Goal: Task Accomplishment & Management: Use online tool/utility

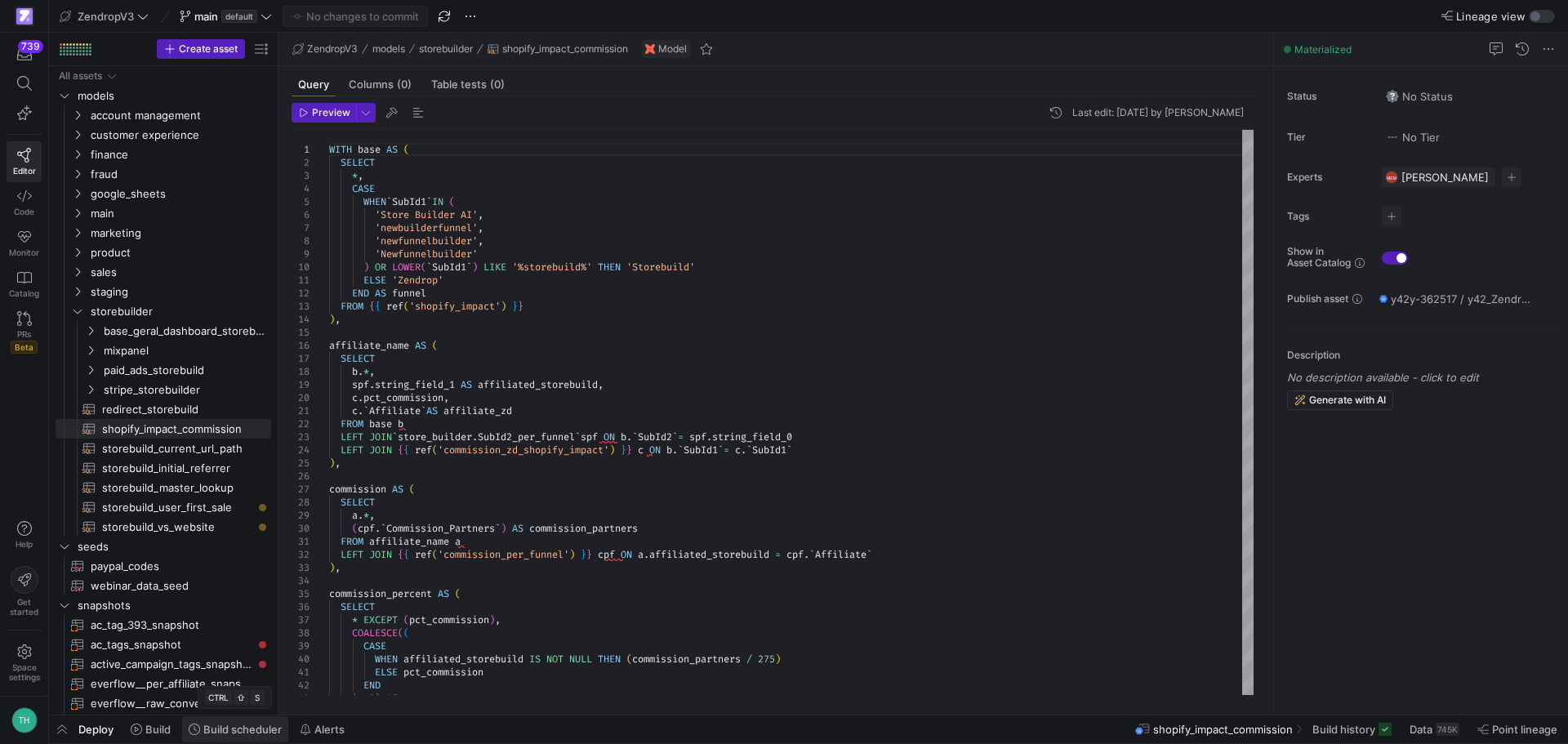
click at [233, 730] on span "Build scheduler" at bounding box center [243, 729] width 78 height 13
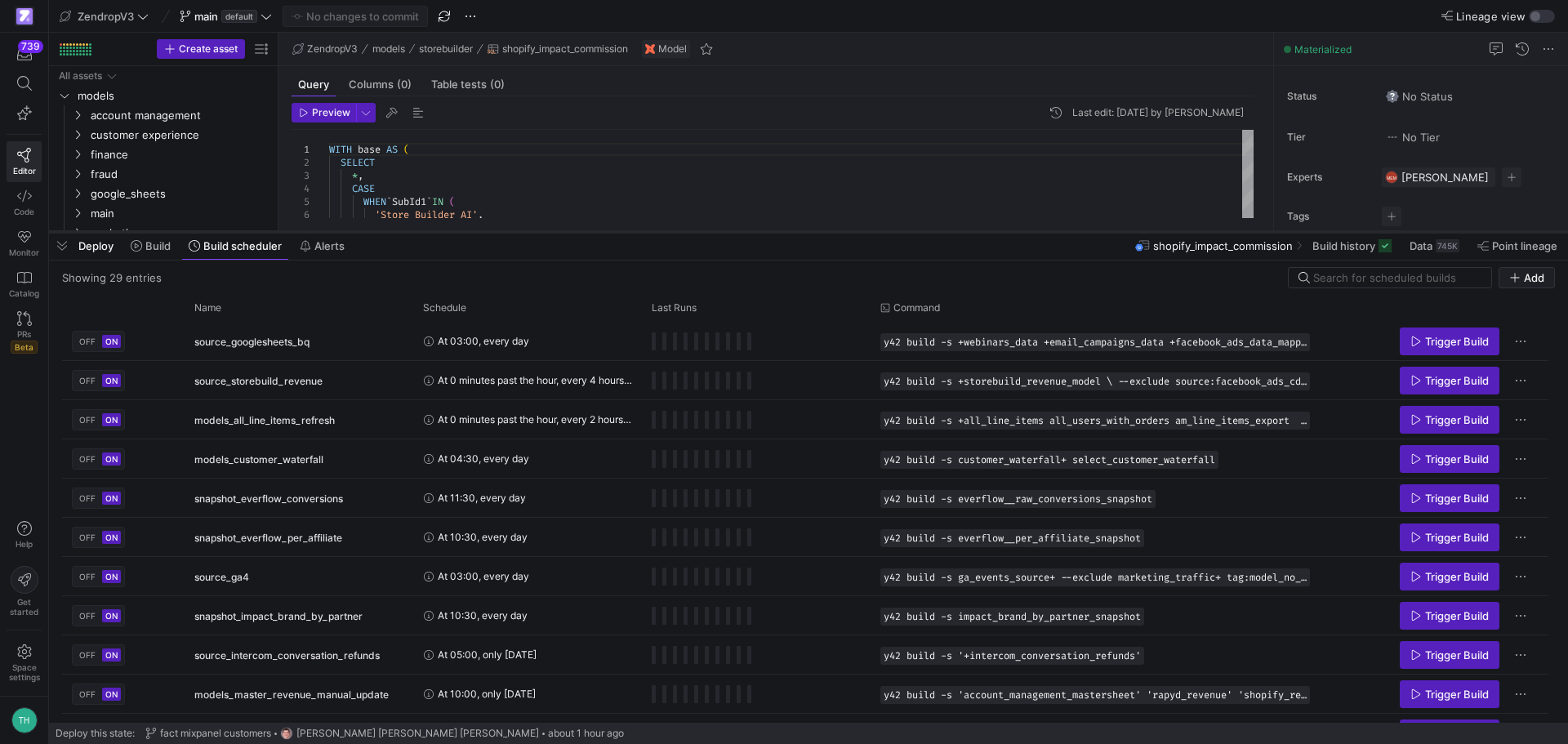
drag, startPoint x: 721, startPoint y: 448, endPoint x: 745, endPoint y: 233, distance: 216.3
click at [745, 233] on div at bounding box center [809, 232] width 1519 height 6
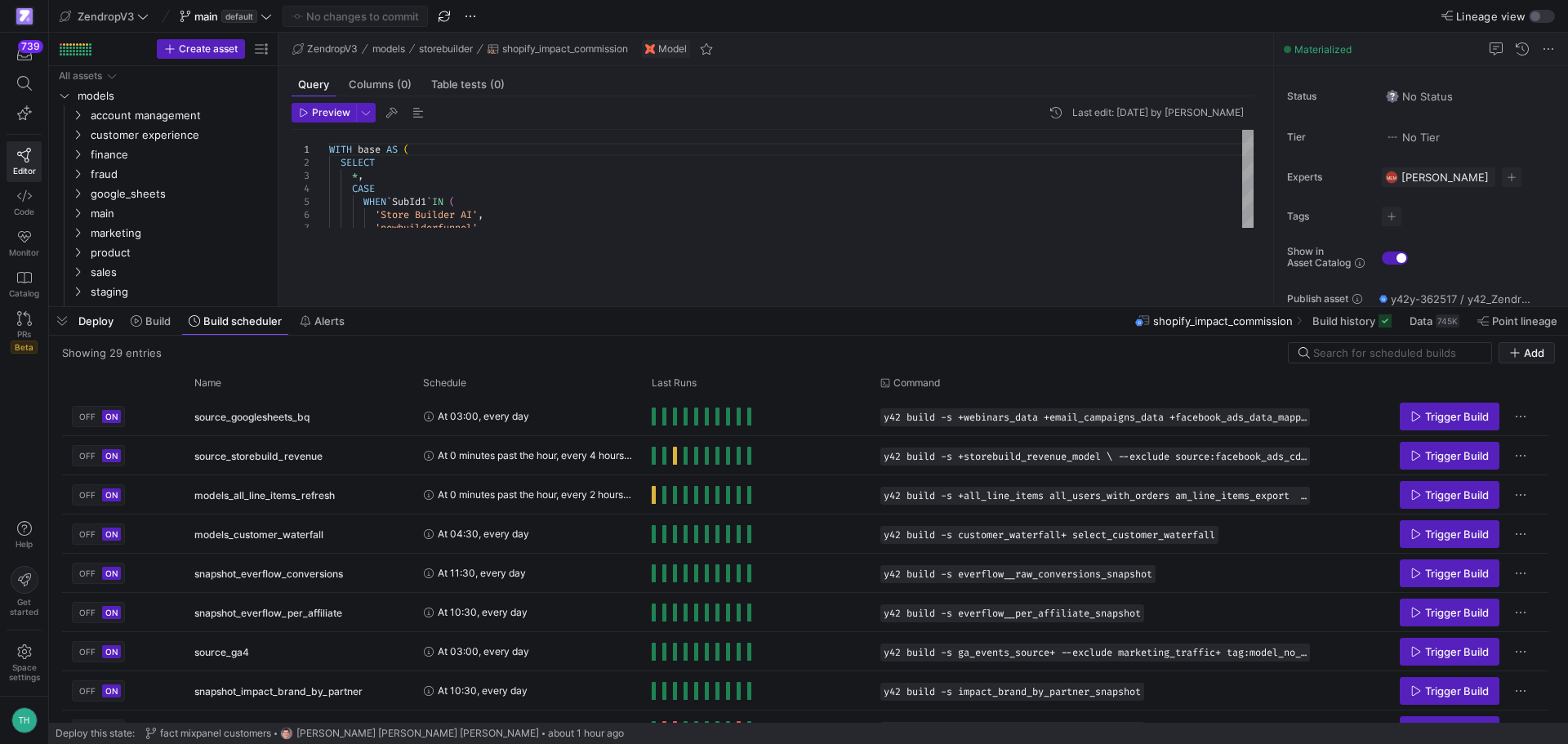
drag, startPoint x: 635, startPoint y: 232, endPoint x: 641, endPoint y: 307, distance: 75.2
click at [641, 307] on div at bounding box center [809, 306] width 1519 height 6
click at [1394, 347] on input at bounding box center [1396, 352] width 168 height 13
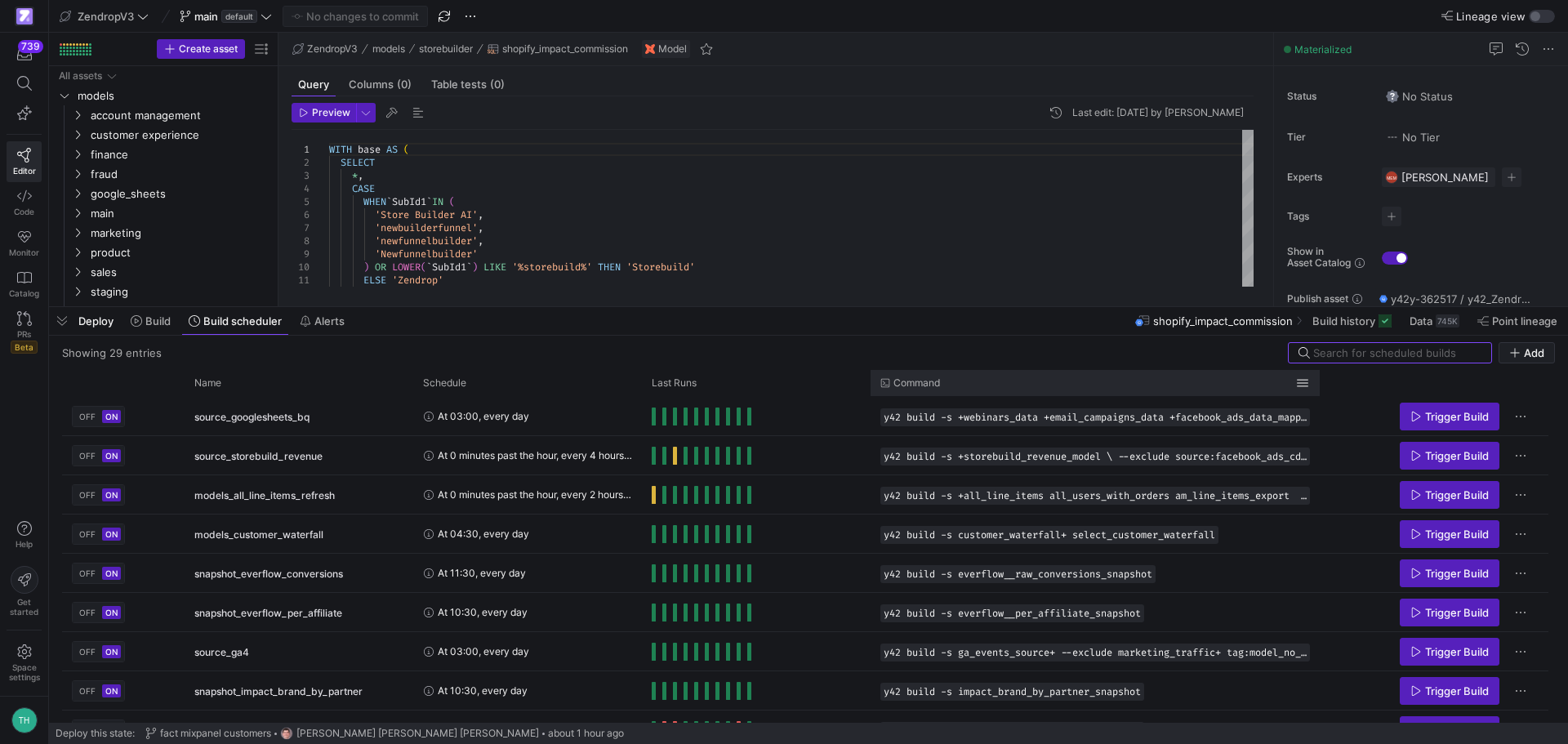
type input "c"
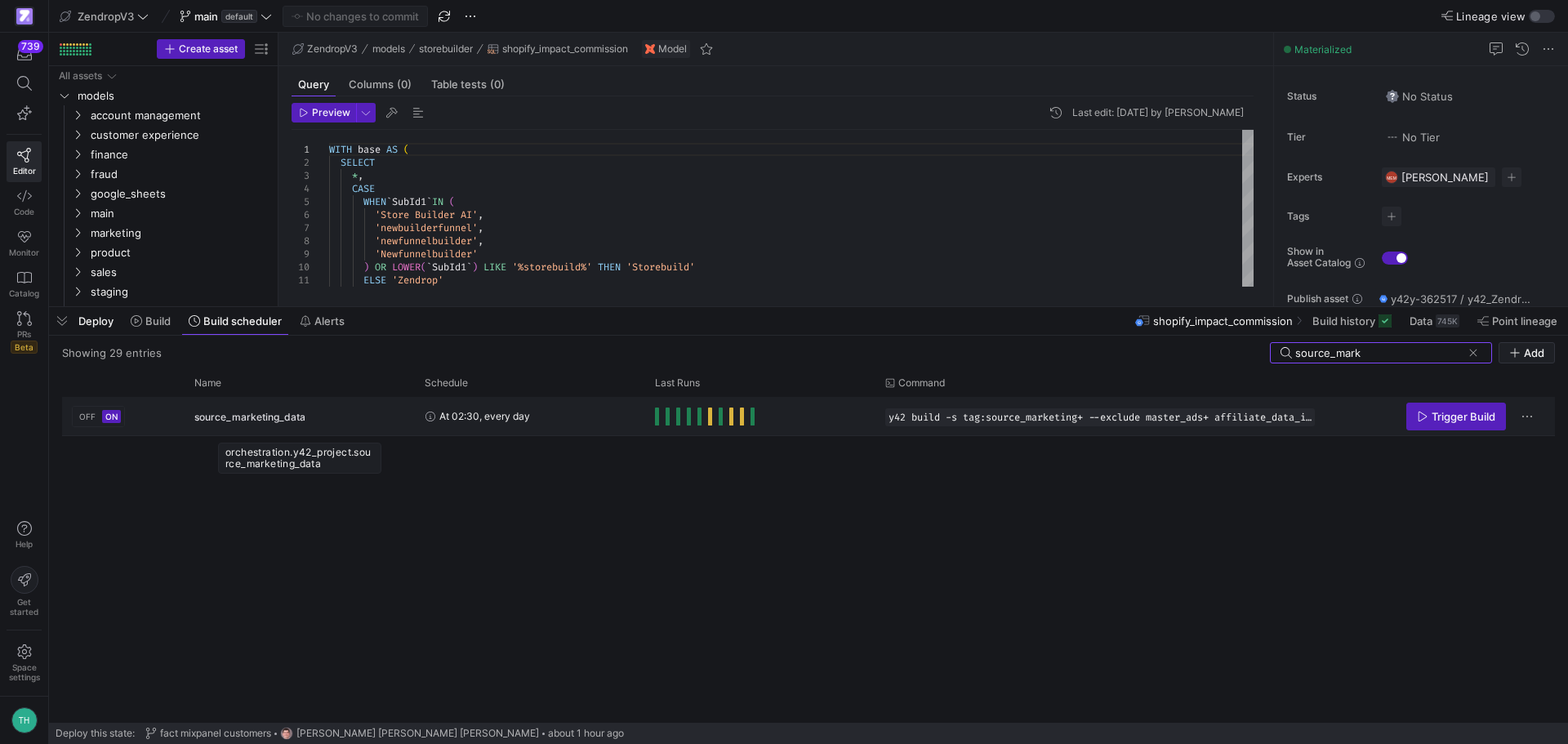
type input "source_mark"
click at [366, 423] on div "source_marketing_data" at bounding box center [300, 417] width 211 height 38
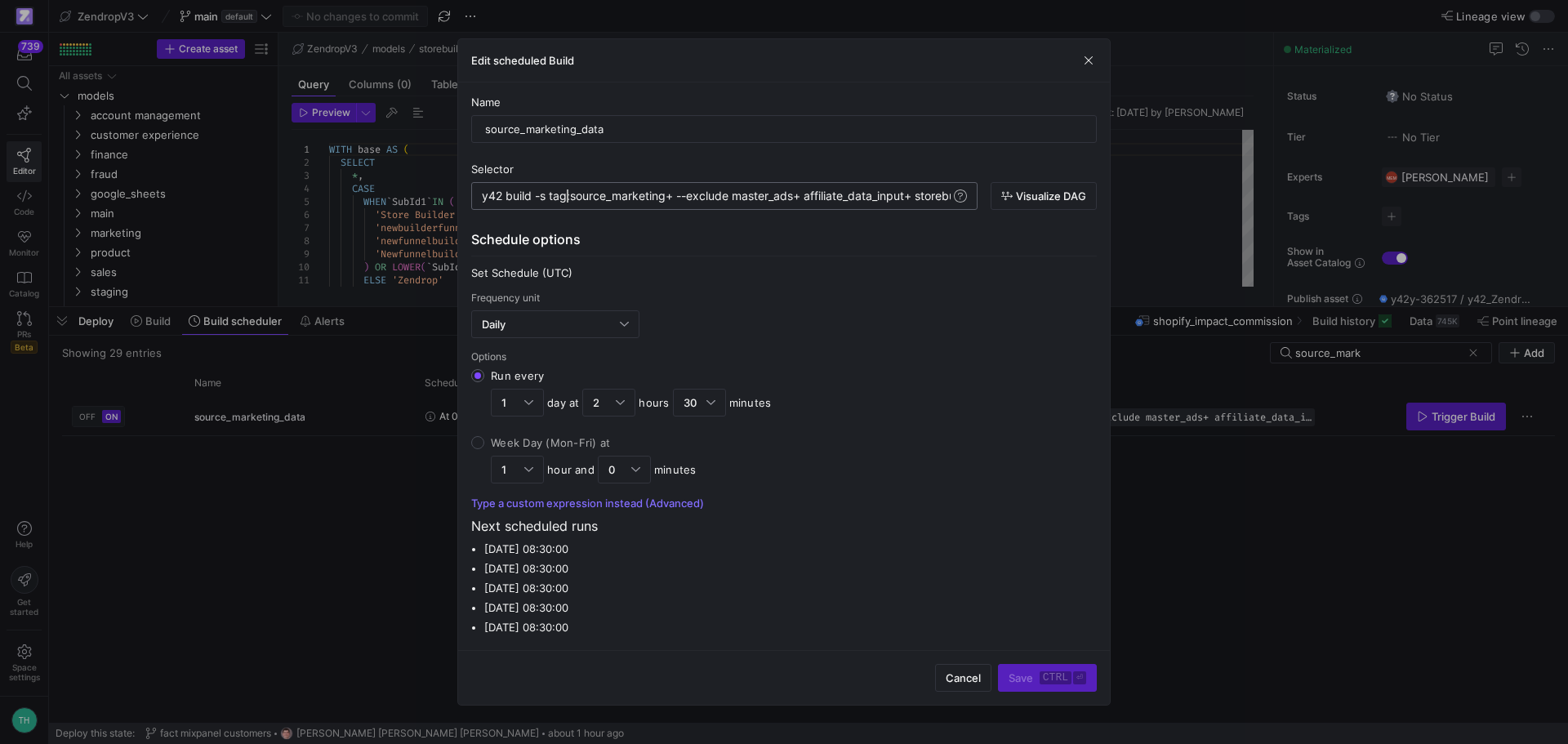
scroll to position [0, 581]
drag, startPoint x: 568, startPoint y: 197, endPoint x: 668, endPoint y: 195, distance: 100.0
click at [668, 195] on div "y42 build -s tag:source_marketing+ --exclude maste r_ads+ affiliate_data_input+…" at bounding box center [778, 196] width 593 height 13
click at [640, 198] on div "y42 build -s tag:source_marketing+ --exclude maste r_ads+ affiliate_data_input+…" at bounding box center [778, 196] width 593 height 13
click at [672, 197] on div "y42 build -s tag:source_marketing+ --exclude maste r_ads+ affiliate_data_input+…" at bounding box center [778, 196] width 593 height 13
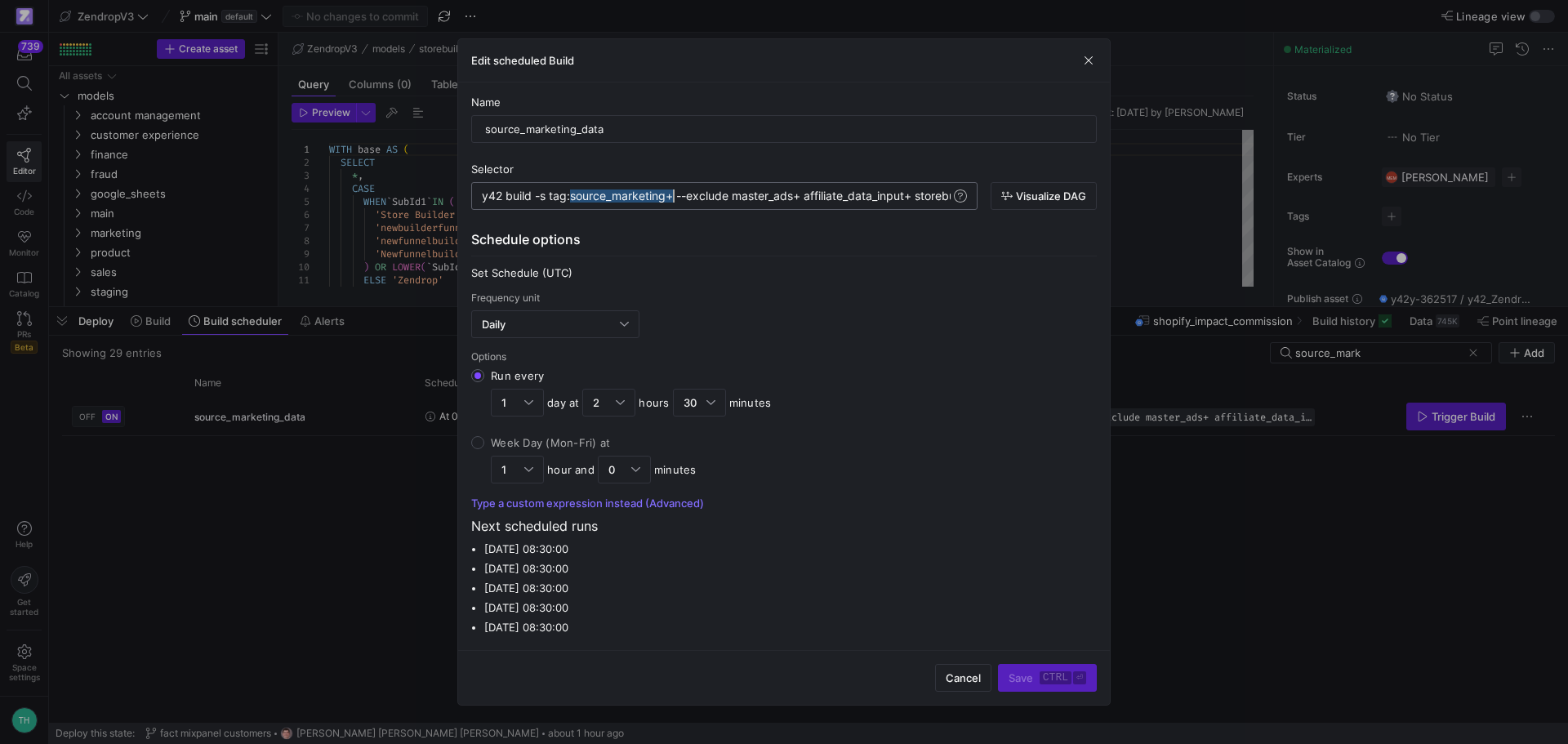
drag, startPoint x: 572, startPoint y: 196, endPoint x: 670, endPoint y: 195, distance: 98.0
click at [670, 195] on div "y42 build -s tag:source_marketing+ --exclude maste r_ads+ affiliate_data_input+…" at bounding box center [778, 196] width 593 height 13
click at [668, 196] on div "y42 build -s tag:source_marketing+ --exclude maste r_ads+ affiliate_data_input+…" at bounding box center [778, 196] width 593 height 13
click at [859, 238] on div "Schedule options" at bounding box center [784, 243] width 625 height 27
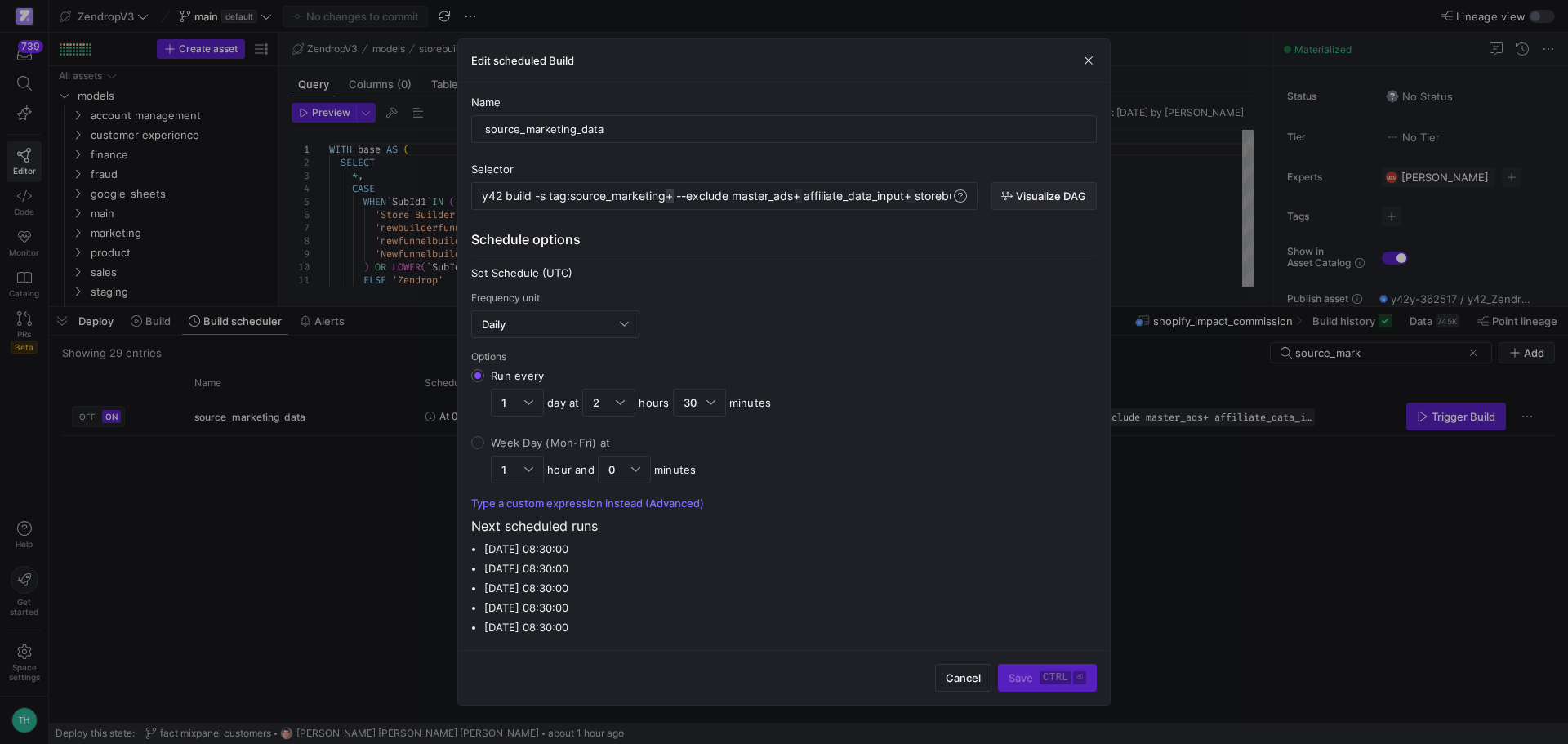
click at [1037, 194] on span "Visualize DAG" at bounding box center [1050, 196] width 70 height 13
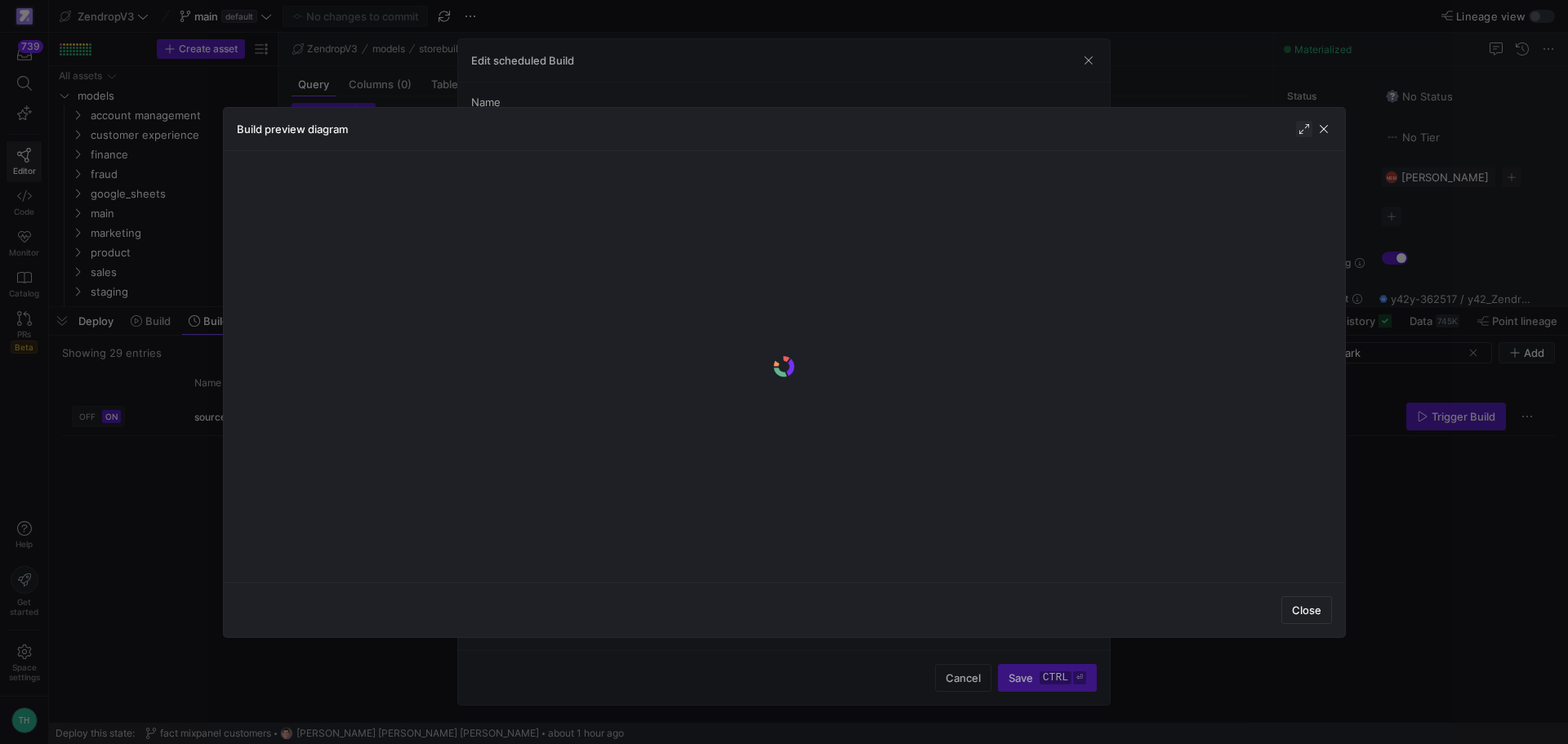
click at [1297, 128] on span "button" at bounding box center [1304, 129] width 16 height 16
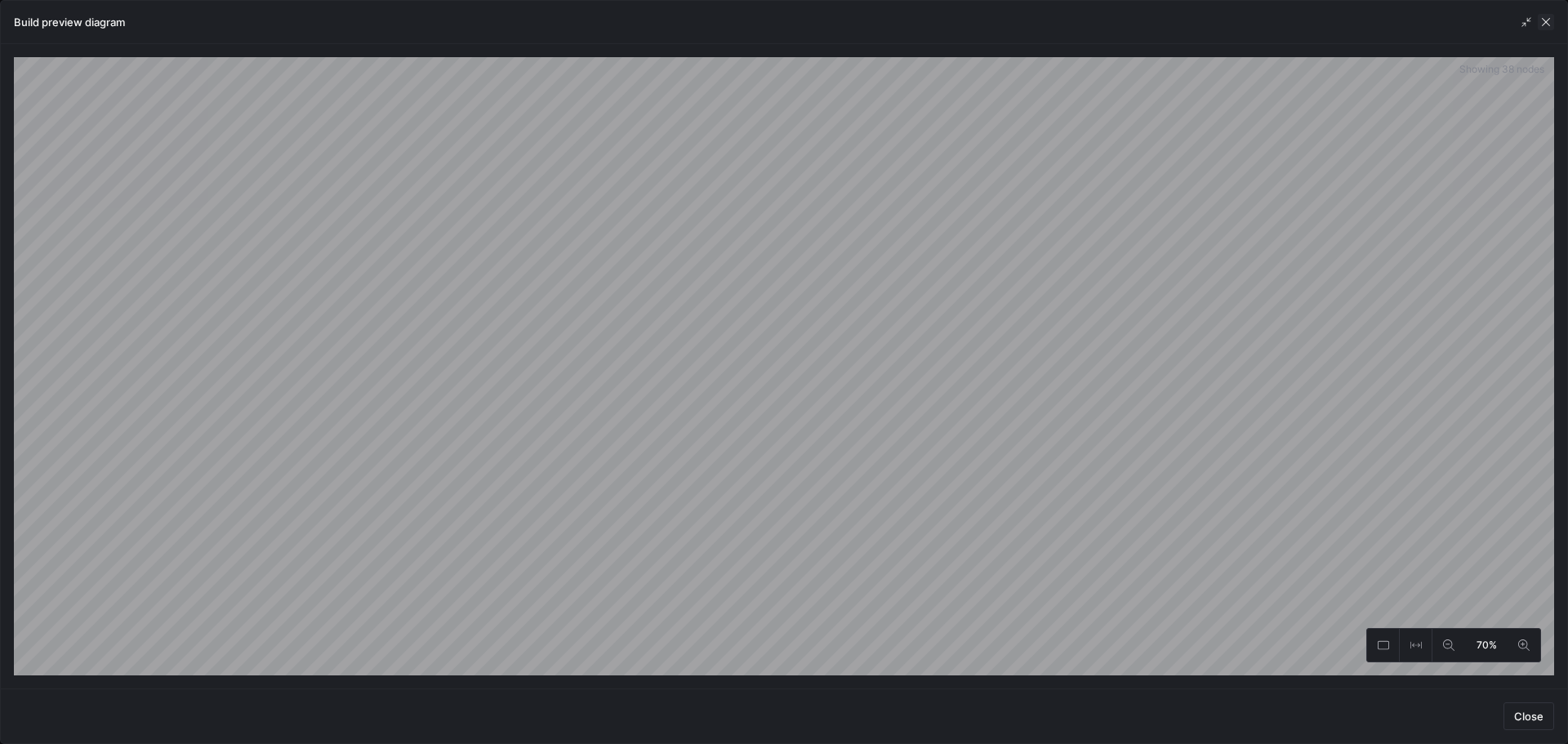
click at [1546, 20] on span "button" at bounding box center [1545, 22] width 16 height 16
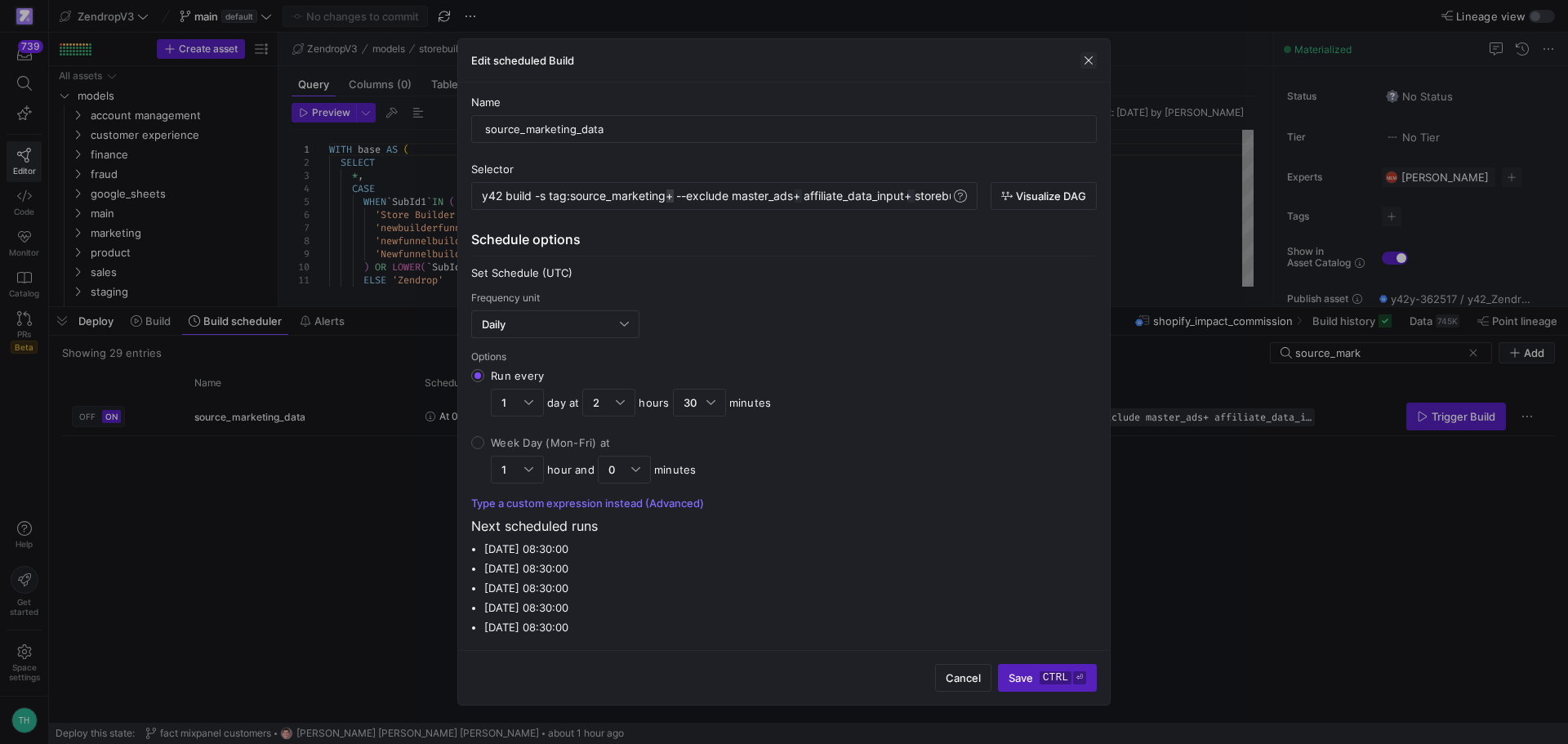
click at [1094, 64] on span "button" at bounding box center [1088, 61] width 16 height 16
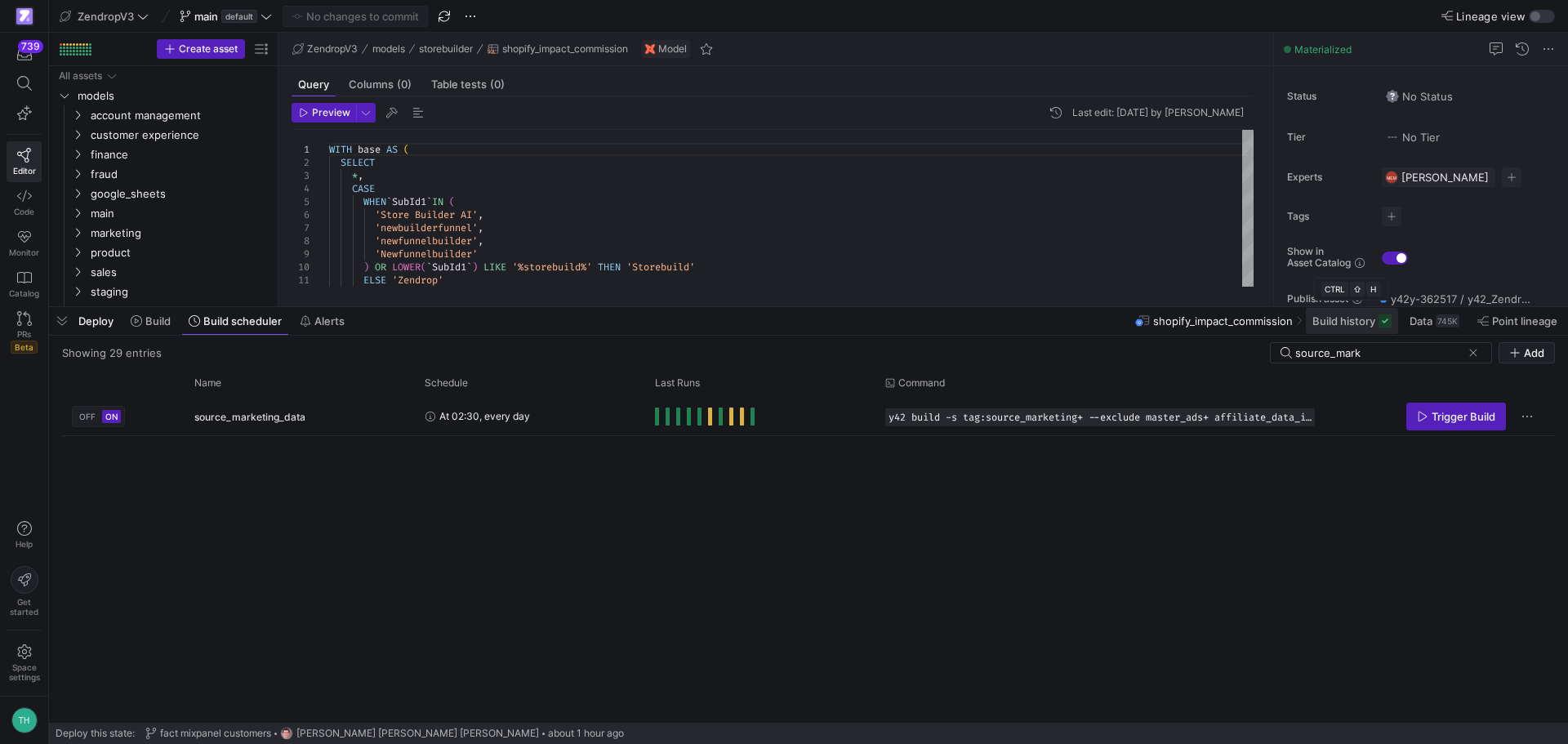
click at [1368, 316] on span "Build history" at bounding box center [1343, 321] width 63 height 13
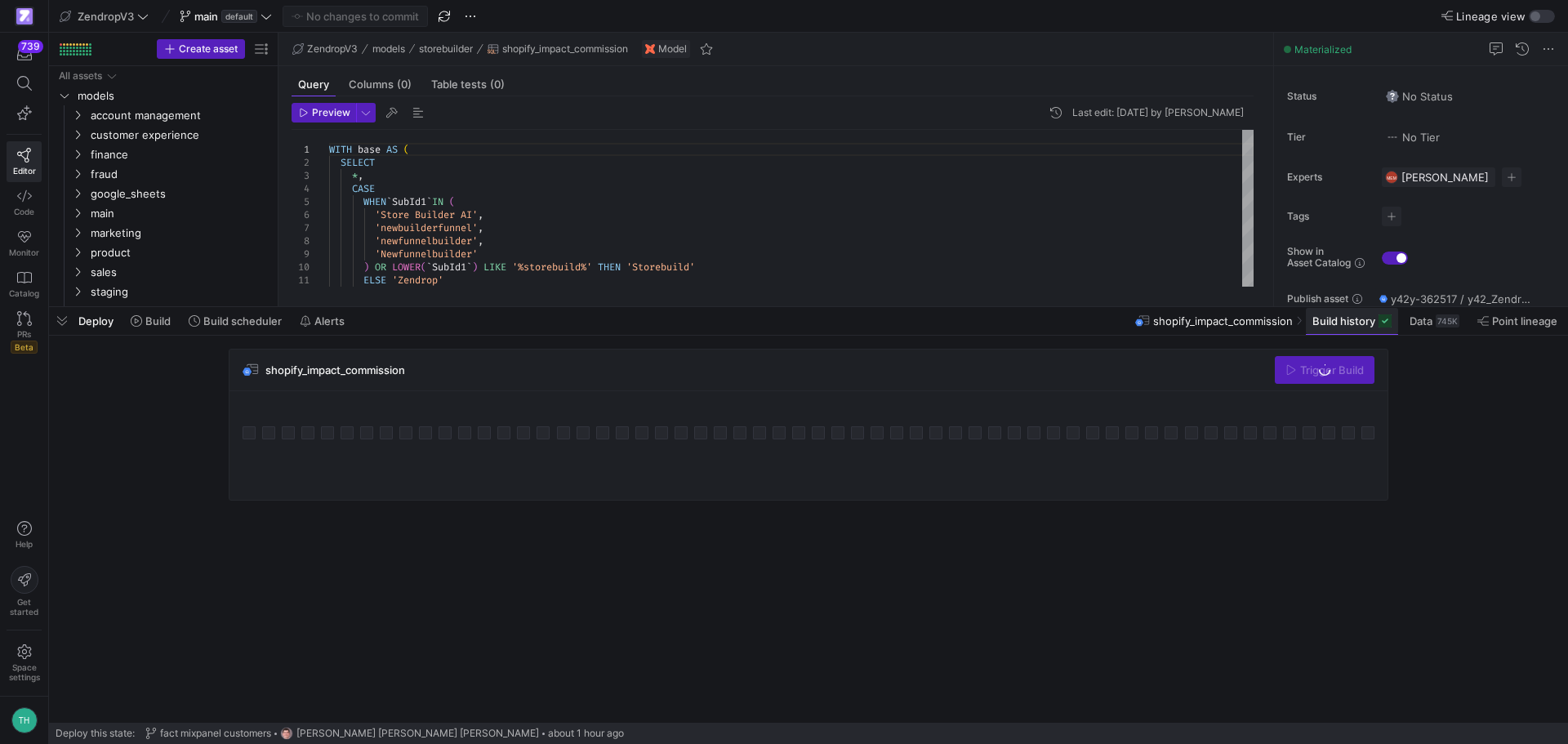
click at [1321, 325] on span "Build history" at bounding box center [1343, 321] width 63 height 13
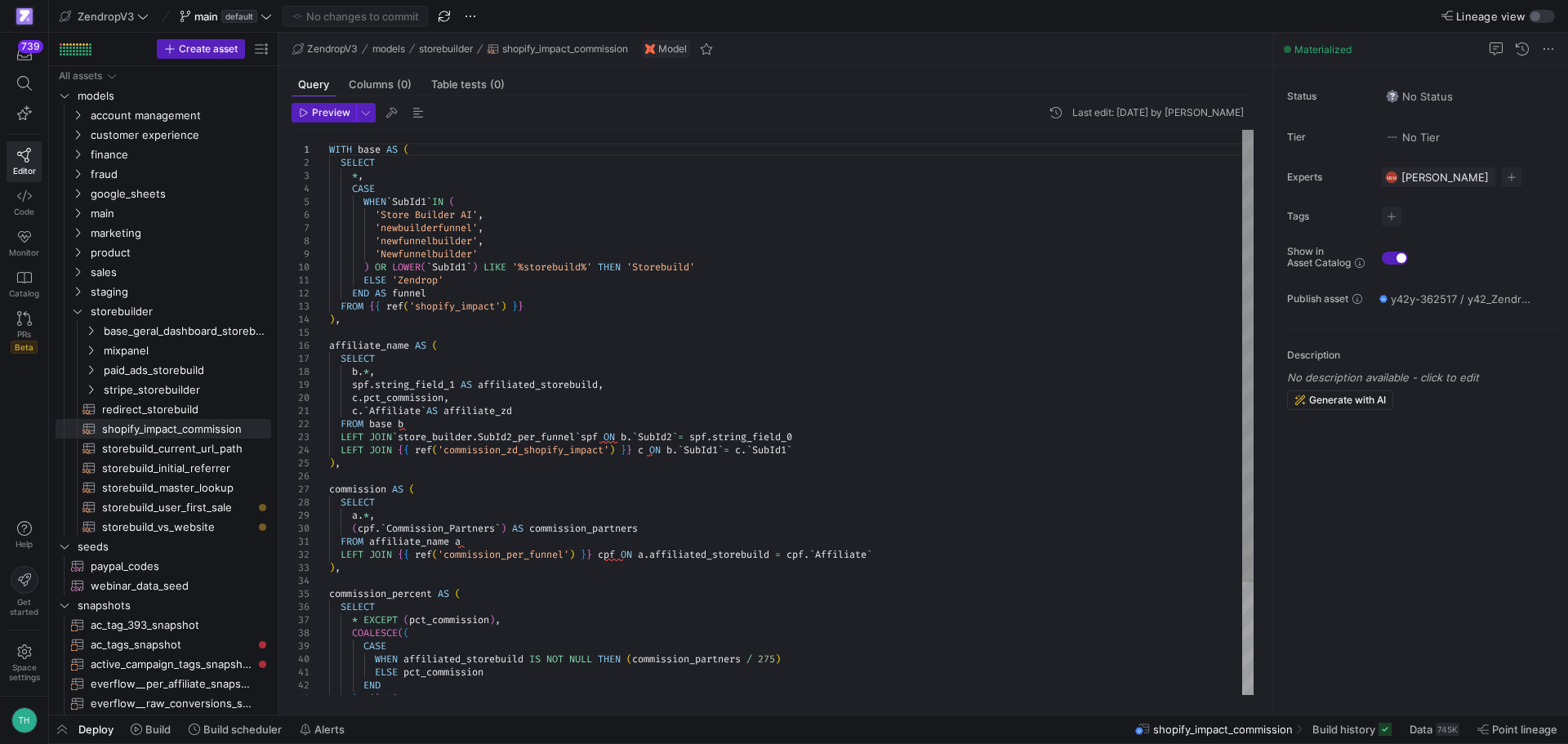
click at [393, 303] on div "WITH base AS ( SELECT * , CASE WHEN ` SubId1 ` IN ( 'Store Builder AI' , 'newbu…" at bounding box center [790, 482] width 924 height 706
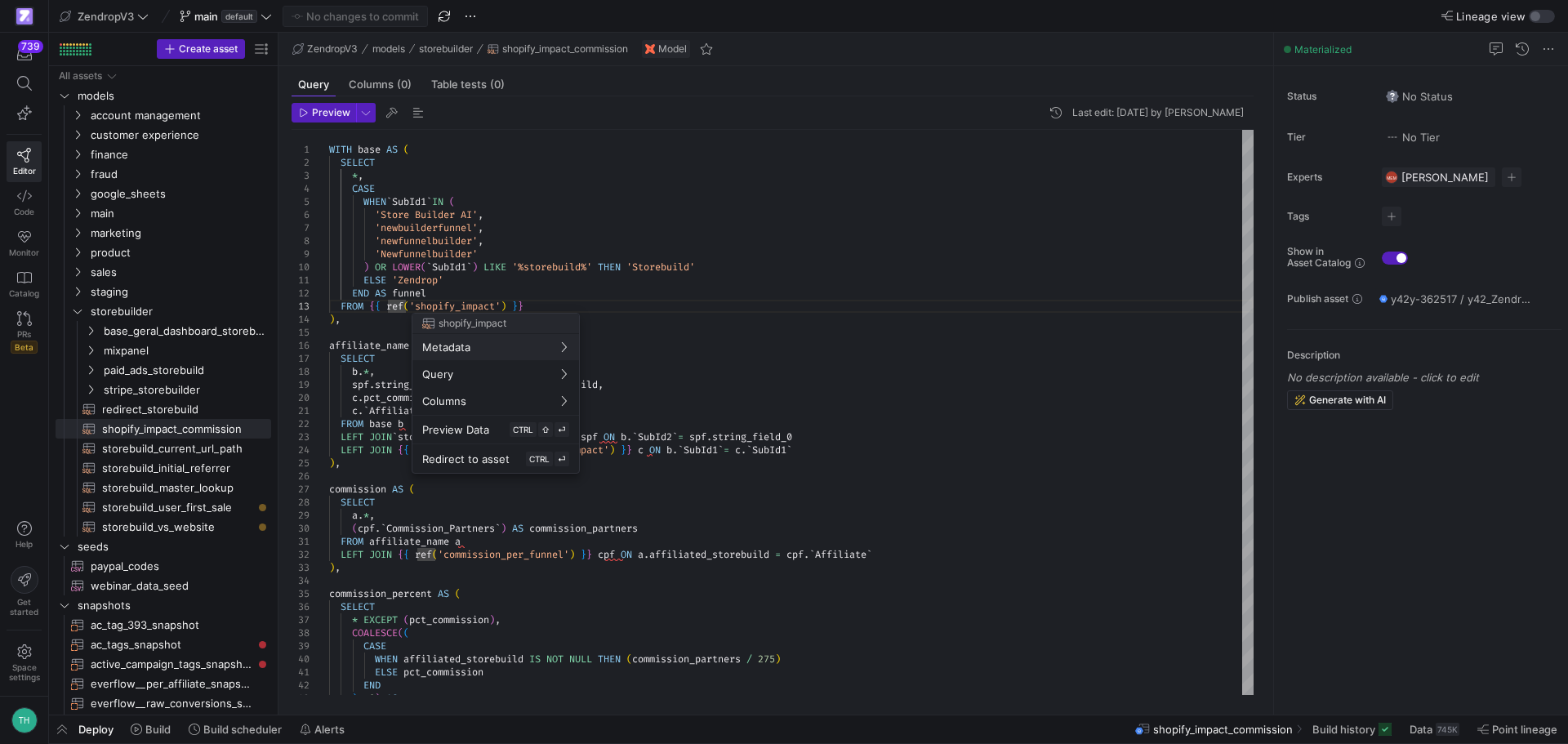
click at [564, 298] on div at bounding box center [784, 372] width 1568 height 744
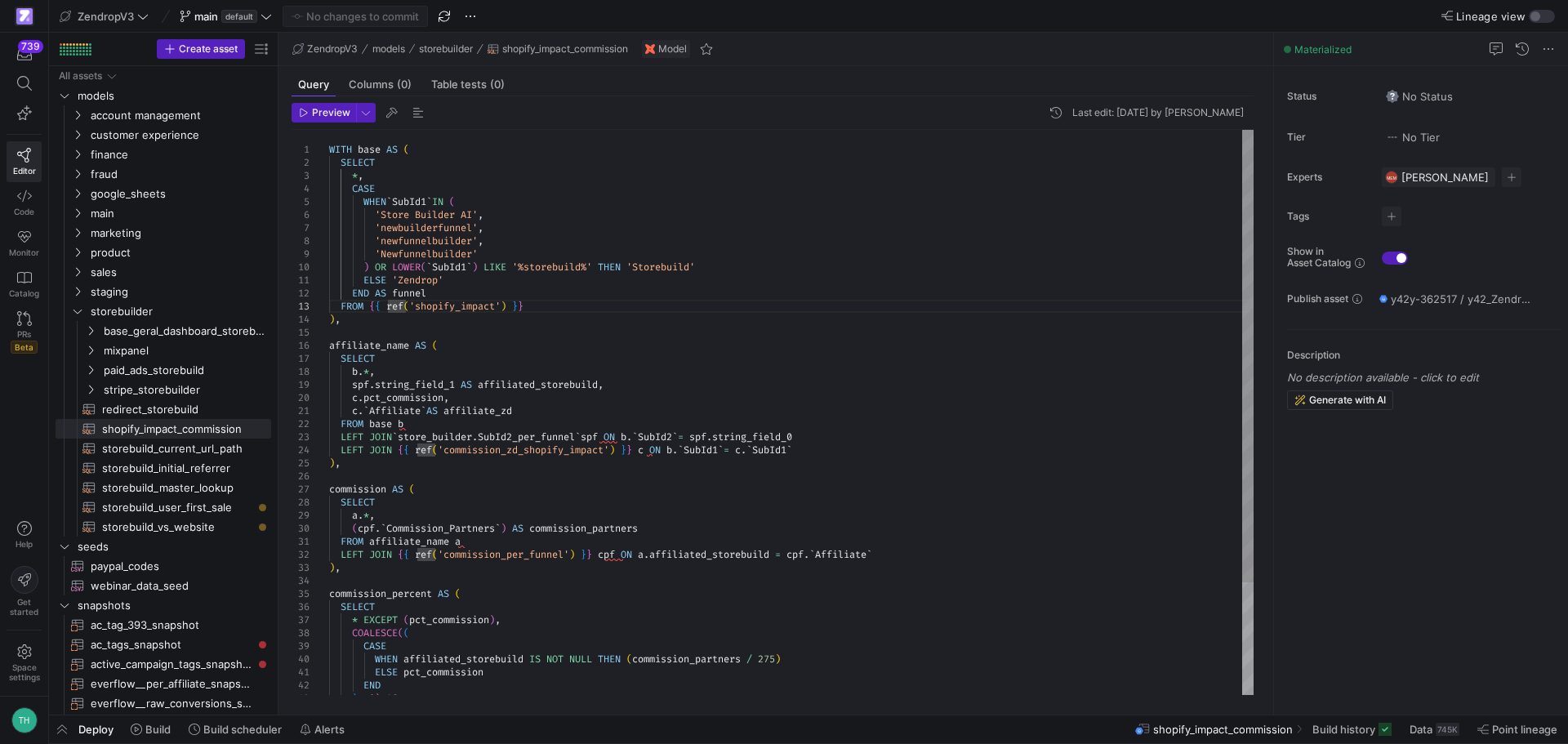
scroll to position [0, 65]
click at [568, 311] on div "WITH base AS ( SELECT * , CASE WHEN ` SubId1 ` IN ( 'Store Builder AI' , 'newbu…" at bounding box center [790, 482] width 924 height 706
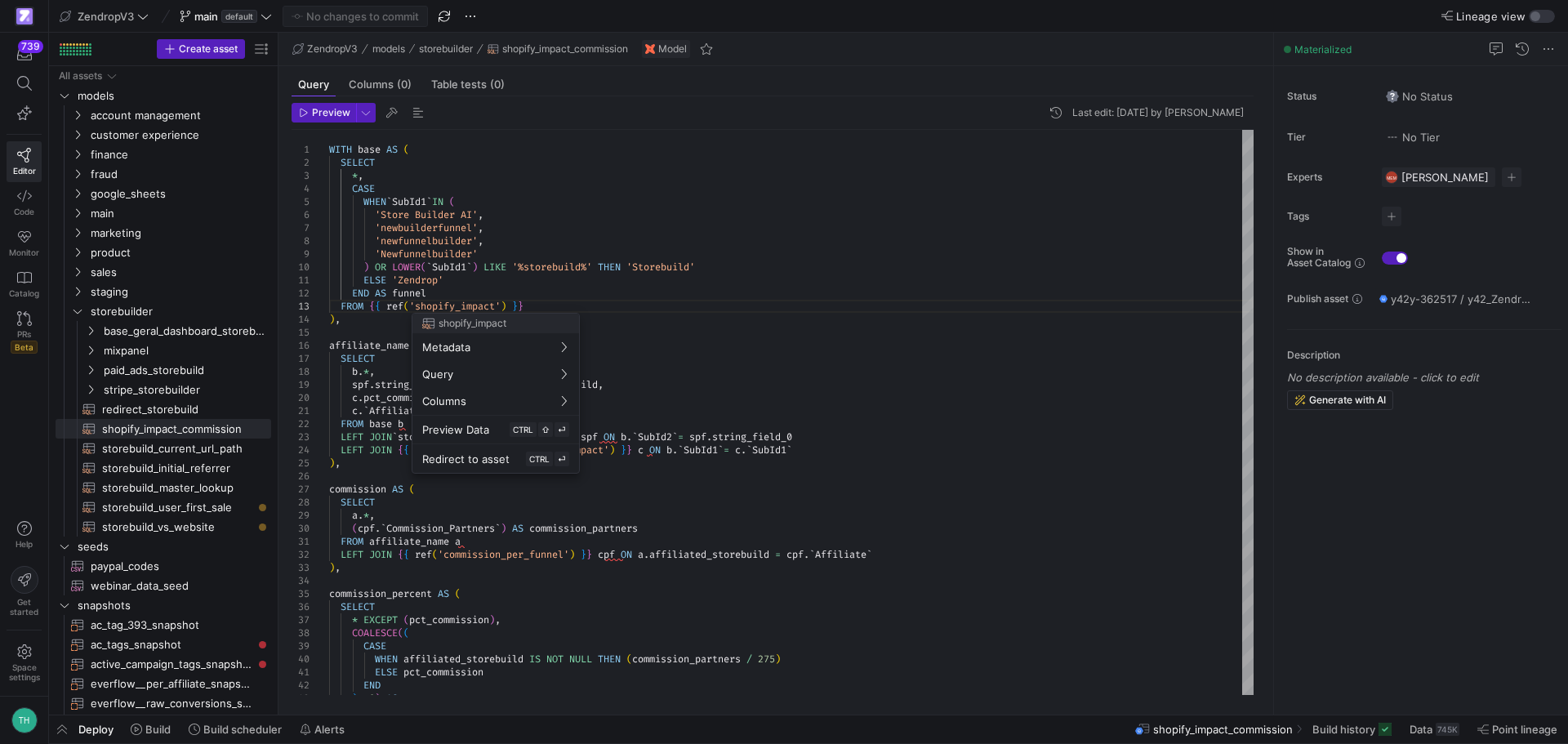
click at [617, 286] on div at bounding box center [784, 372] width 1568 height 744
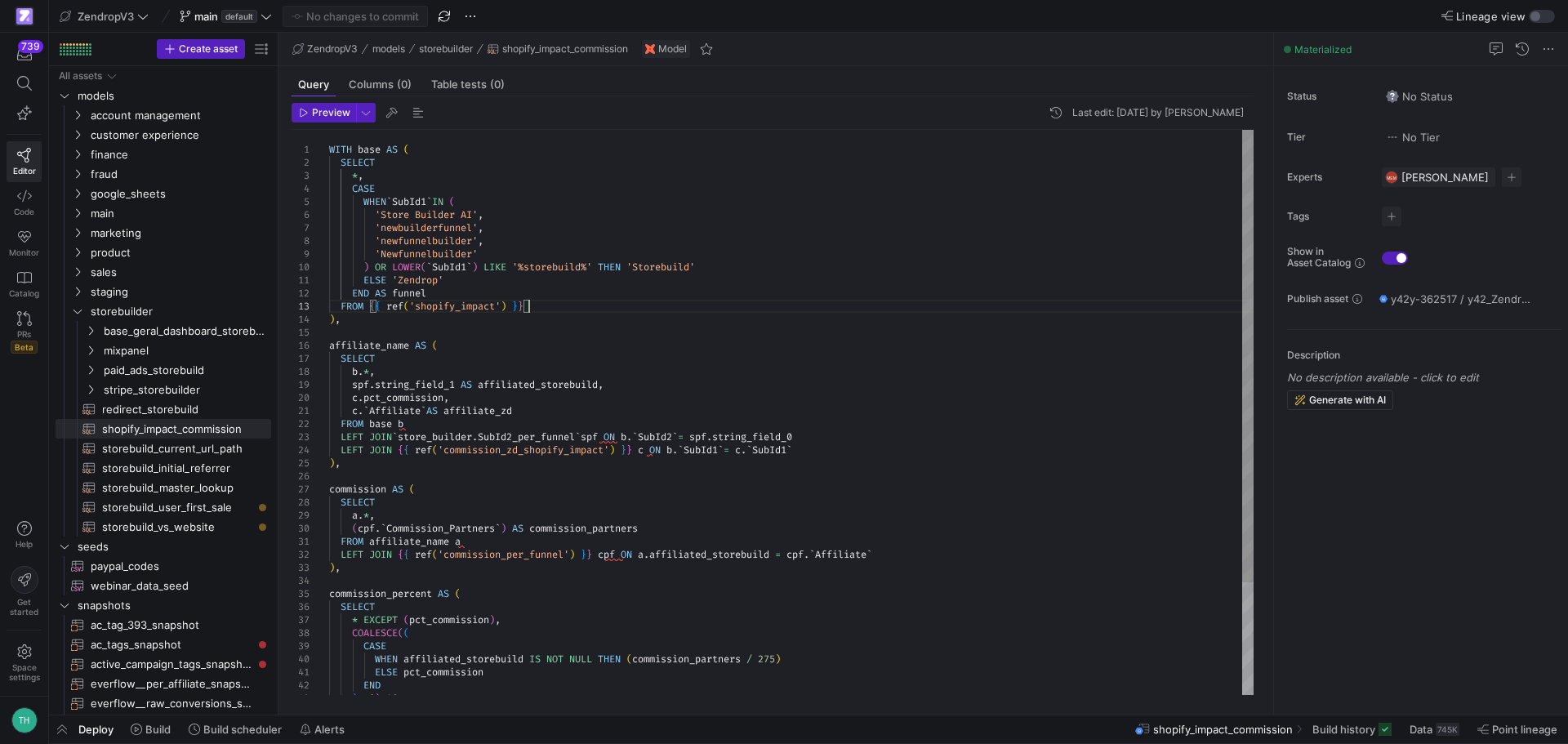
scroll to position [0, 198]
click at [561, 304] on div "WITH base AS ( SELECT * , CASE WHEN ` SubId1 ` IN ( 'Store Builder AI' , 'newbu…" at bounding box center [790, 482] width 924 height 706
drag, startPoint x: 369, startPoint y: 305, endPoint x: 546, endPoint y: 308, distance: 177.0
click at [546, 308] on div "WITH base AS ( SELECT * , CASE WHEN ` SubId1 ` IN ( 'Store Builder AI' , 'newbu…" at bounding box center [790, 482] width 924 height 706
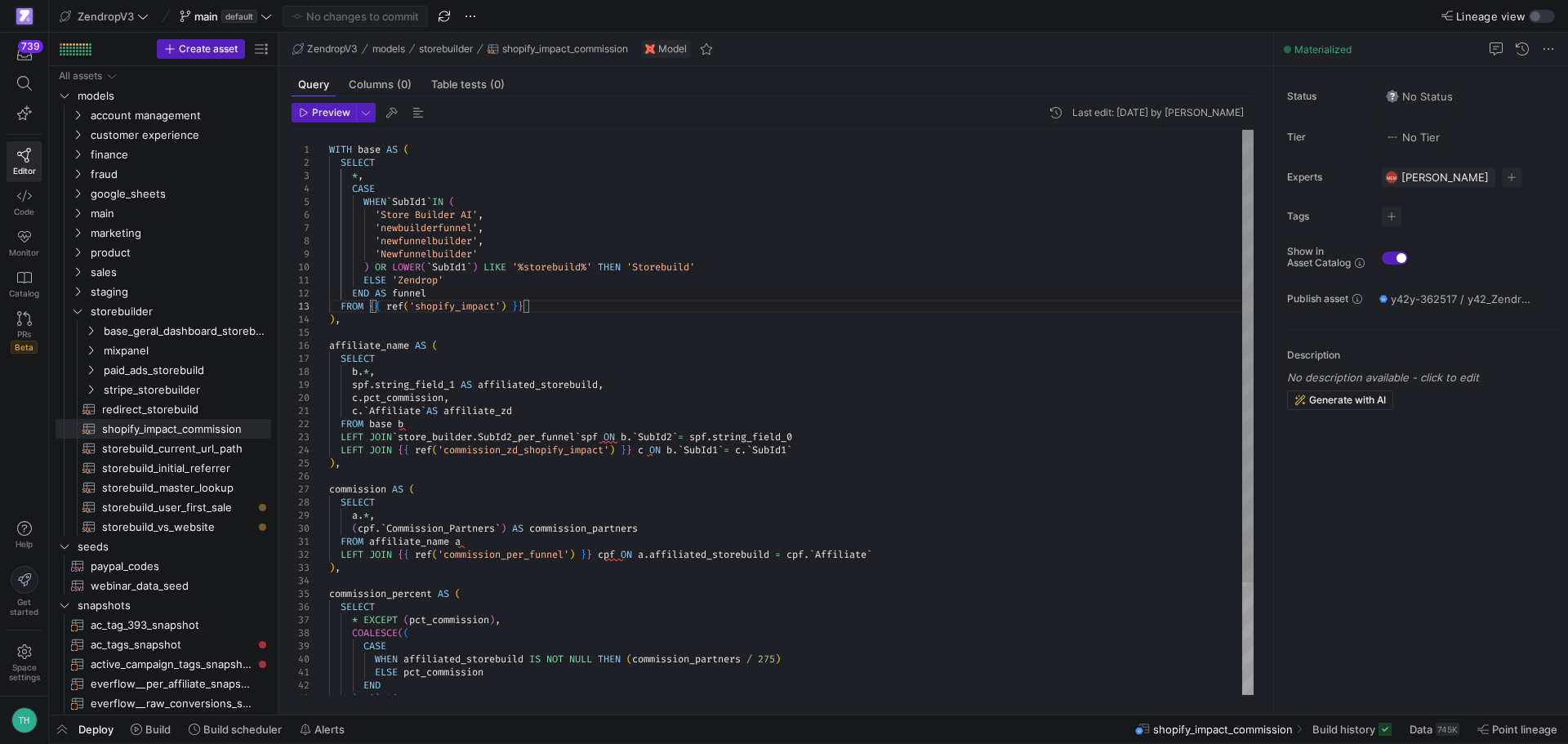
click at [537, 302] on div "WITH base AS ( SELECT * , CASE WHEN ` SubId1 ` IN ( 'Store Builder AI' , 'newbu…" at bounding box center [790, 482] width 924 height 706
drag, startPoint x: 545, startPoint y: 306, endPoint x: 372, endPoint y: 302, distance: 173.0
click at [372, 302] on div "WITH base AS ( SELECT * , CASE WHEN ` SubId1 ` IN ( 'Store Builder AI' , 'newbu…" at bounding box center [790, 482] width 924 height 706
click at [622, 308] on div "WITH base AS ( SELECT * , CASE WHEN ` SubId1 ` IN ( 'Store Builder AI' , 'newbu…" at bounding box center [790, 482] width 924 height 706
click at [624, 308] on div "WITH base AS ( SELECT * , CASE WHEN ` SubId1 ` IN ( 'Store Builder AI' , 'newbu…" at bounding box center [790, 482] width 924 height 706
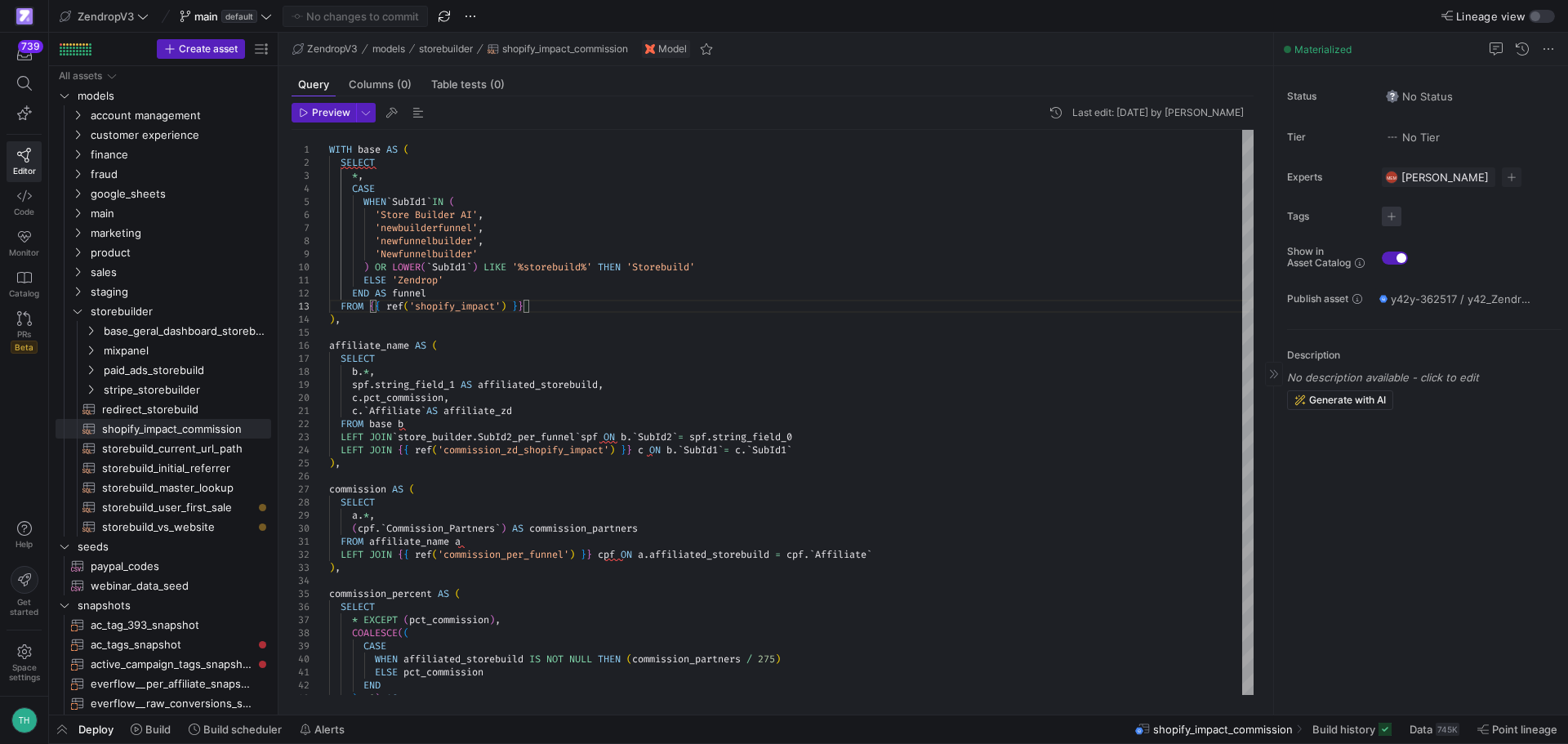
click at [1386, 215] on span "button" at bounding box center [1392, 216] width 20 height 20
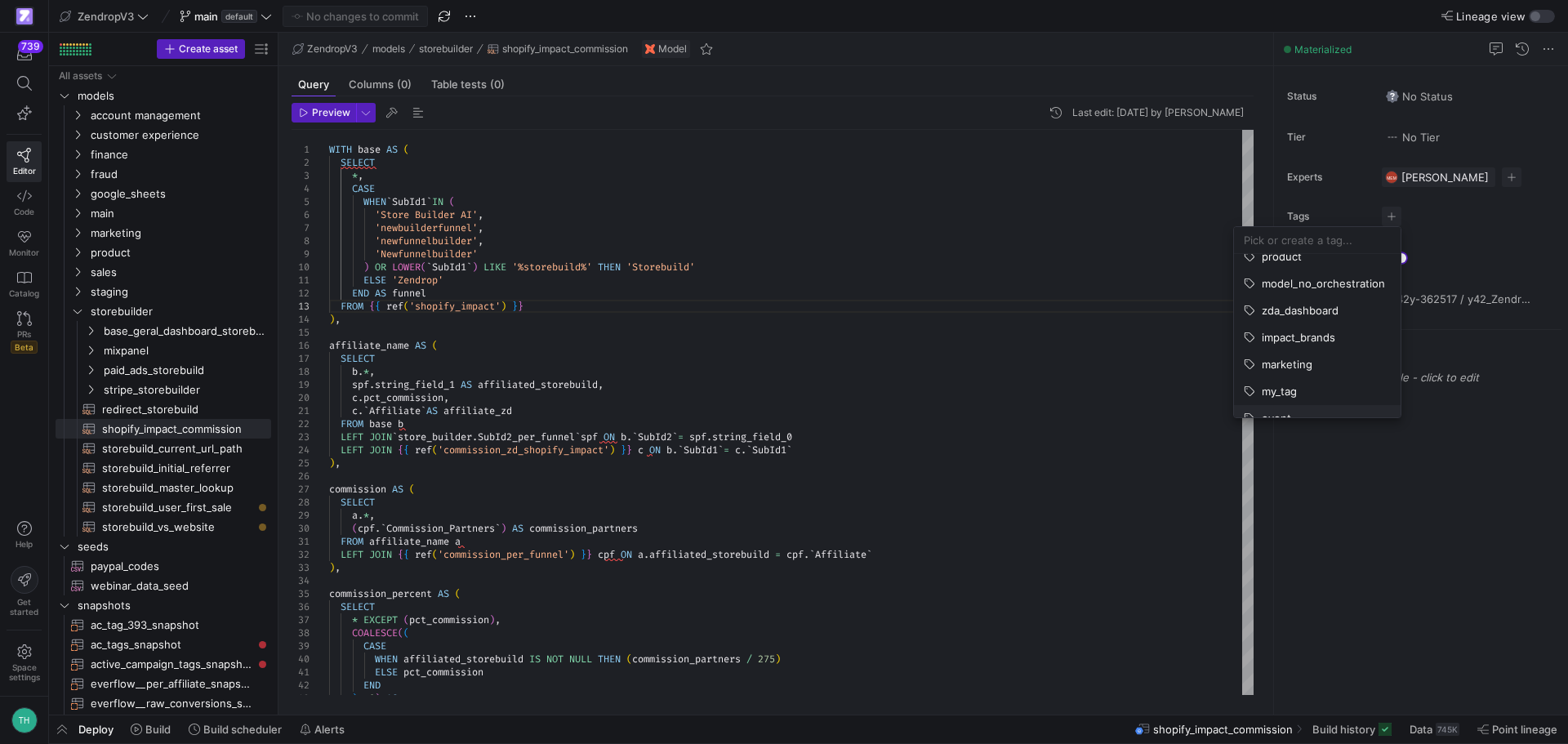
scroll to position [476, 0]
click at [641, 273] on div at bounding box center [784, 372] width 1568 height 744
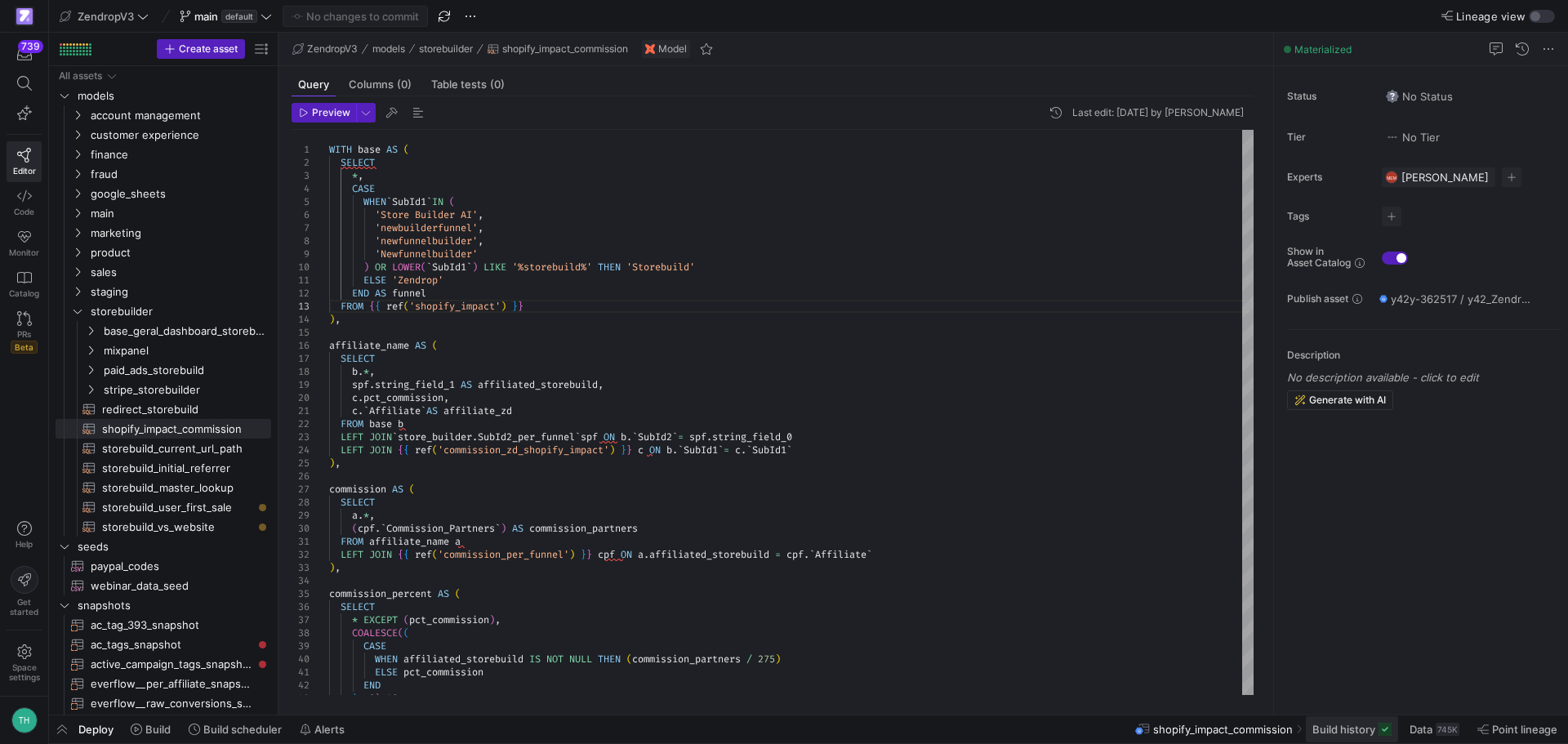
click at [1352, 733] on span "Build history" at bounding box center [1343, 729] width 63 height 13
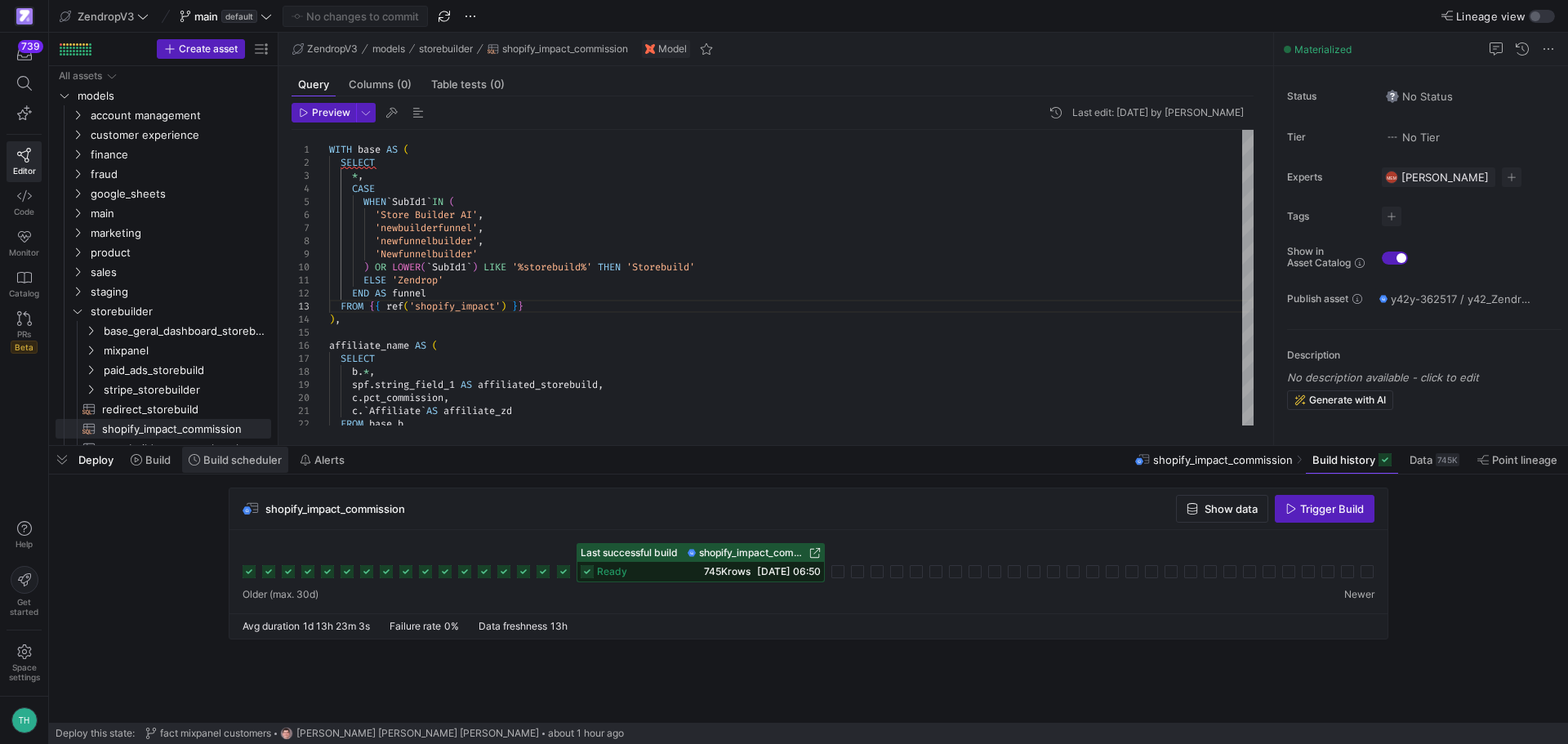
click at [193, 459] on icon at bounding box center [194, 460] width 12 height 12
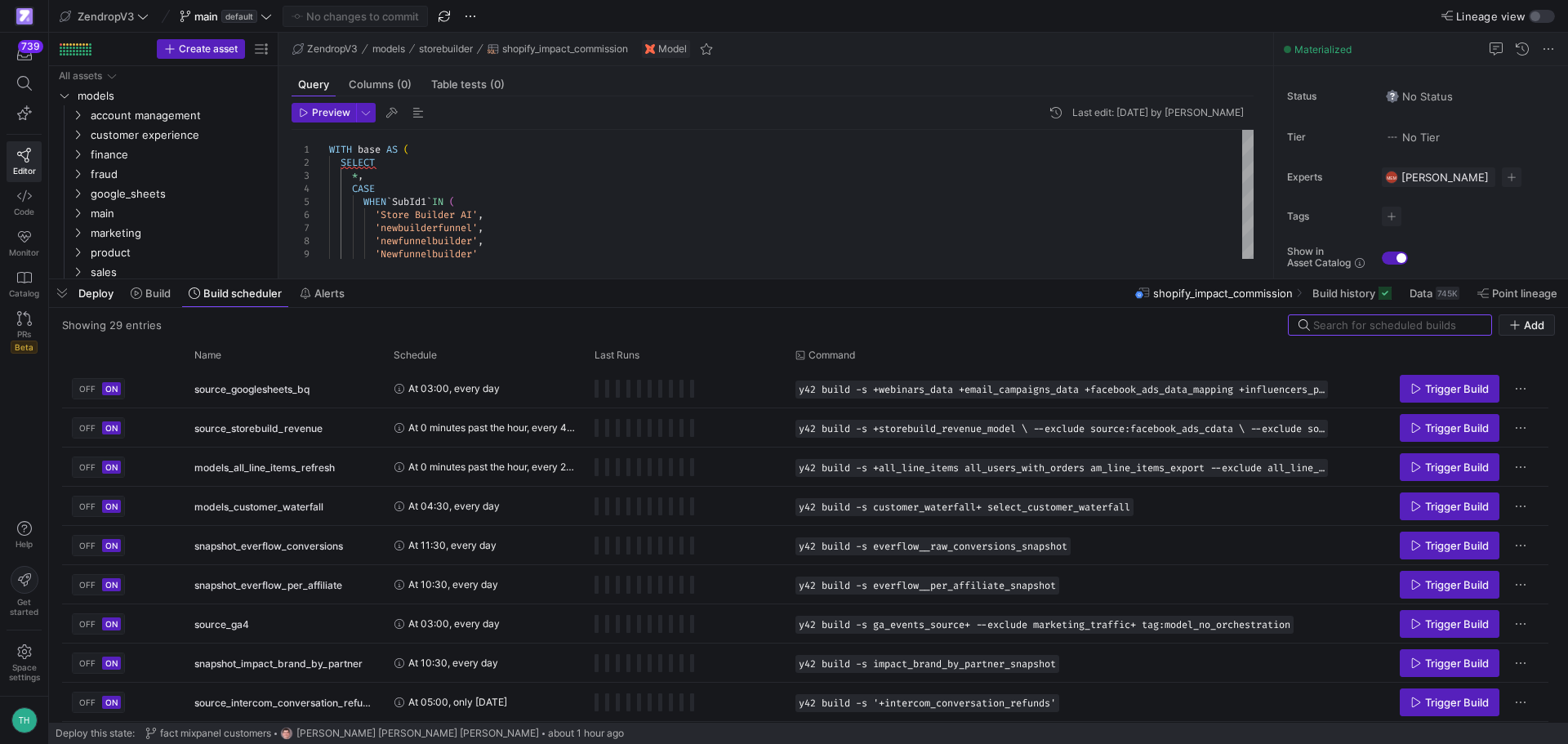
drag, startPoint x: 403, startPoint y: 447, endPoint x: 409, endPoint y: 277, distance: 170.1
click at [411, 276] on div at bounding box center [809, 279] width 1519 height 6
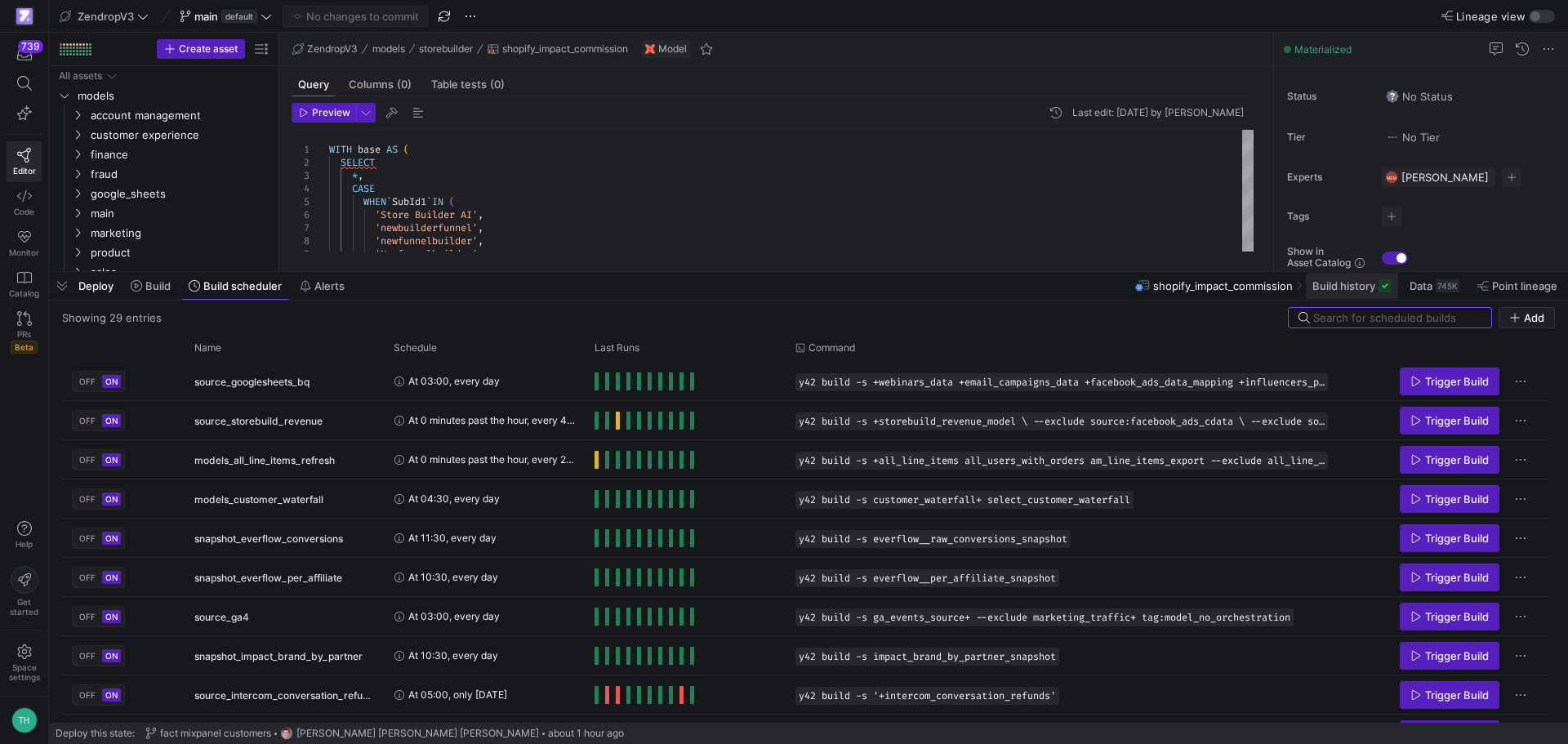
click at [1328, 291] on span "Build history" at bounding box center [1343, 285] width 63 height 13
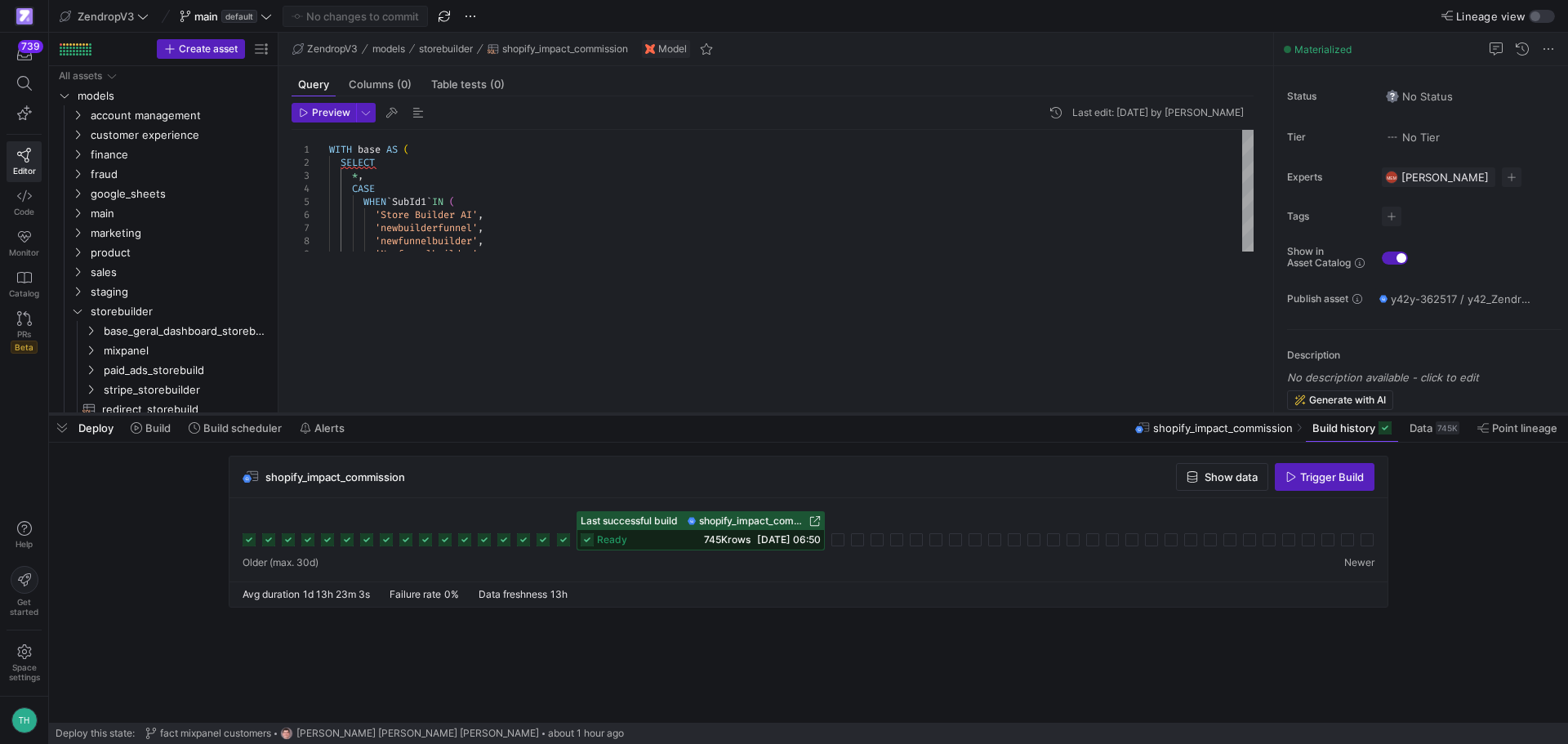
drag, startPoint x: 733, startPoint y: 271, endPoint x: 738, endPoint y: 422, distance: 151.1
click at [738, 417] on div at bounding box center [809, 413] width 1519 height 6
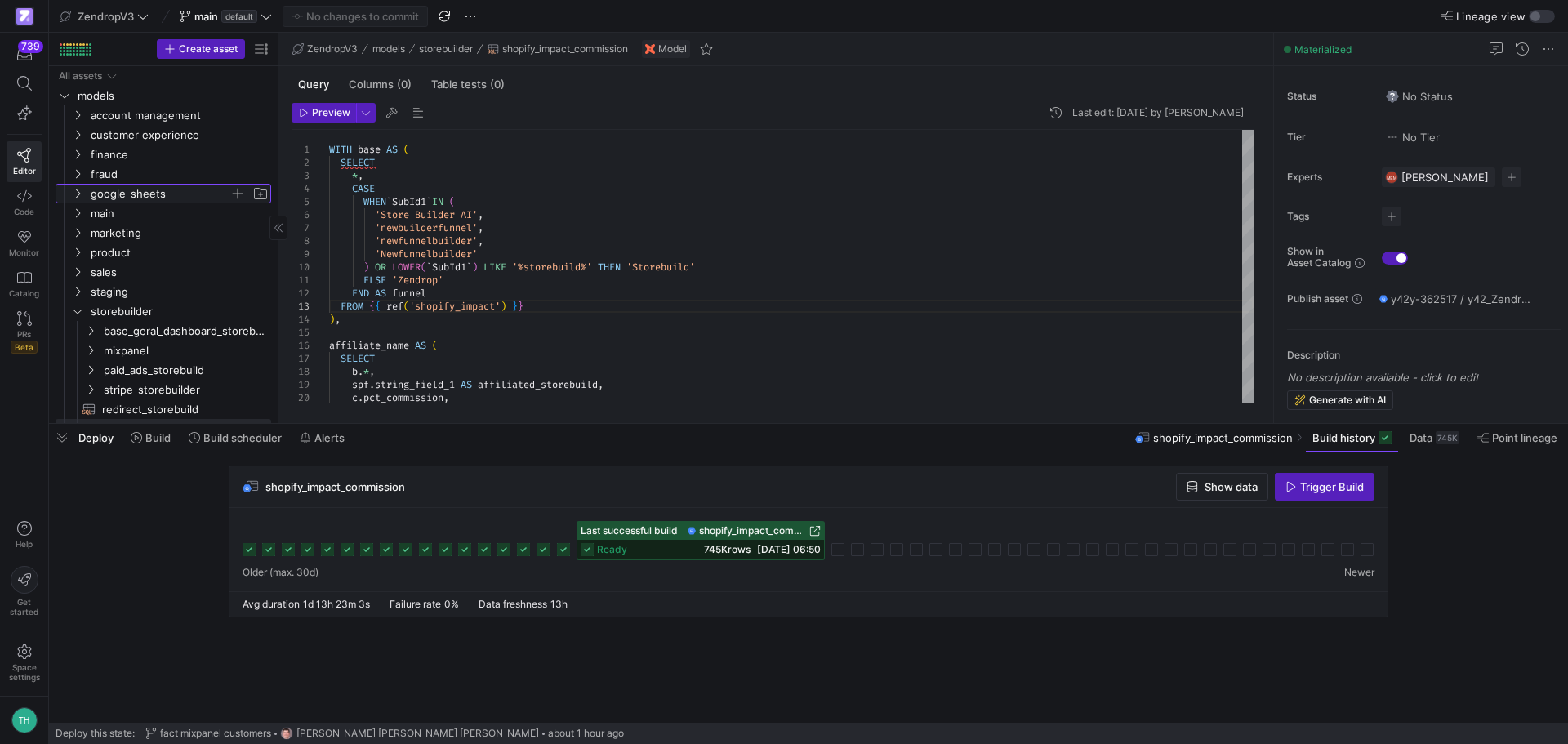
click at [104, 188] on span "google_sheets" at bounding box center [160, 193] width 139 height 19
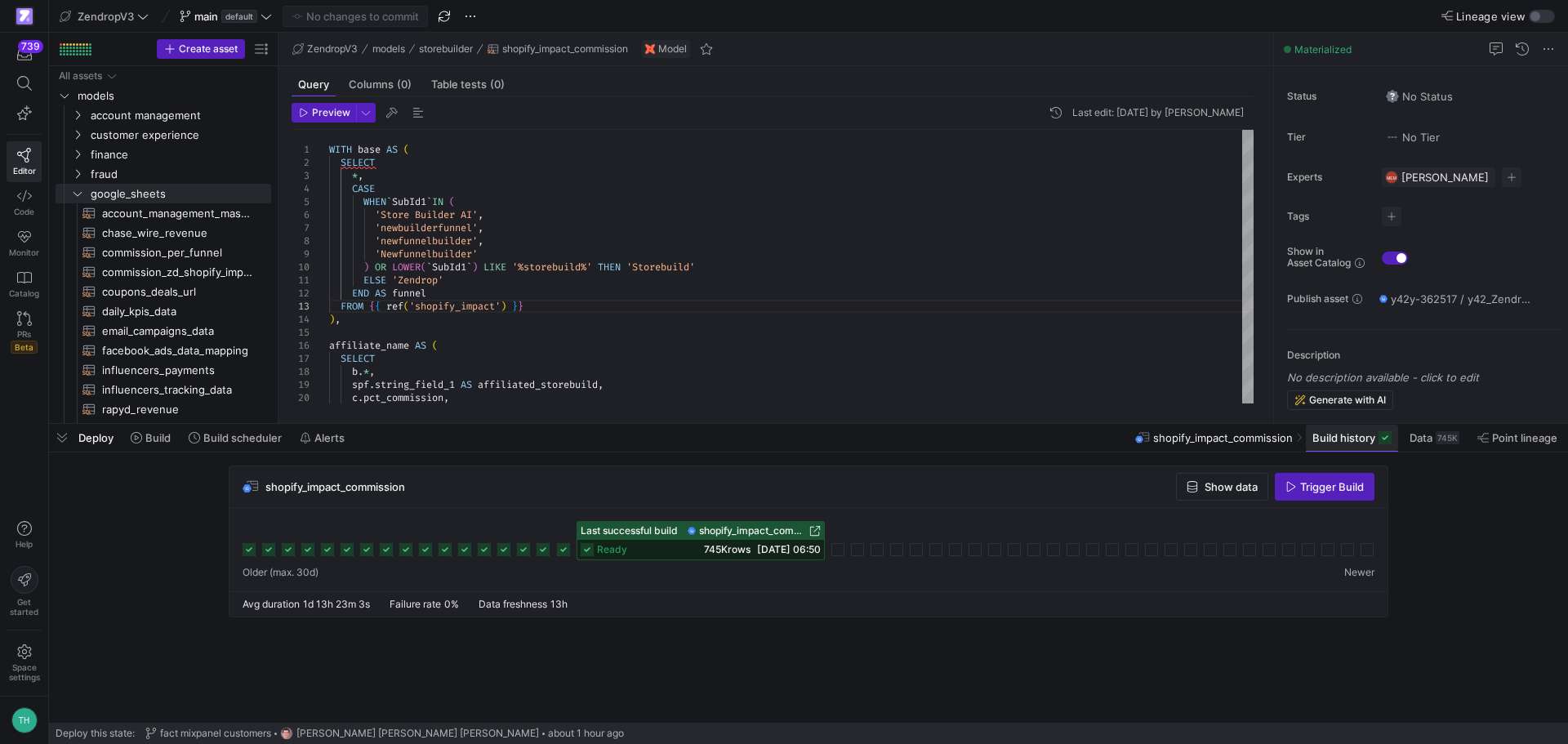
click at [1327, 442] on span "Build history" at bounding box center [1343, 438] width 63 height 13
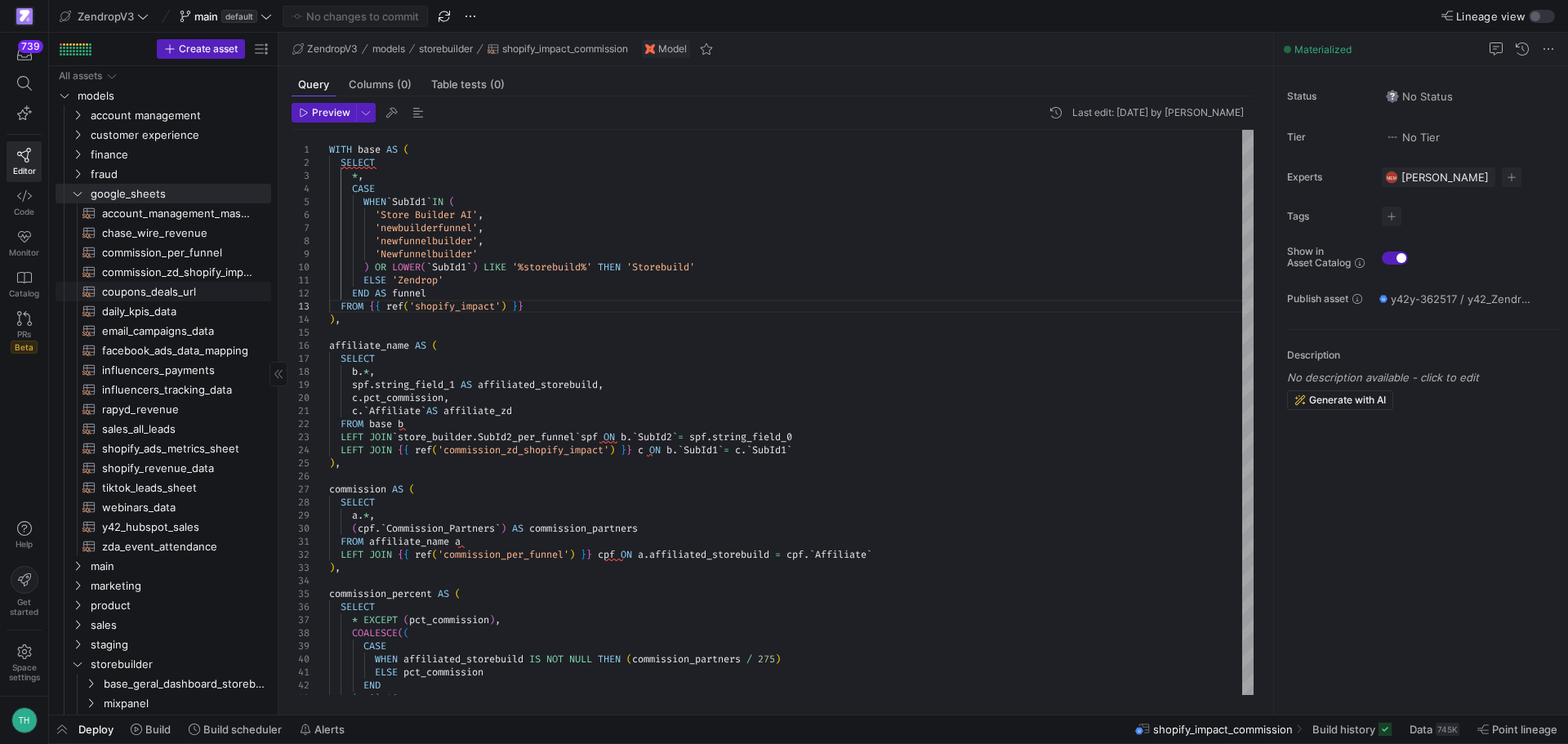
click at [125, 293] on span "coupons_deals_url​​​​​​​​​​" at bounding box center [176, 292] width 150 height 19
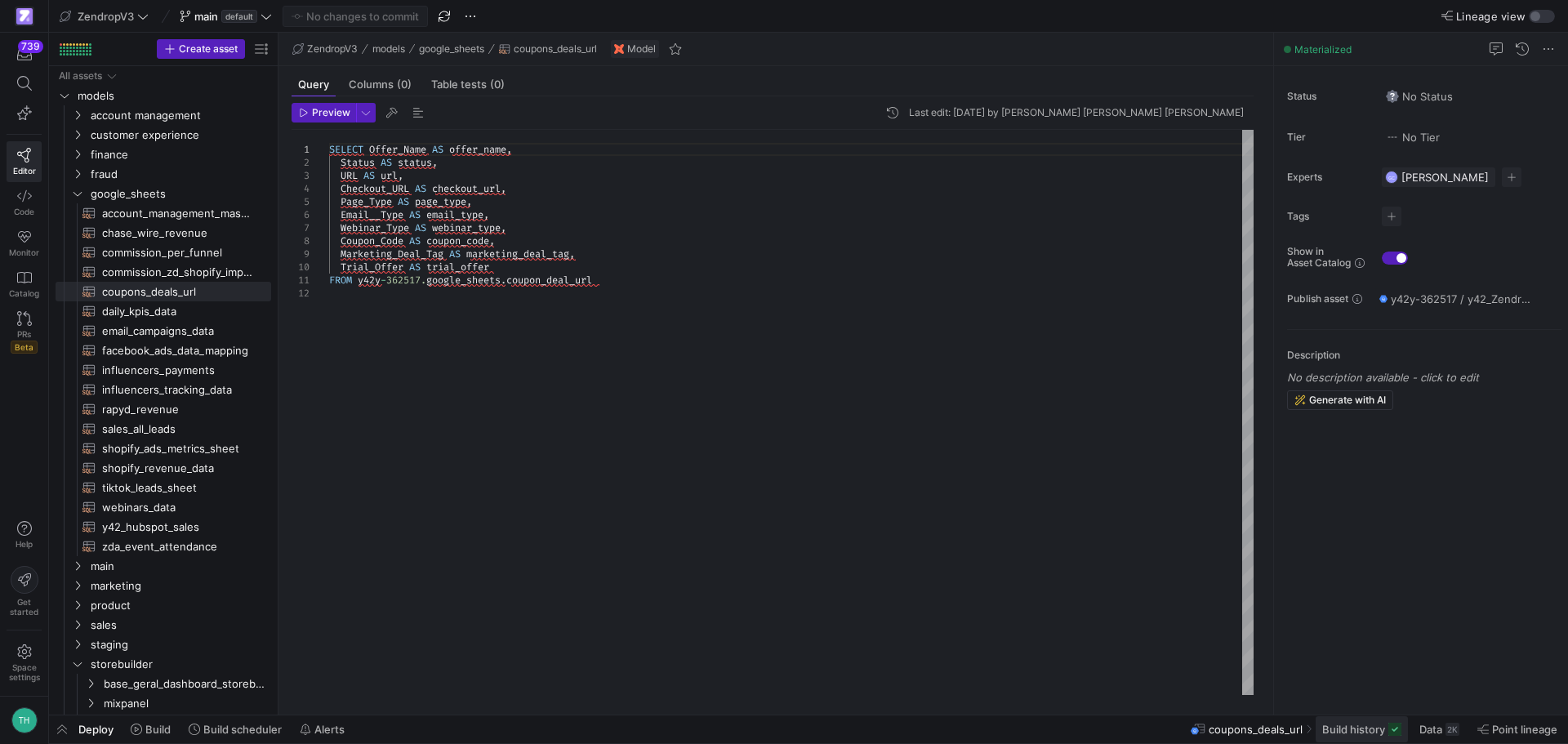
click at [1359, 723] on span "Build history" at bounding box center [1353, 729] width 63 height 13
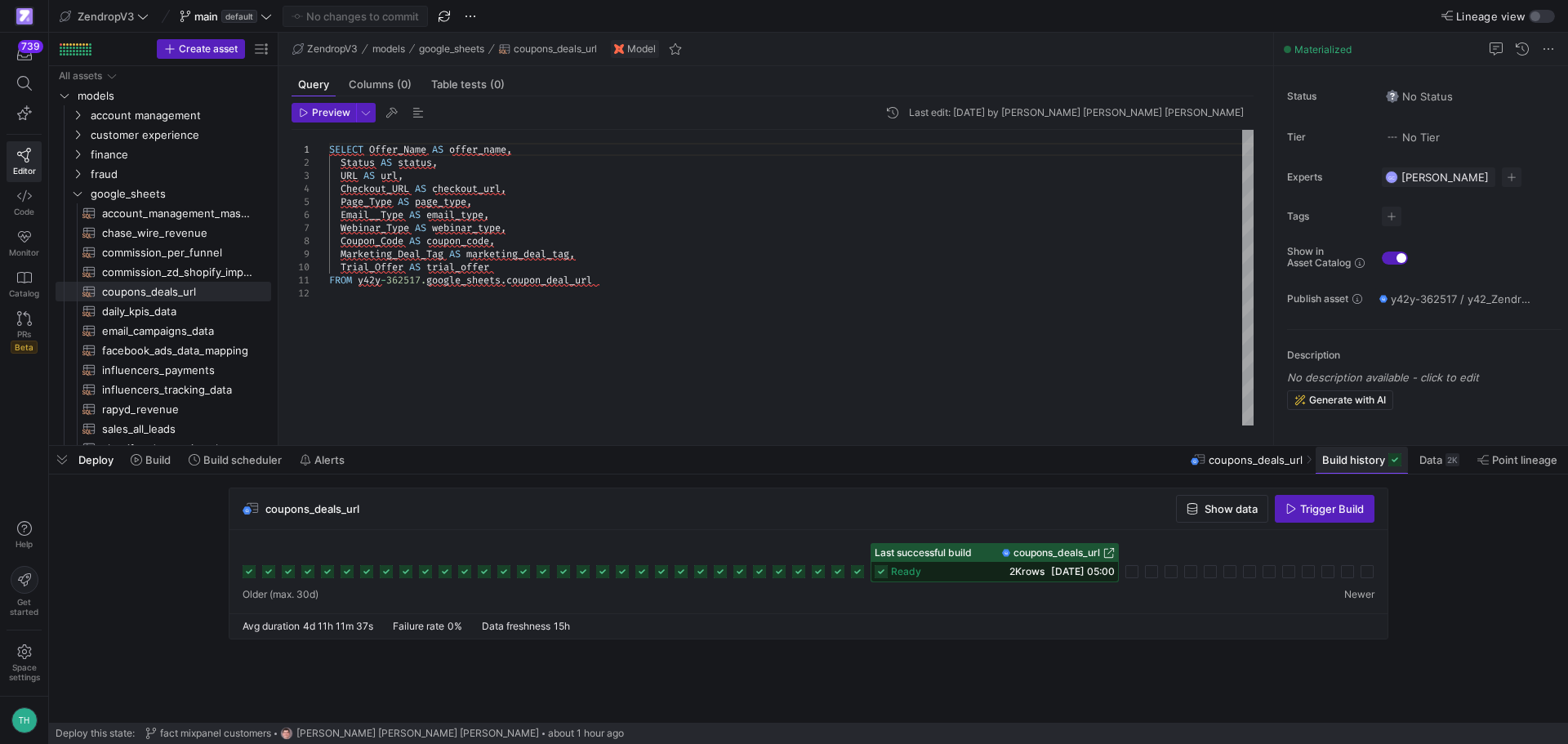
click at [1391, 458] on icon at bounding box center [1394, 460] width 13 height 13
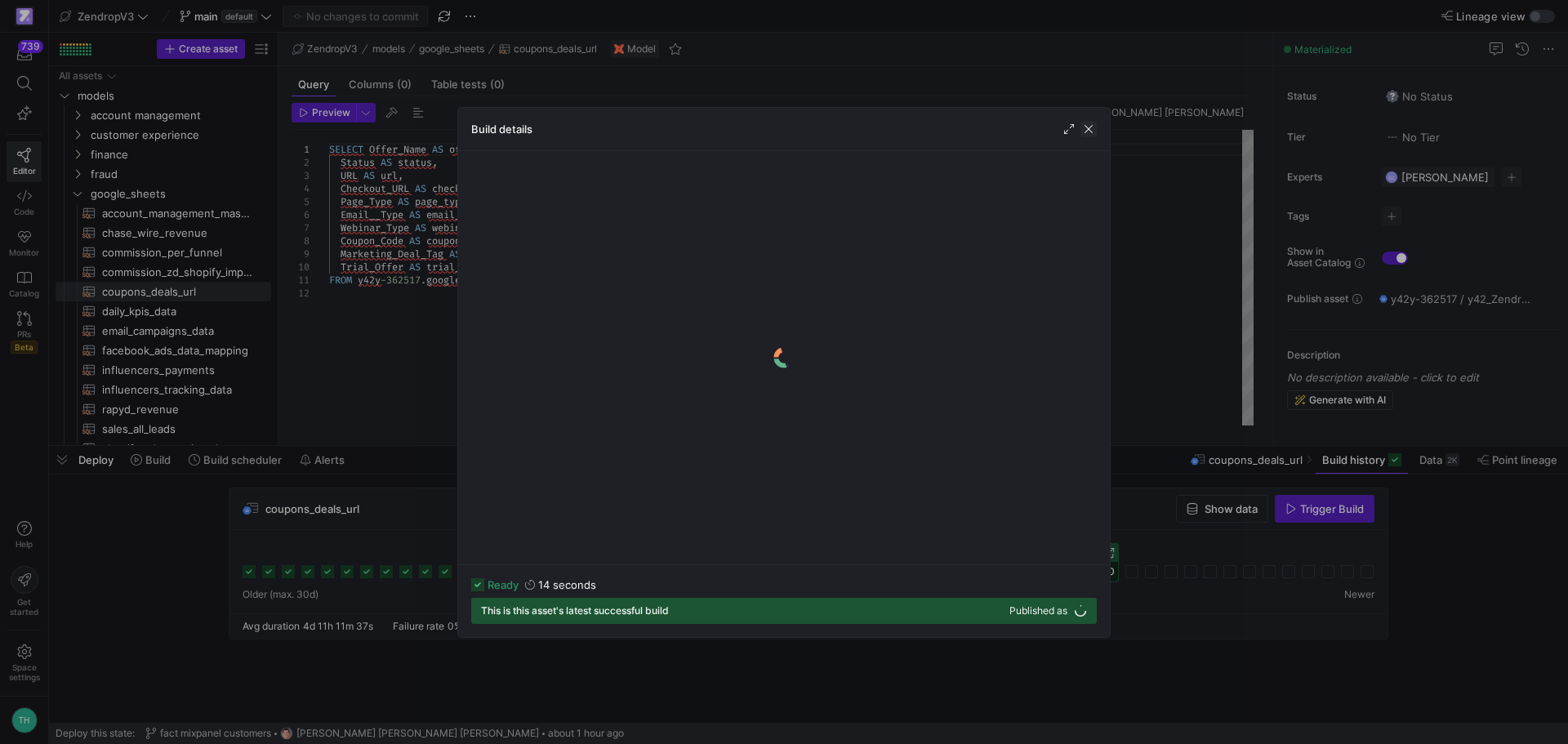
click at [1093, 128] on span "button" at bounding box center [1088, 129] width 16 height 16
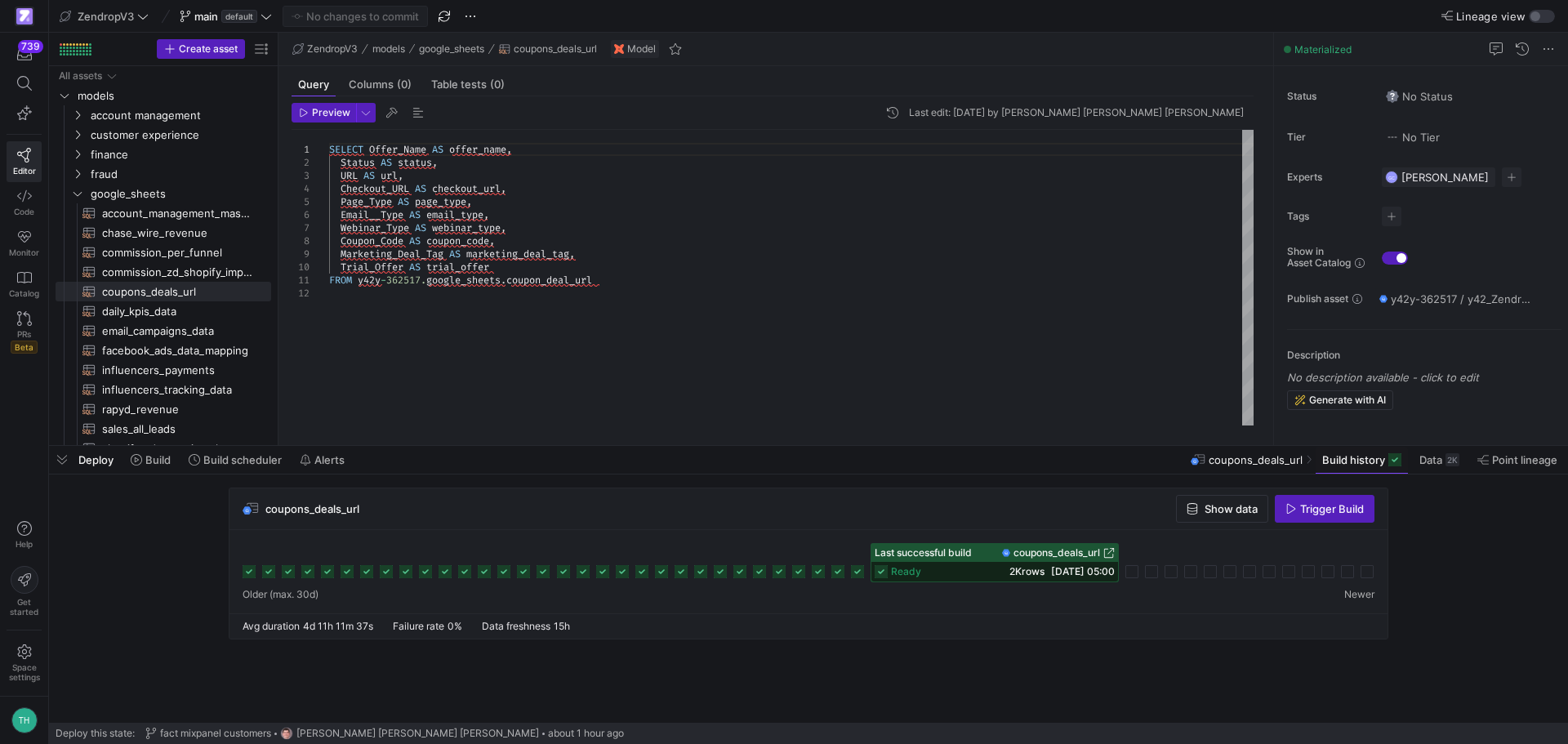
click at [597, 320] on div "SELECT Offer_Name AS offer_name , Status AS status , URL AS url , Checkout_URL …" at bounding box center [790, 277] width 924 height 295
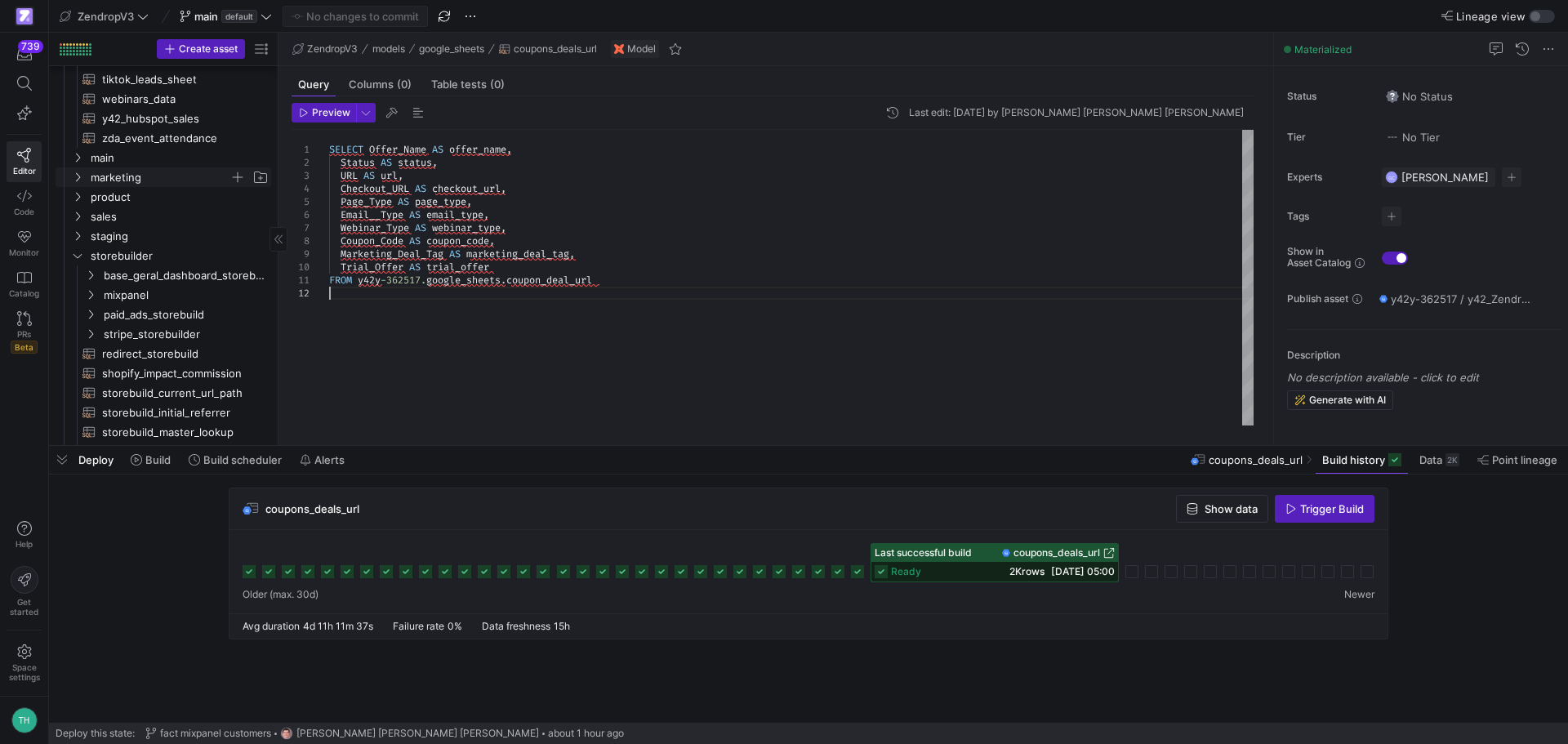
click at [105, 182] on span "marketing" at bounding box center [160, 177] width 139 height 19
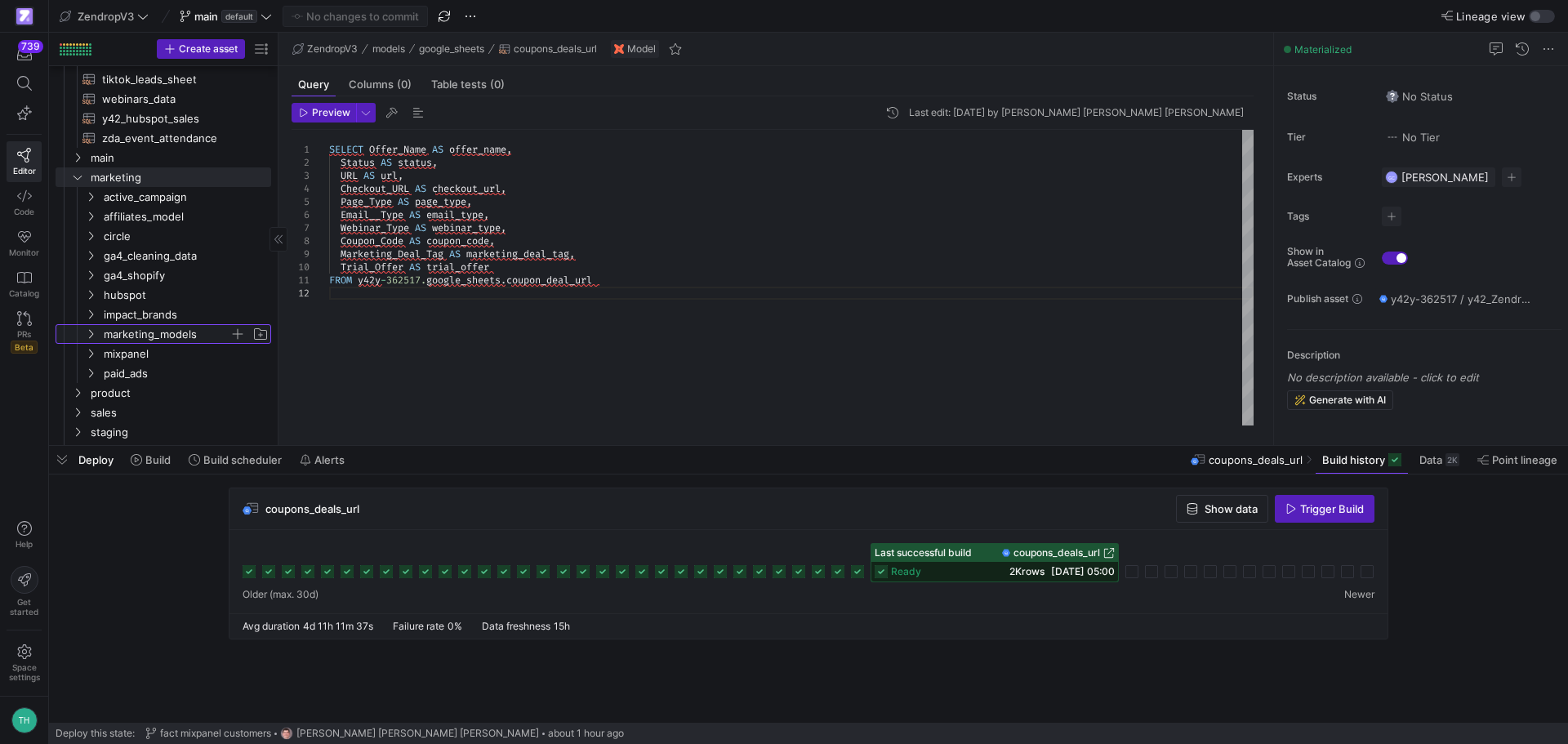
click at [118, 335] on span "marketing_models" at bounding box center [166, 334] width 125 height 19
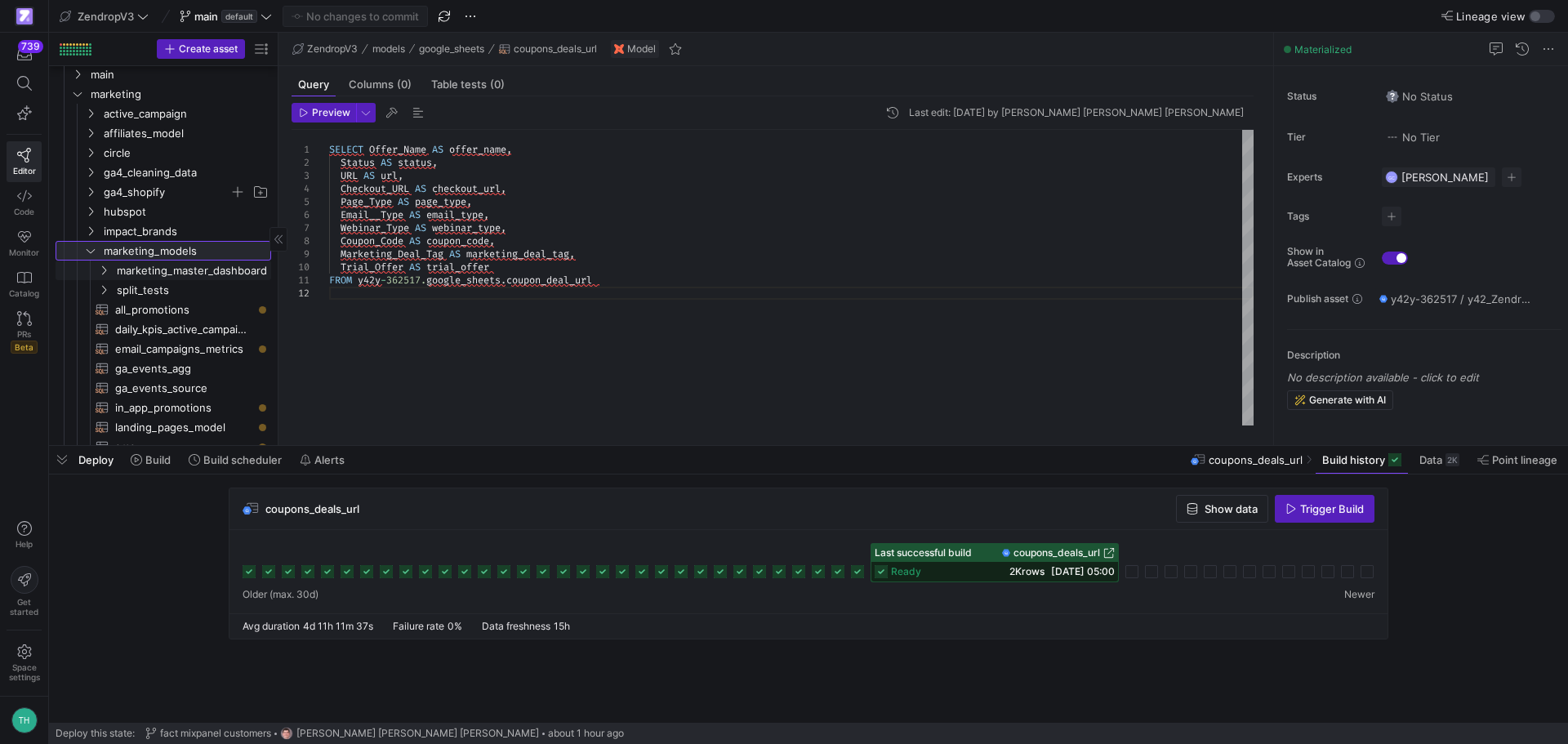
scroll to position [571, 0]
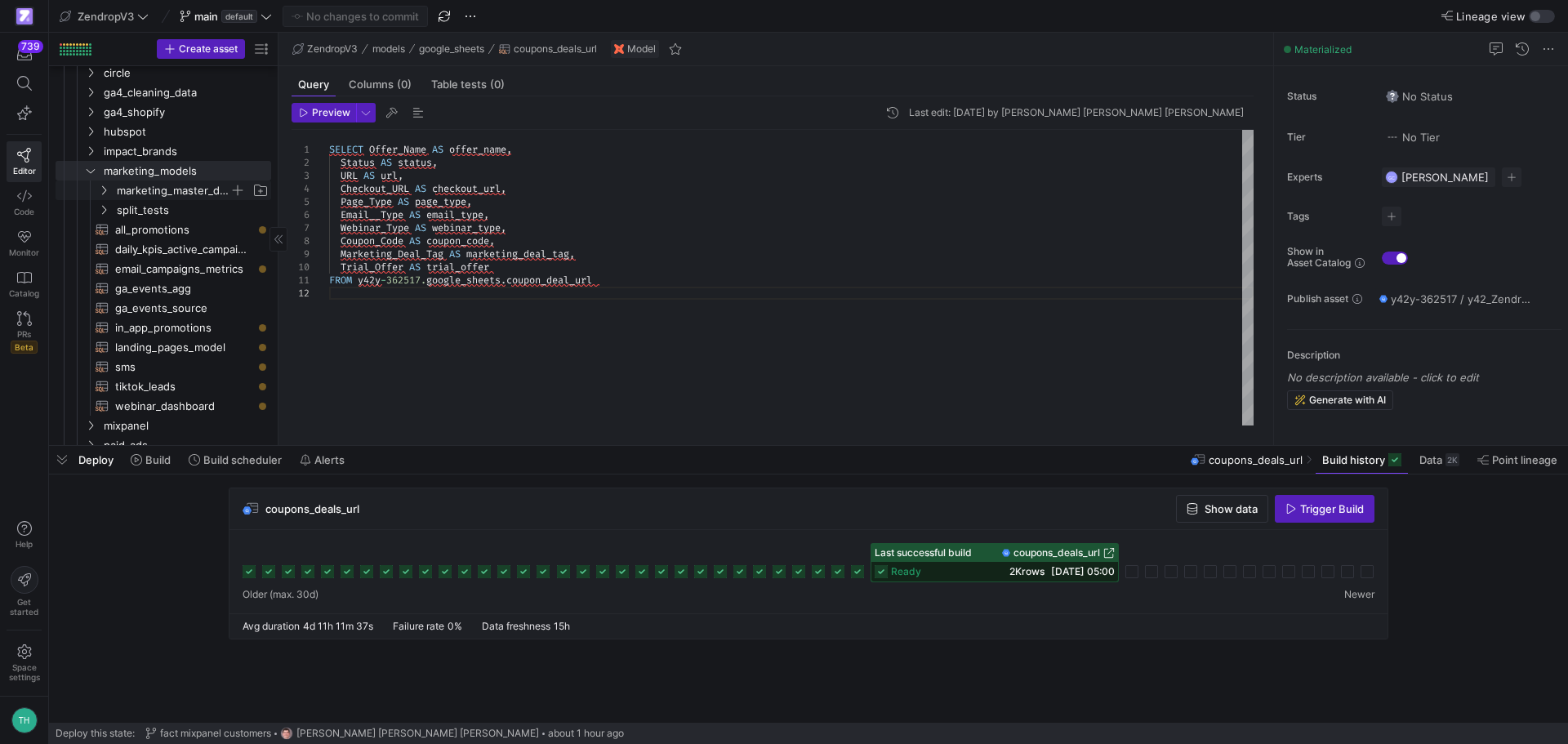
click at [175, 190] on span "marketing_master_dashboard" at bounding box center [174, 191] width 113 height 19
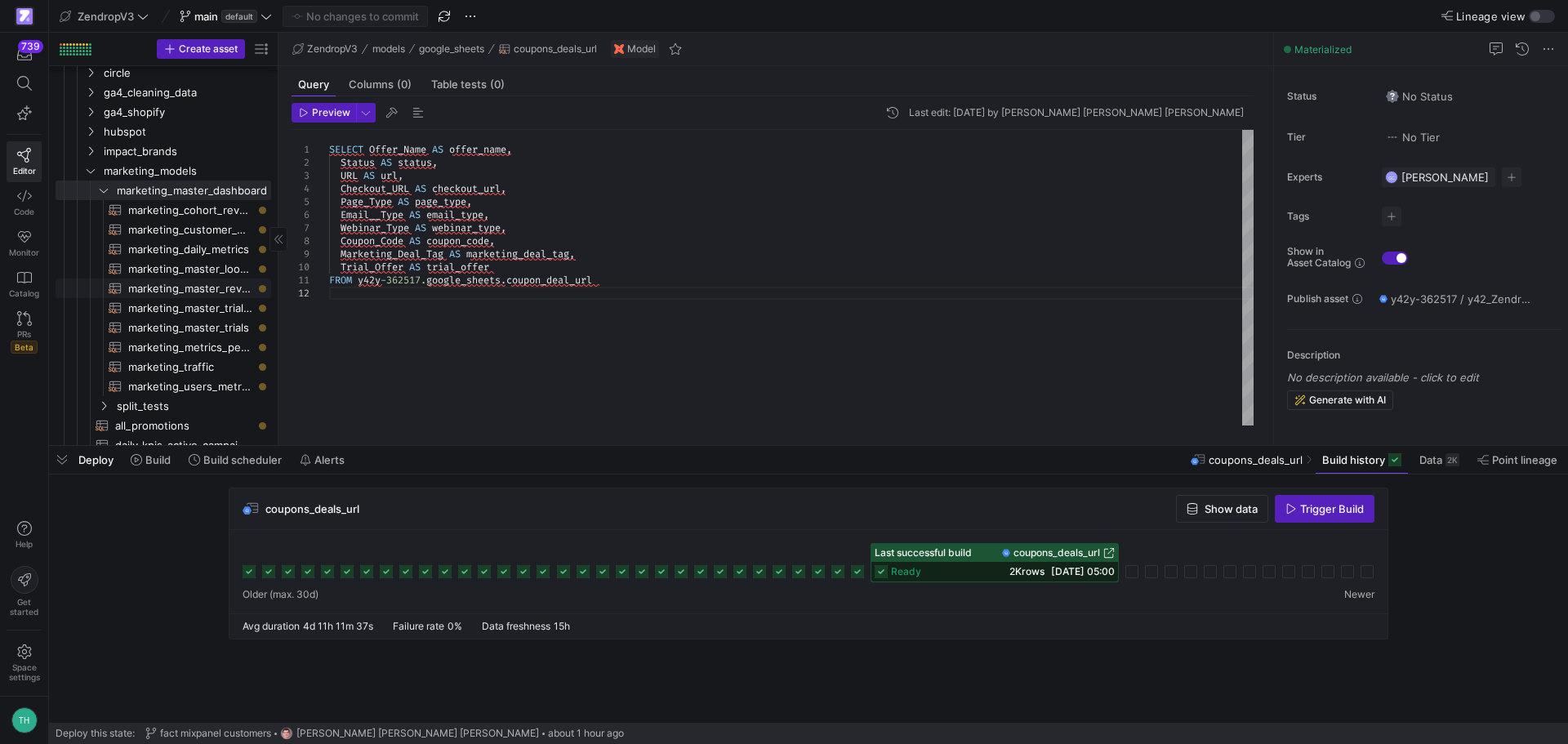
click at [147, 287] on span "marketing_master_revenue​​​​​​​​​​" at bounding box center [190, 288] width 124 height 19
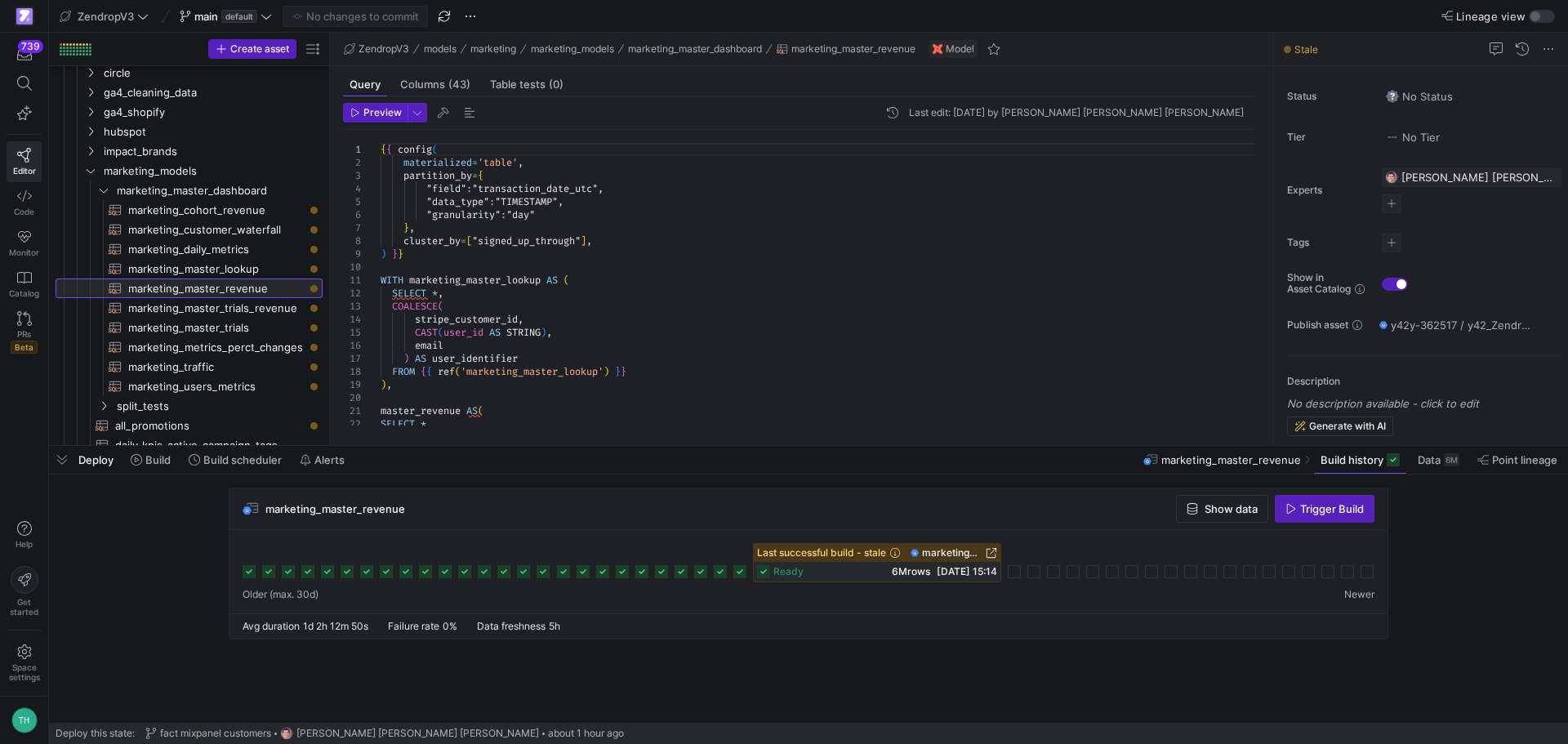
drag, startPoint x: 278, startPoint y: 301, endPoint x: 330, endPoint y: 305, distance: 52.2
click at [330, 305] on as-split "Create asset Drag here to set row groups Drag here to set column labels Group 1…" at bounding box center [809, 239] width 1519 height 412
type textarea "WITH marketing_master_lookup AS ( SELECT *, COALESCE( stripe_customer_id, CAST(…"
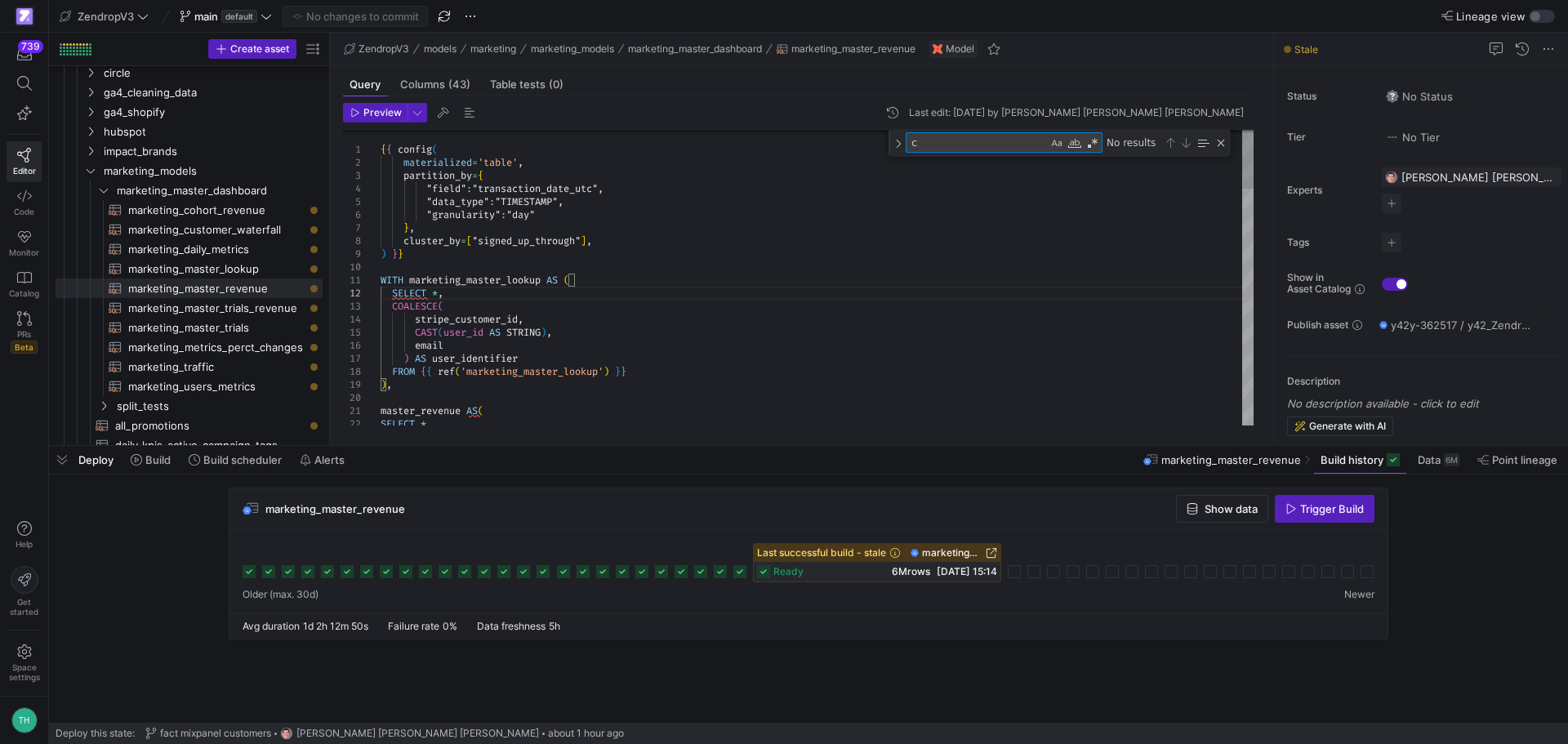
type textarea "co"
type textarea "[DOMAIN_NAME]_or_returning, mr.billing_frequency, mr.subscription_plan, [DOMAIN…"
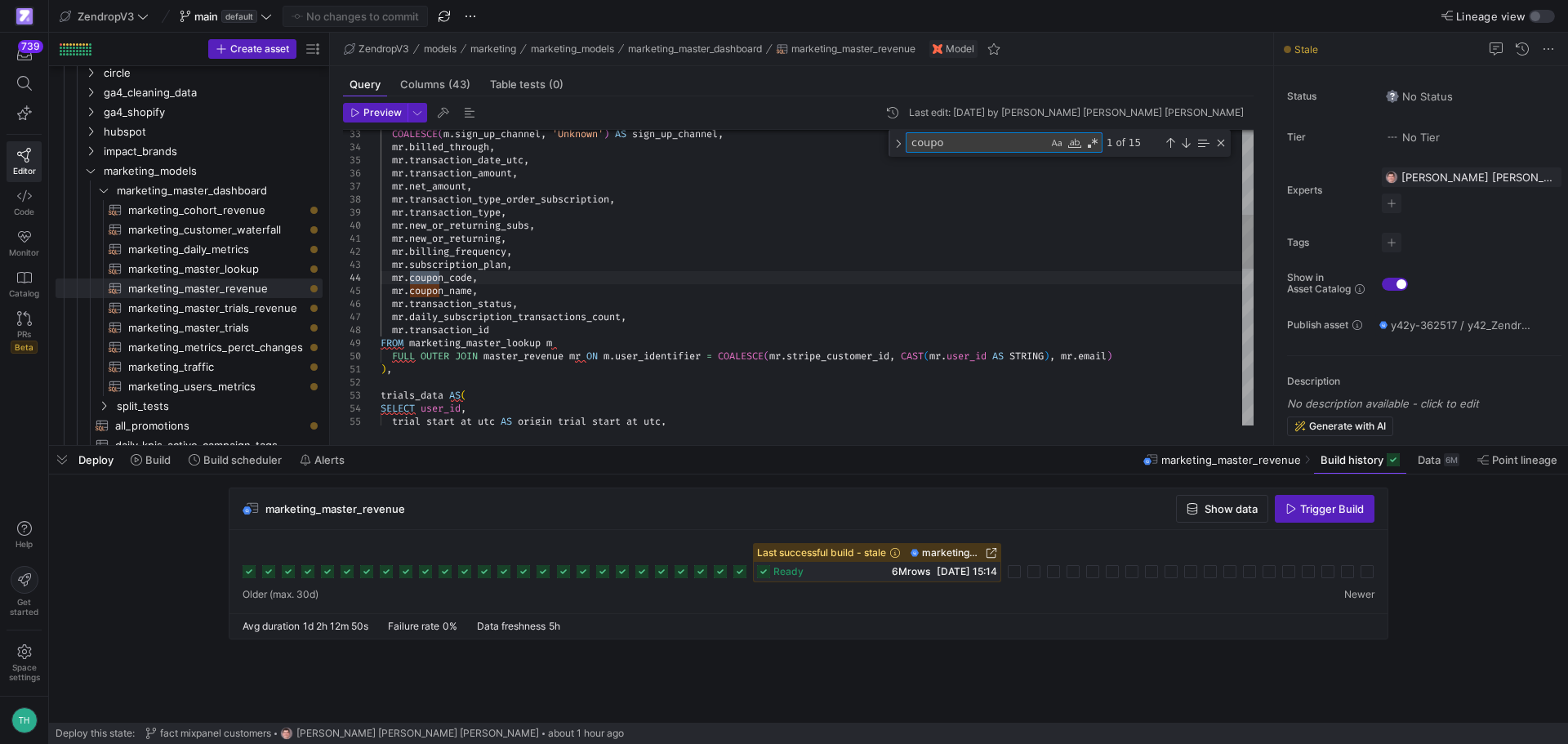
type textarea "coupon"
type textarea "WHERE transaction_type_order_subscription = 'subscription' AND new_or_returning…"
type textarea "coupons"
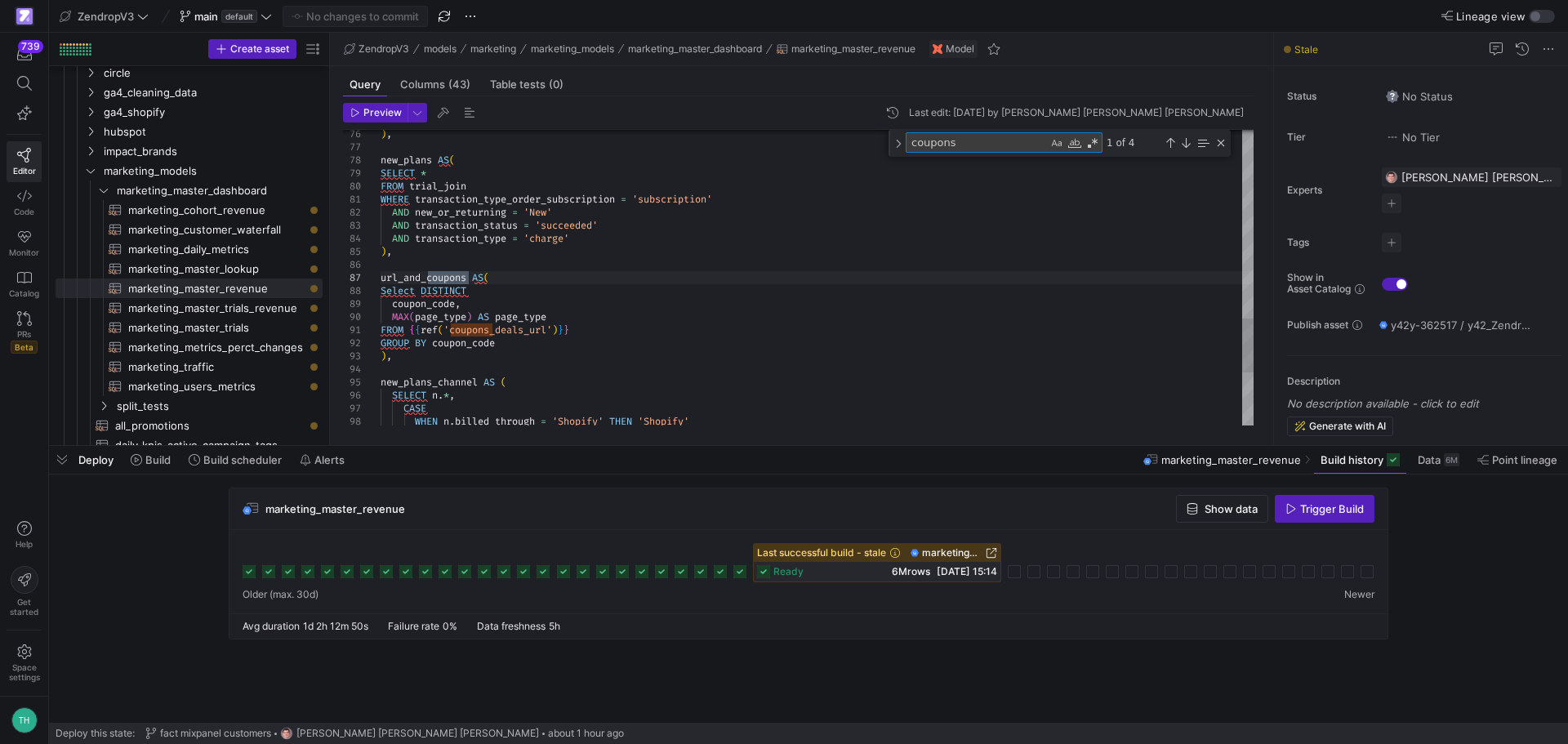
type textarea "FROM {{ref('coupons_deals_url')}} GROUP BY coupon_code ), new_plans_channel AS …"
type textarea "coupons_deal"
drag, startPoint x: 435, startPoint y: 354, endPoint x: 424, endPoint y: 327, distance: 29.2
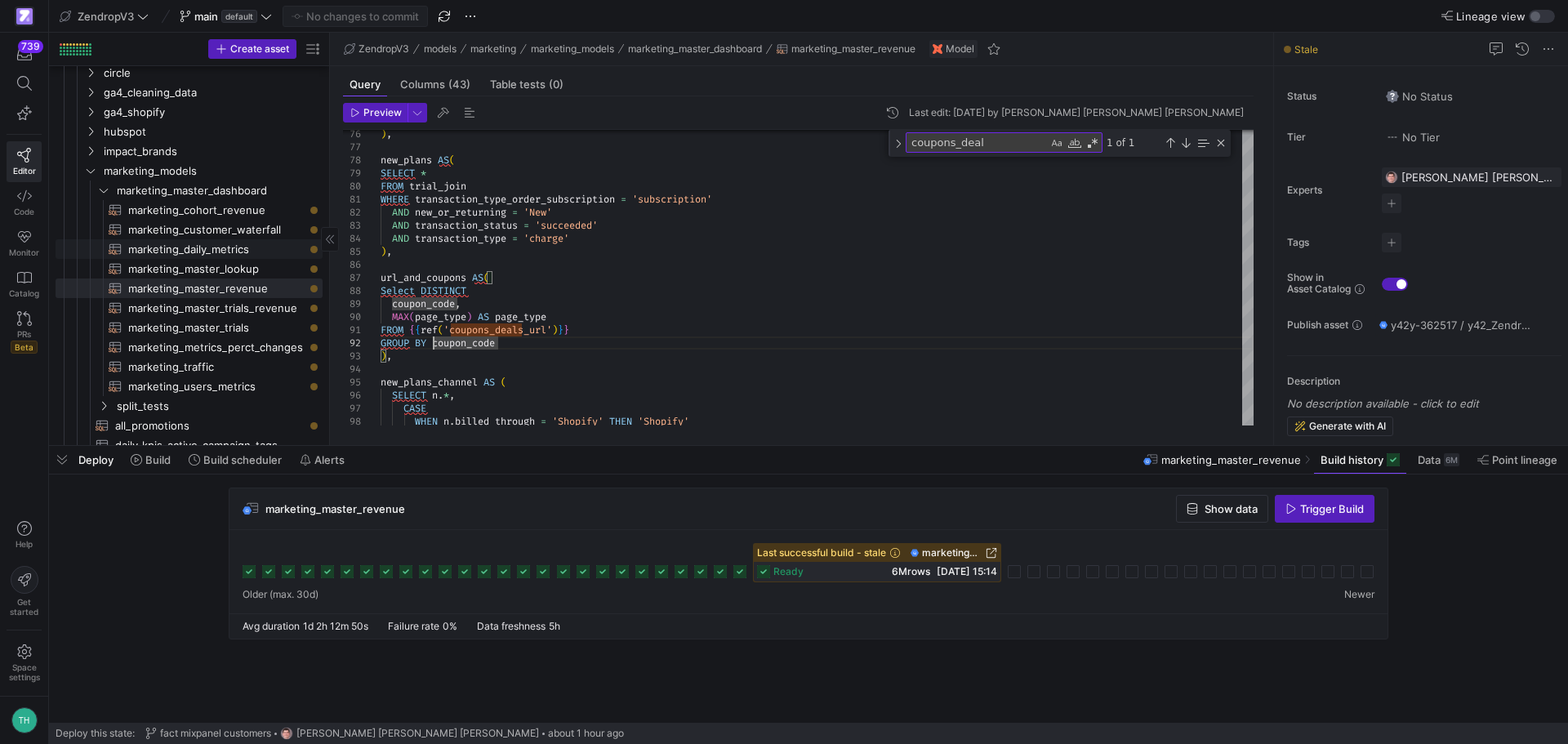
click at [176, 246] on span "marketing_daily_metrics​​​​​​​​​​" at bounding box center [215, 249] width 175 height 19
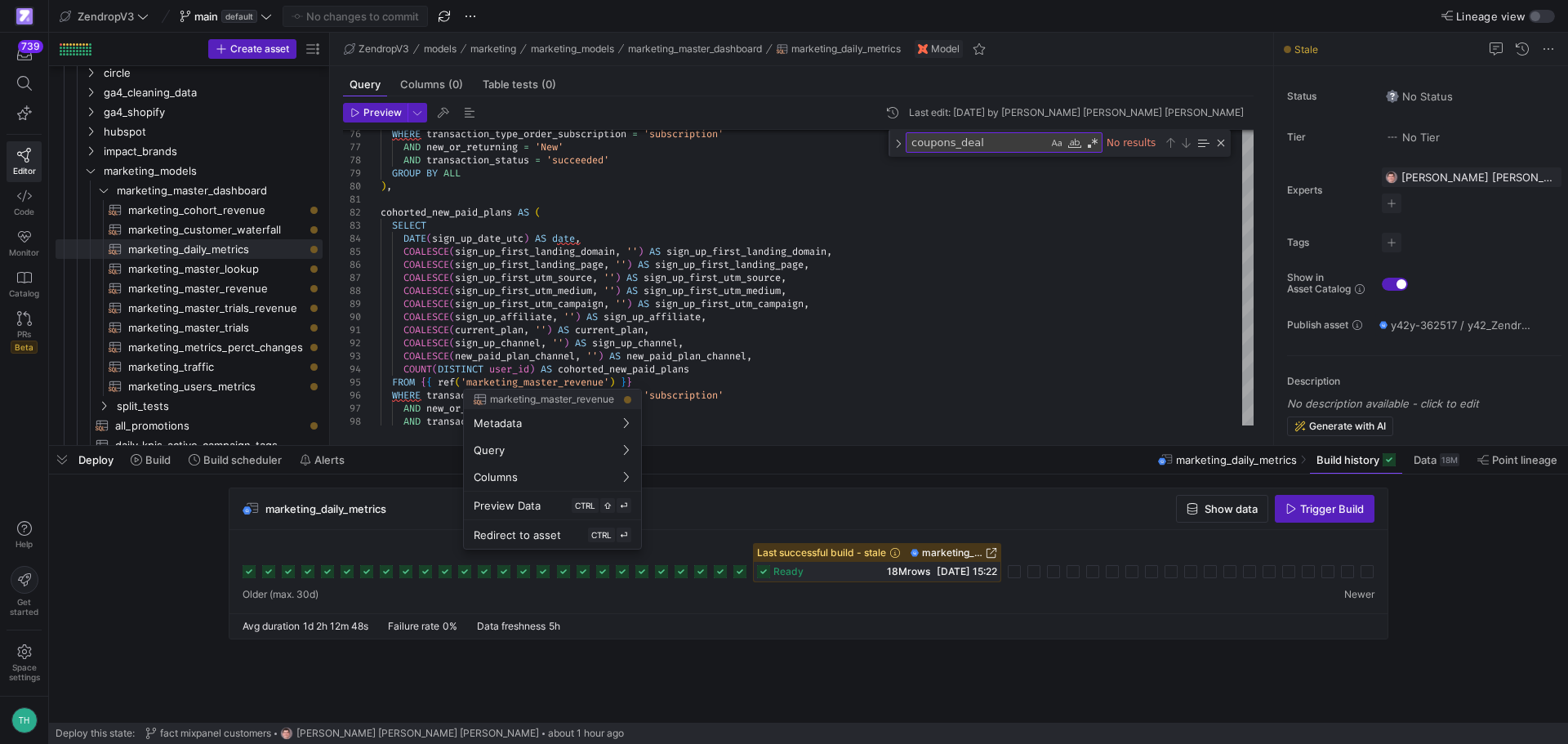
click at [848, 288] on div at bounding box center [784, 372] width 1568 height 744
click at [1221, 144] on div "Close (Escape)" at bounding box center [1221, 143] width 13 height 13
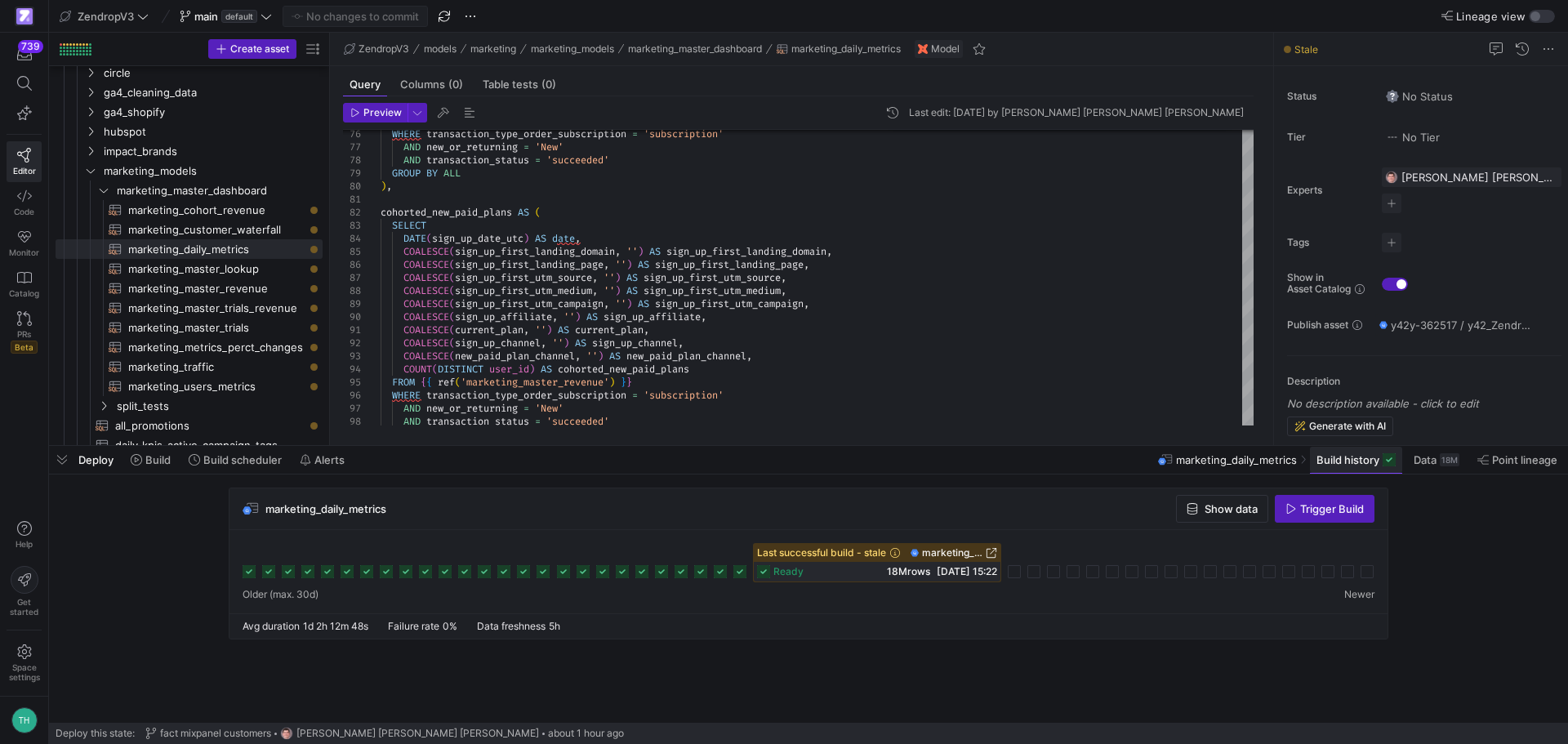
click at [1350, 466] on span at bounding box center [1356, 460] width 93 height 26
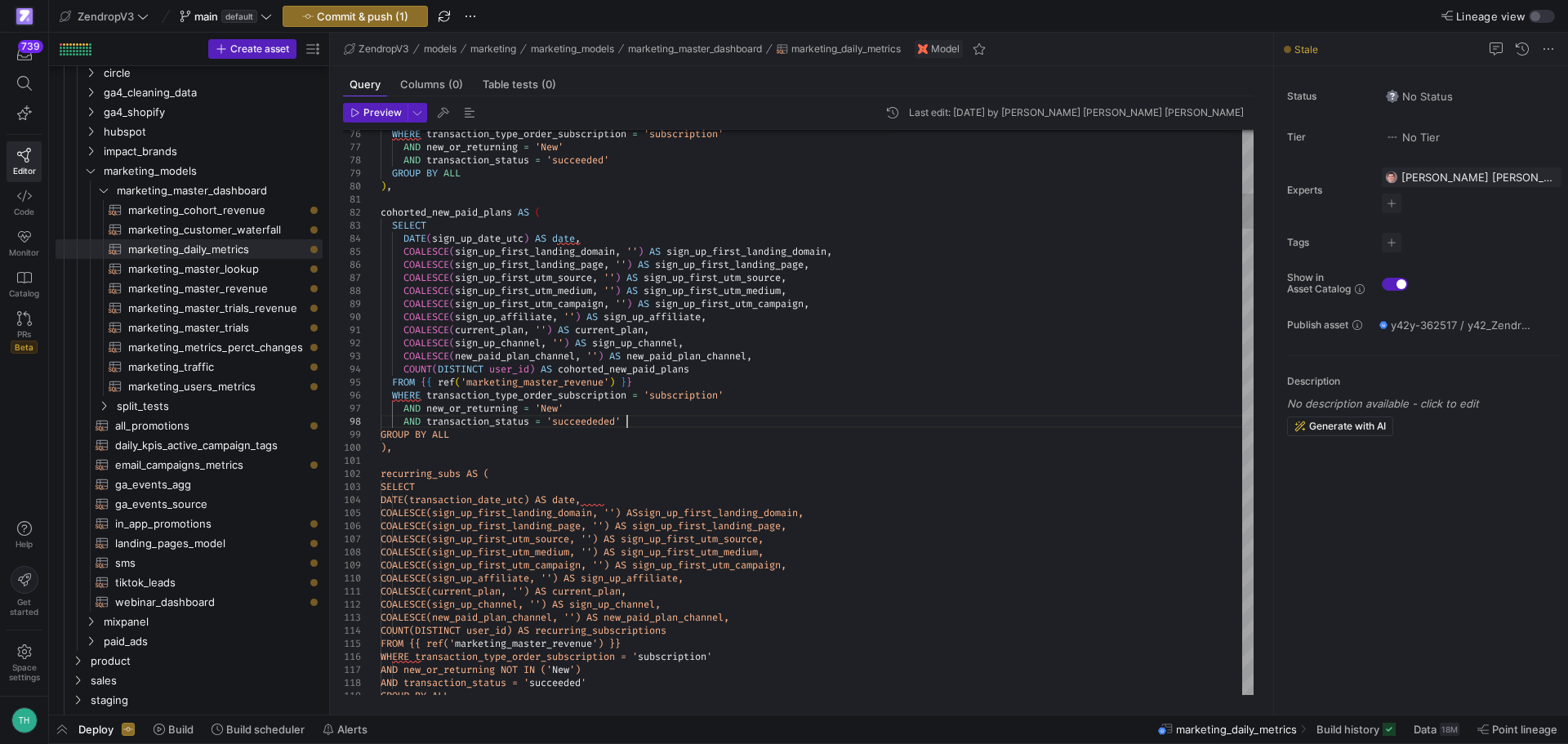
scroll to position [92, 246]
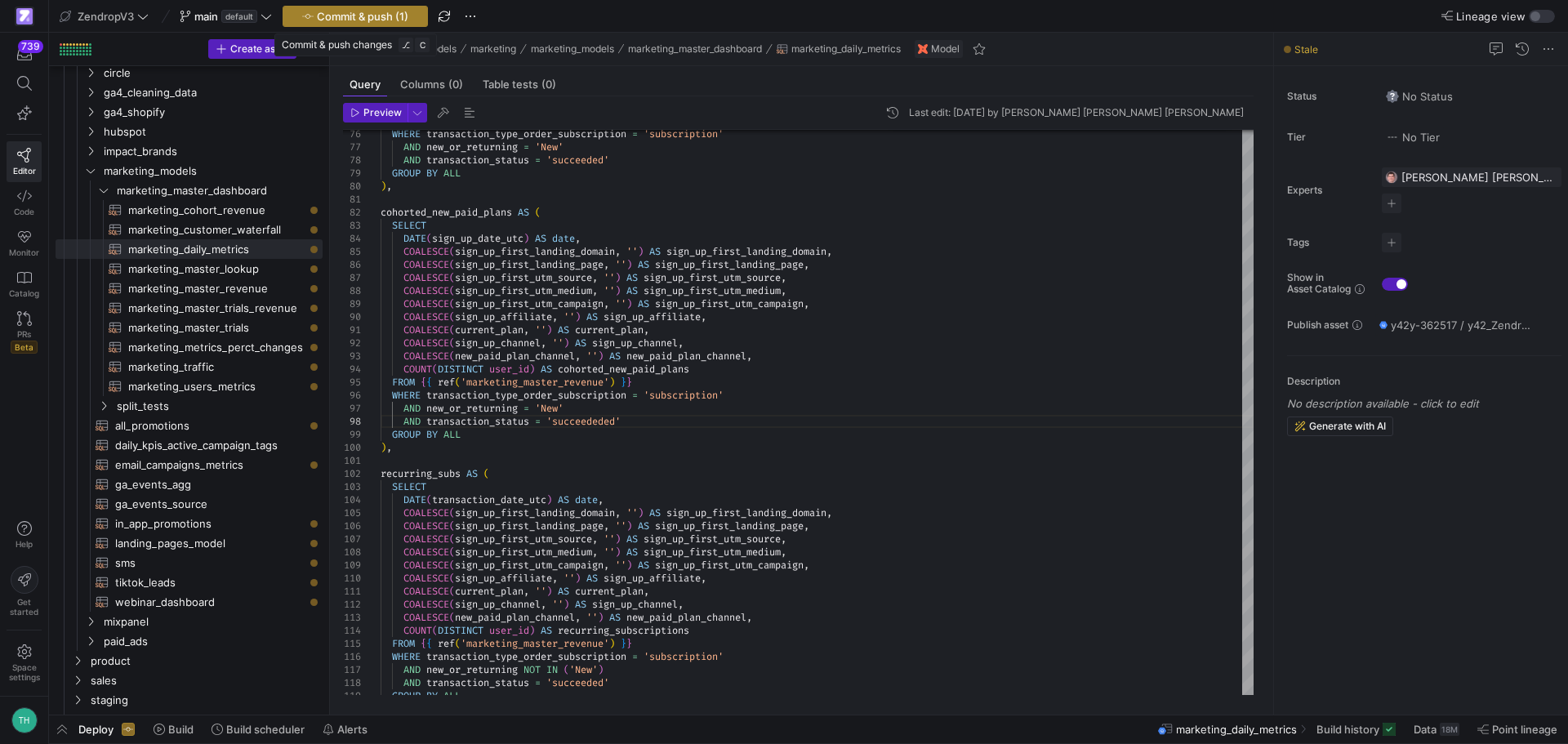
click at [346, 13] on span "Commit & push (1)" at bounding box center [362, 16] width 92 height 13
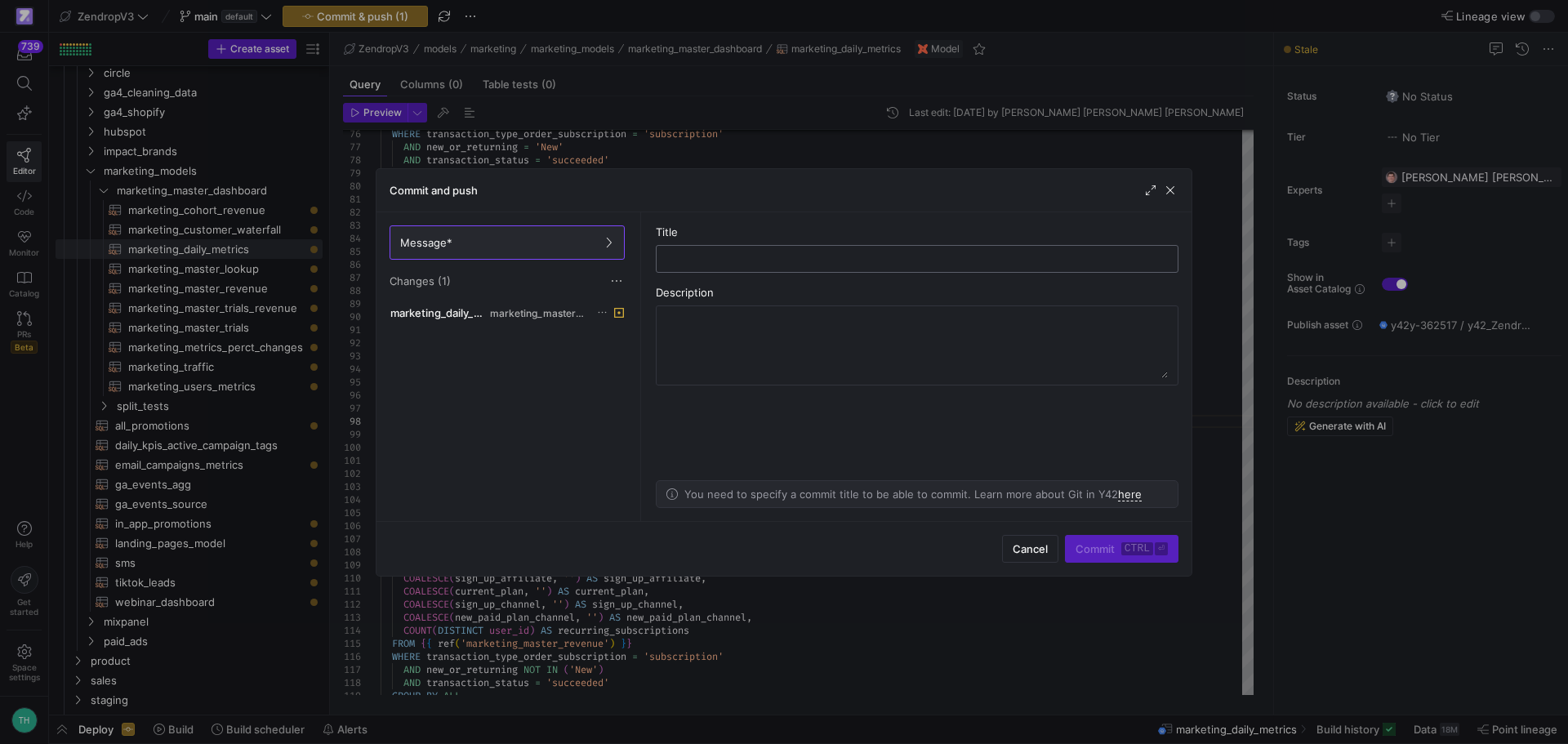
click at [690, 258] on input "text" at bounding box center [917, 259] width 495 height 13
drag, startPoint x: 678, startPoint y: 257, endPoint x: 1006, endPoint y: 275, distance: 328.5
click at [1006, 275] on as-split-area "Title Description You need to specify a commit title to be able to commit. Lear…" at bounding box center [917, 367] width 549 height 309
drag, startPoint x: 1172, startPoint y: 188, endPoint x: 957, endPoint y: 270, distance: 230.1
click at [957, 270] on div "Commit and push Message* Changes (1) marketing_daily_metrics.sql marketing_mast…" at bounding box center [783, 372] width 817 height 408
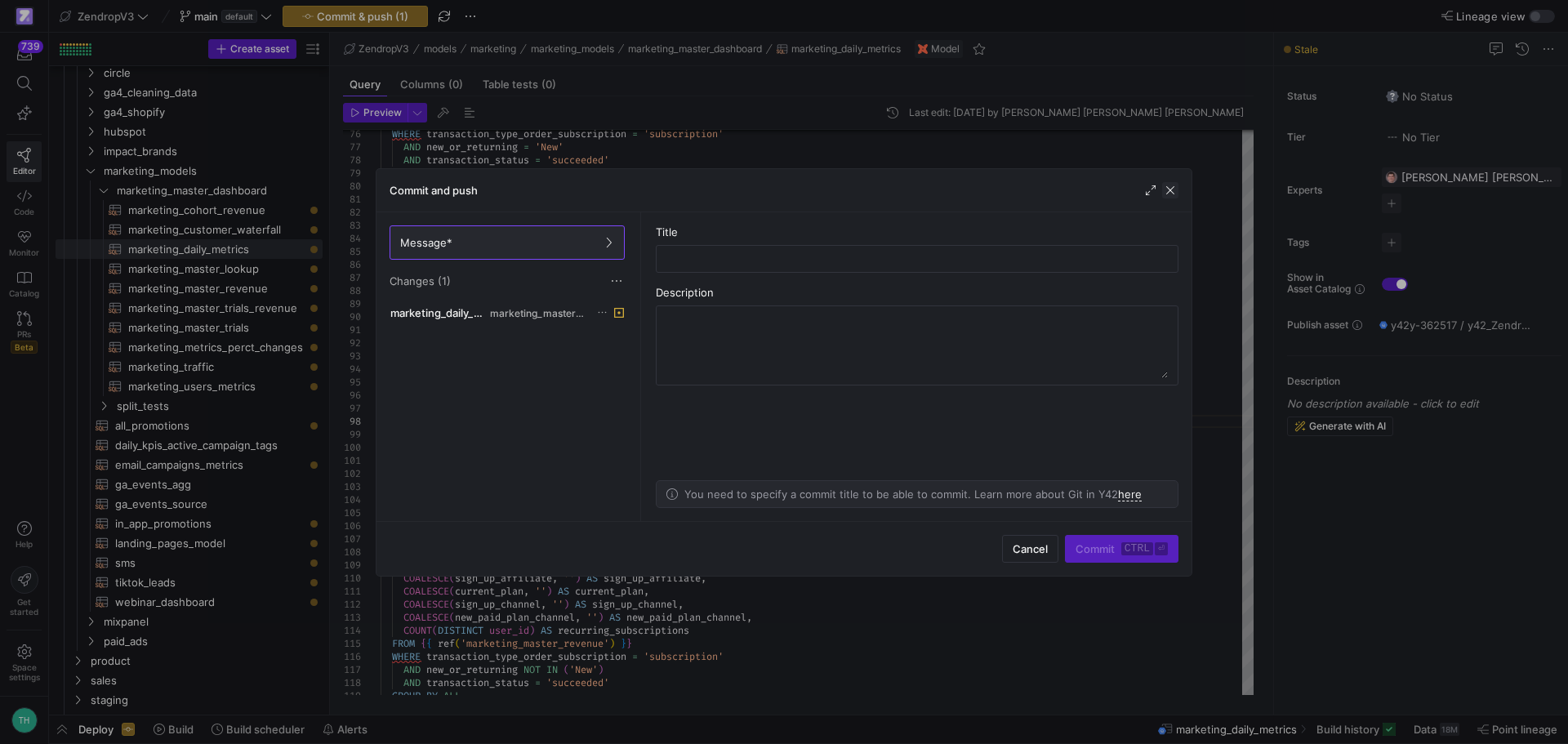
click at [1167, 194] on span "button" at bounding box center [1170, 190] width 16 height 16
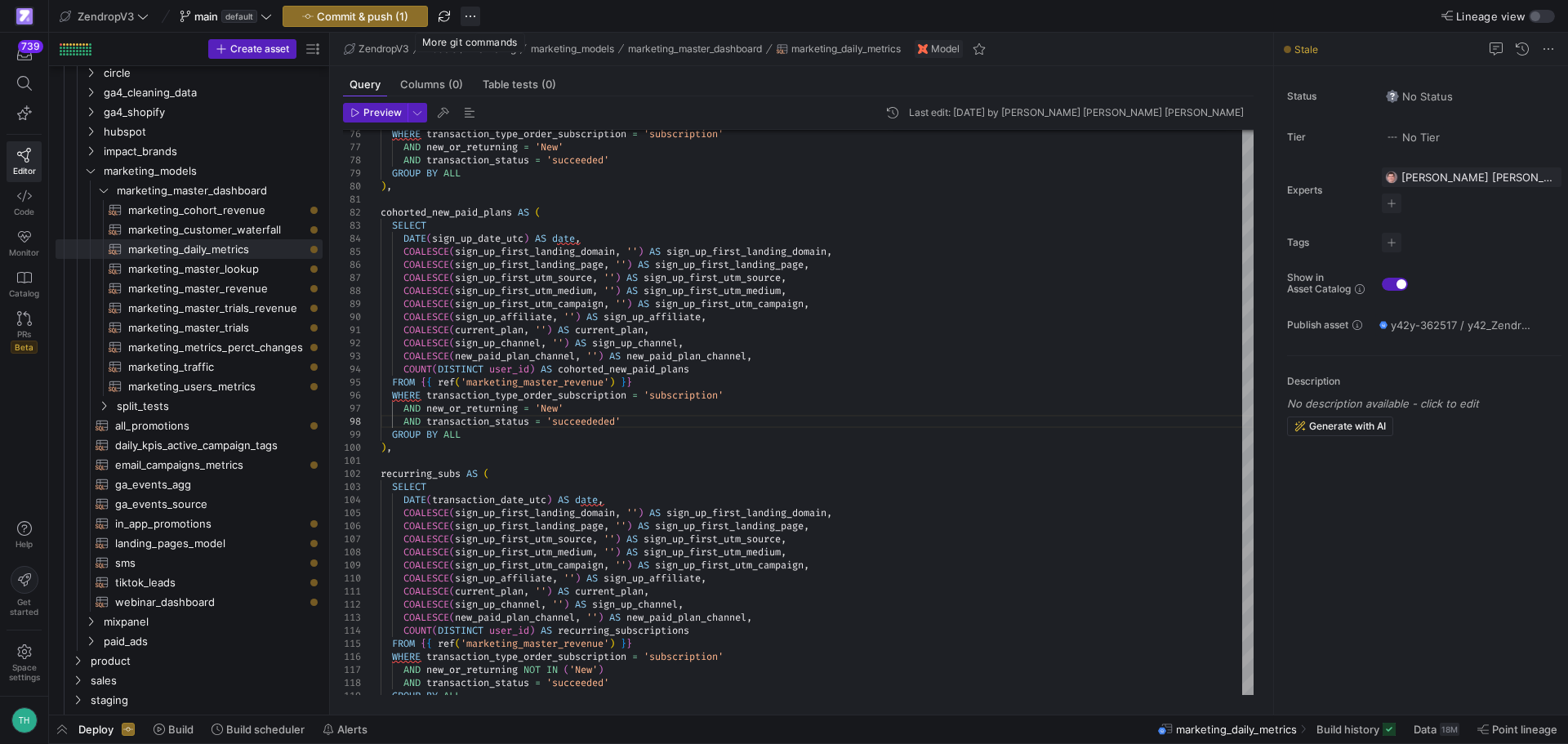
click at [468, 12] on span "button" at bounding box center [471, 16] width 20 height 20
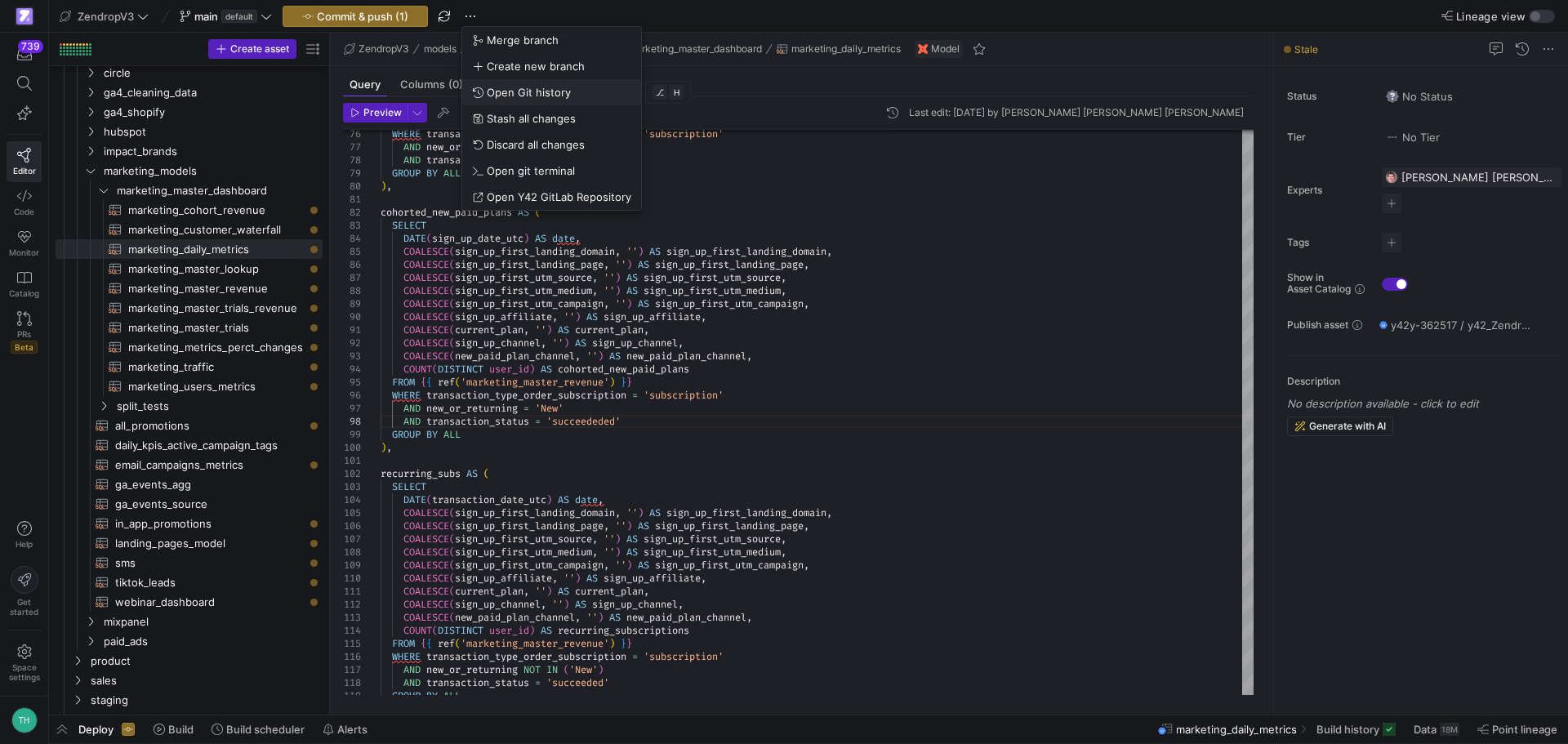
click at [551, 96] on span "Open Git history" at bounding box center [529, 92] width 84 height 13
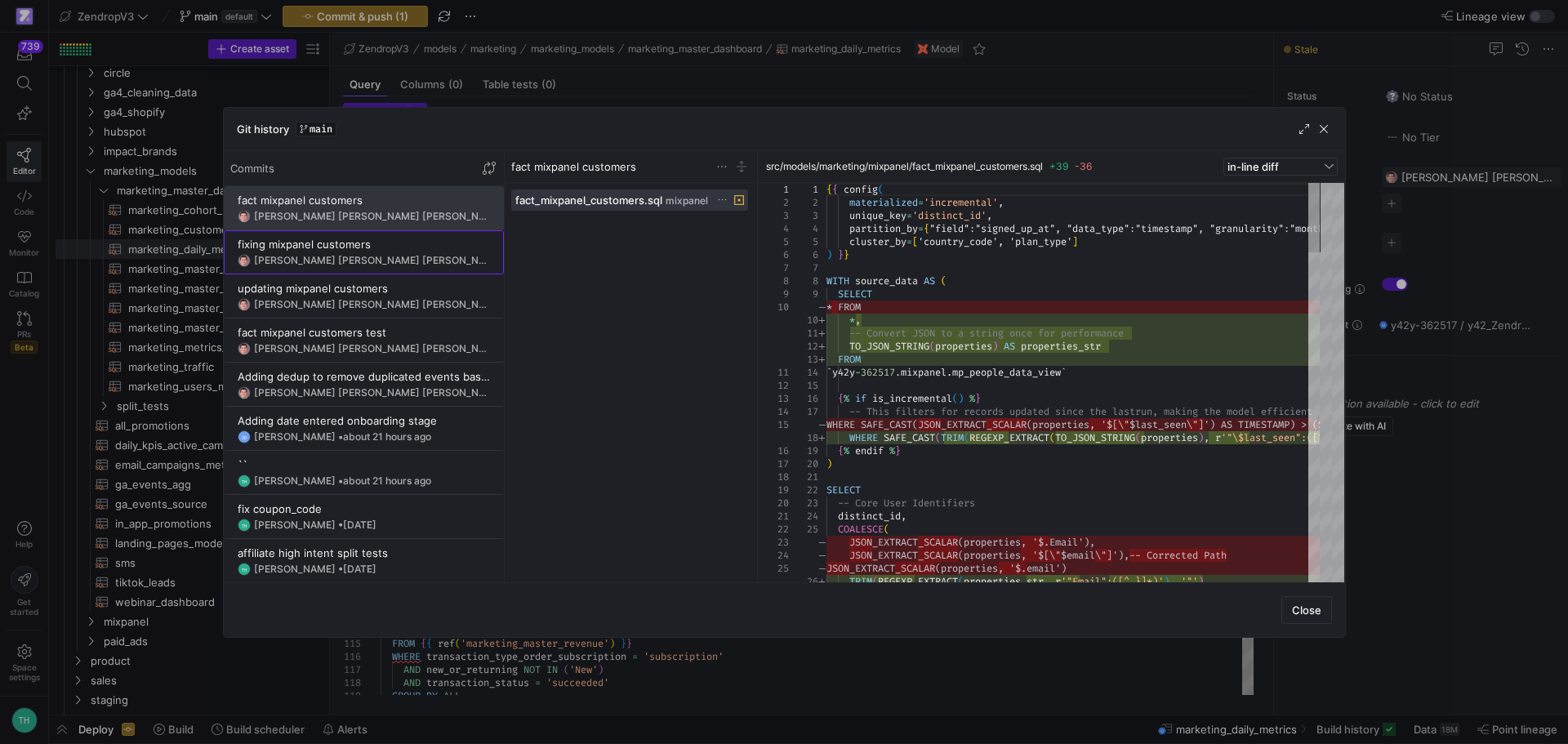
click at [367, 255] on div "[PERSON_NAME] [PERSON_NAME] [PERSON_NAME] • about 2 hours ago" at bounding box center [372, 260] width 236 height 12
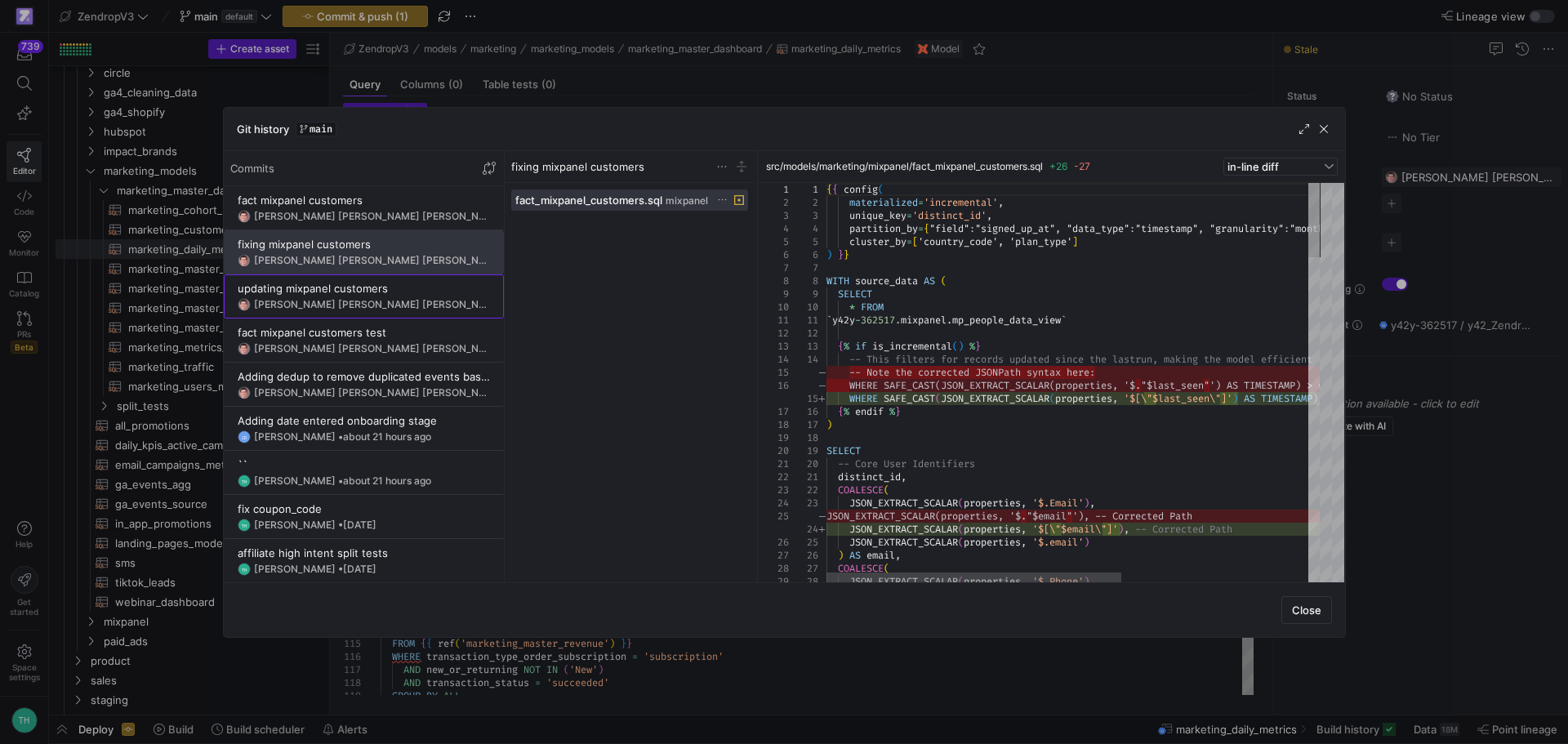
click at [375, 311] on span at bounding box center [363, 296] width 278 height 43
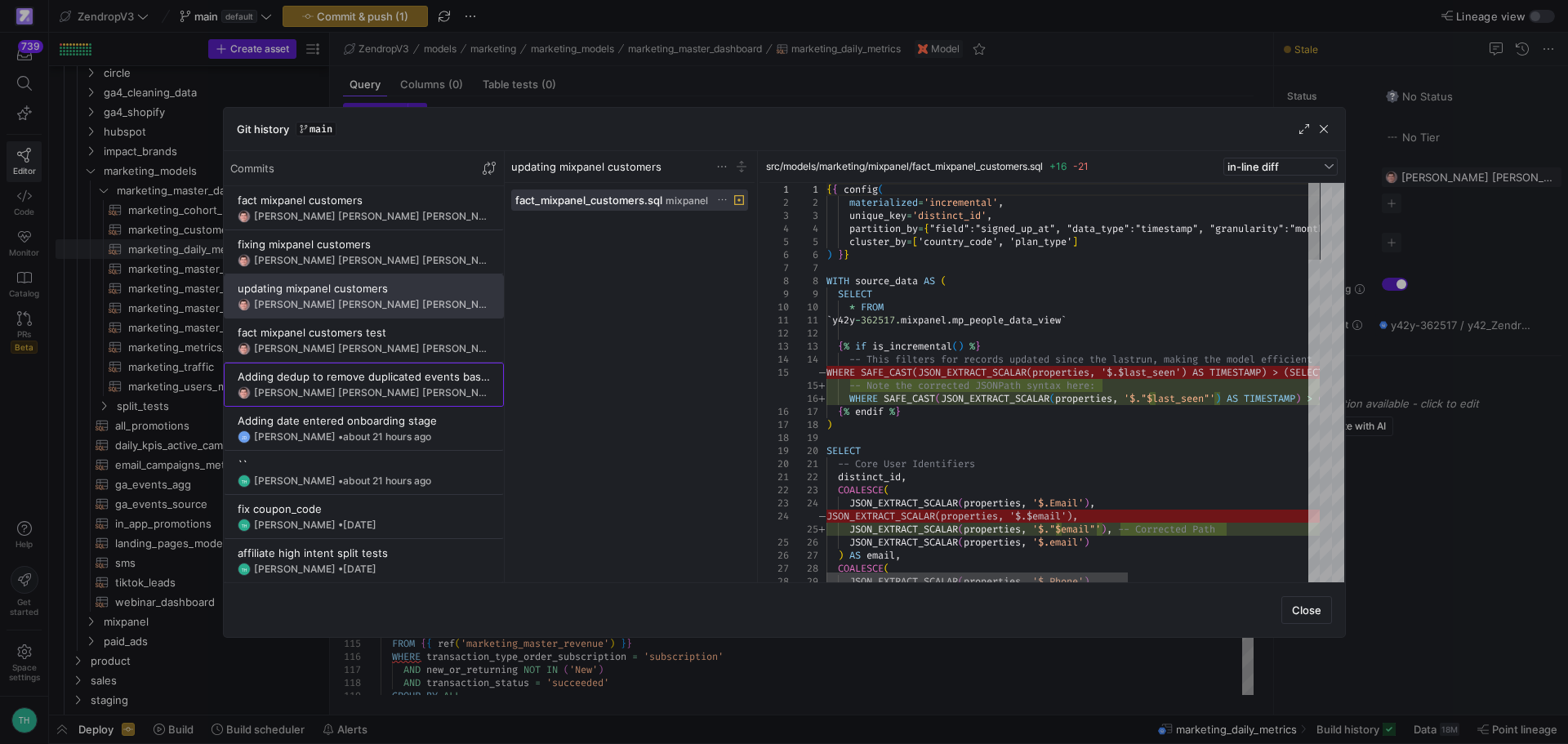
click at [377, 362] on button "Adding dedup to remove duplicated events based on Insert ID [PERSON_NAME] [PERS…" at bounding box center [363, 384] width 280 height 45
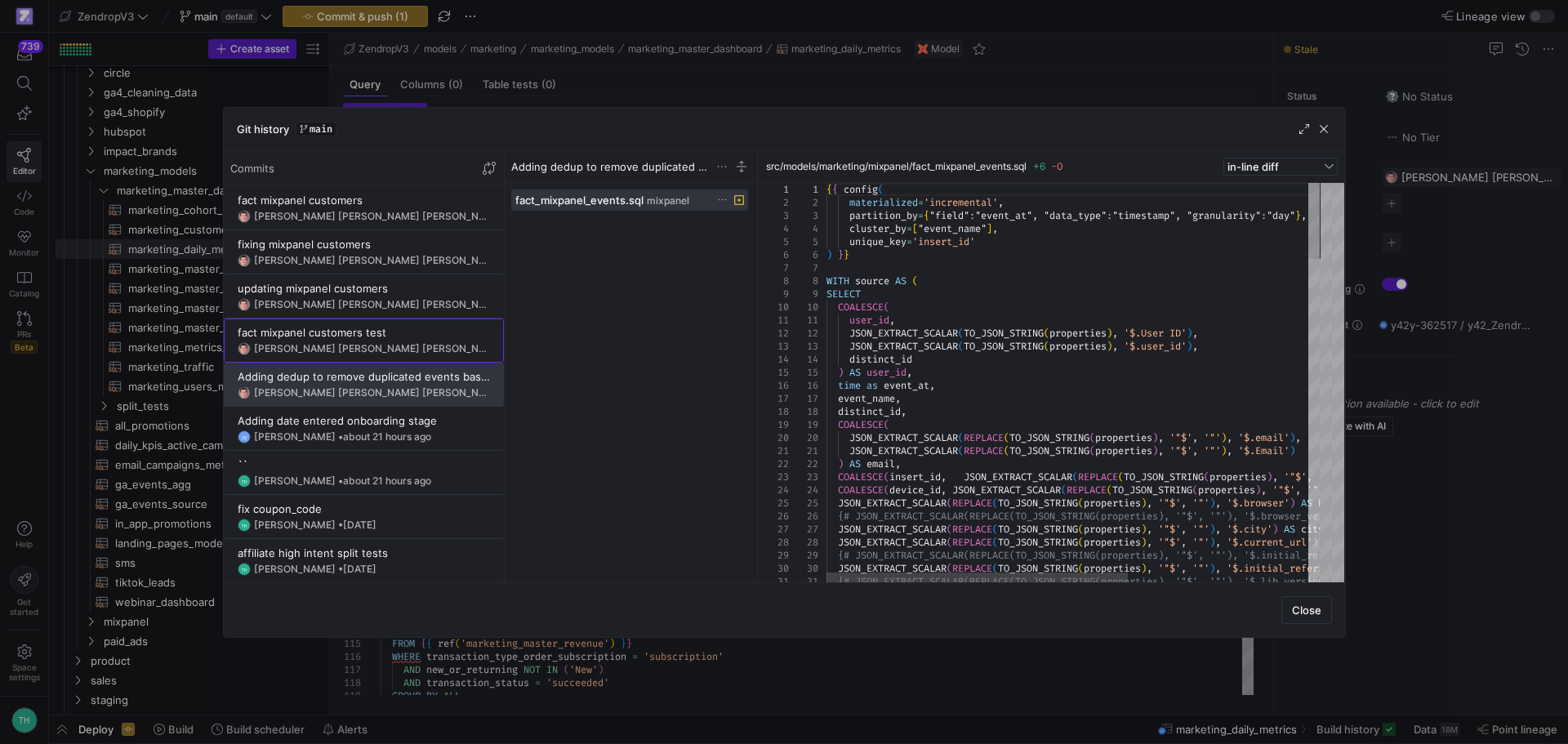
click at [382, 343] on div "[PERSON_NAME] [PERSON_NAME] [PERSON_NAME] • about 2 hours ago" at bounding box center [372, 349] width 236 height 12
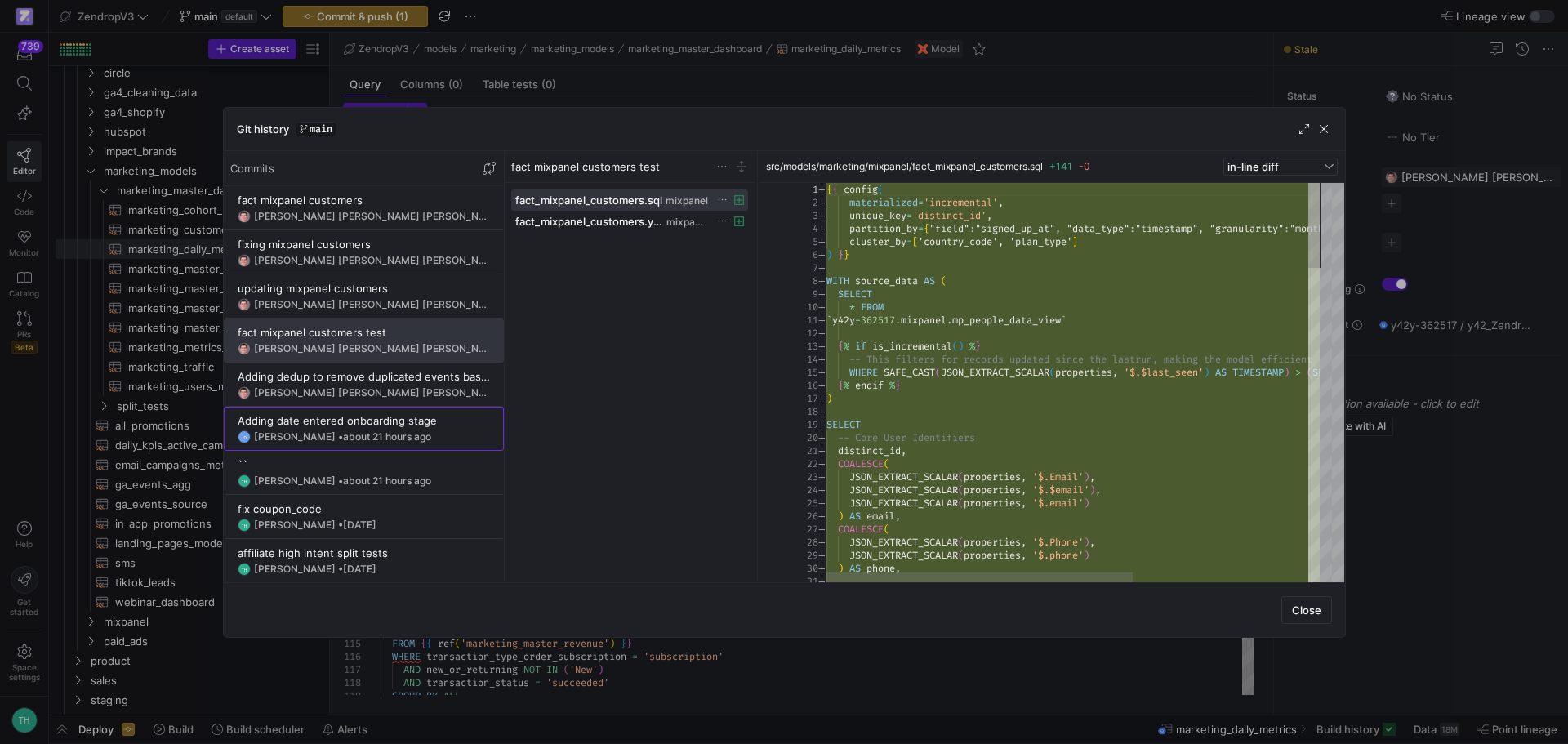
click at [384, 423] on div "Adding date entered onboarding stage" at bounding box center [364, 421] width 253 height 13
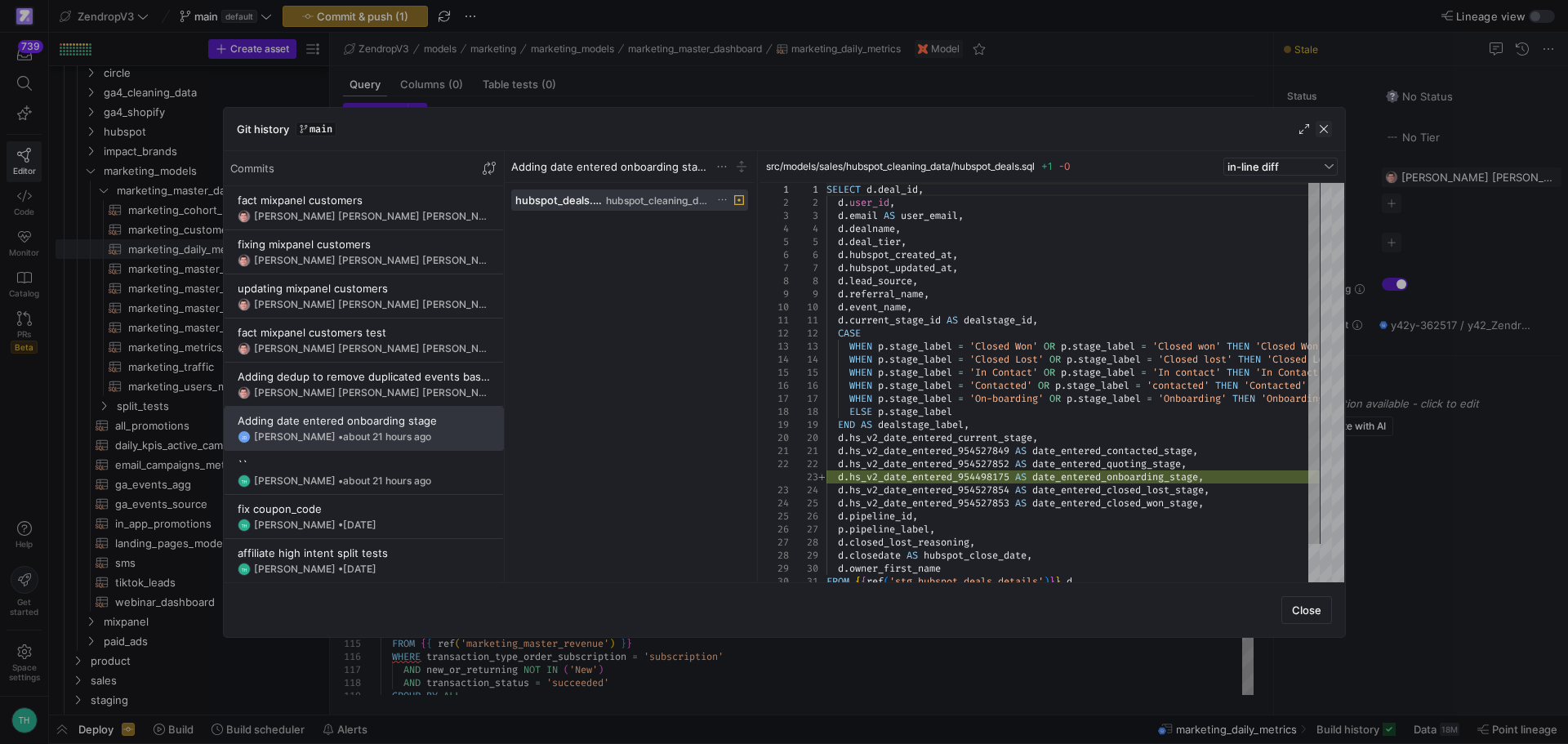
click at [1325, 129] on span "button" at bounding box center [1324, 129] width 16 height 16
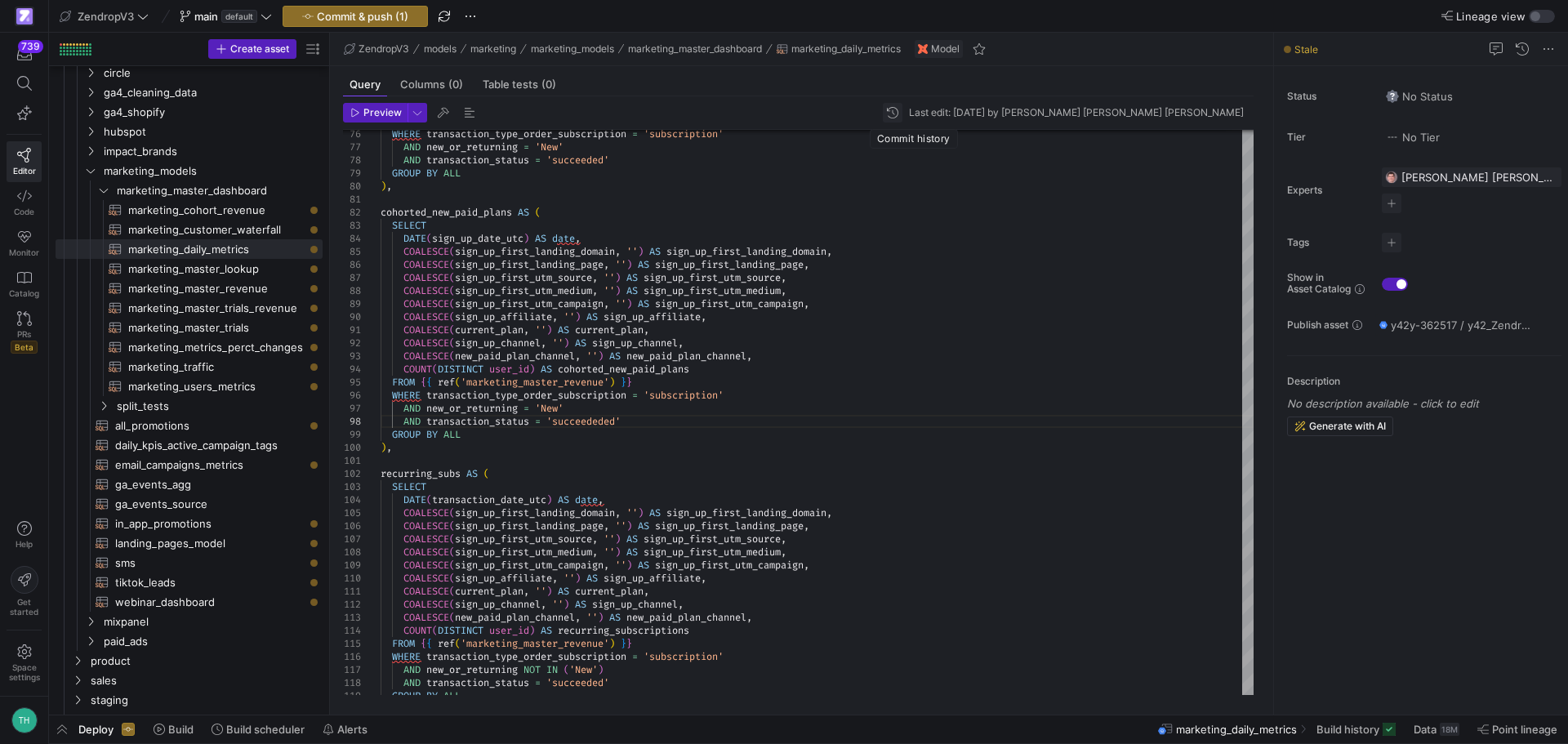
click at [902, 114] on span "button" at bounding box center [893, 113] width 20 height 20
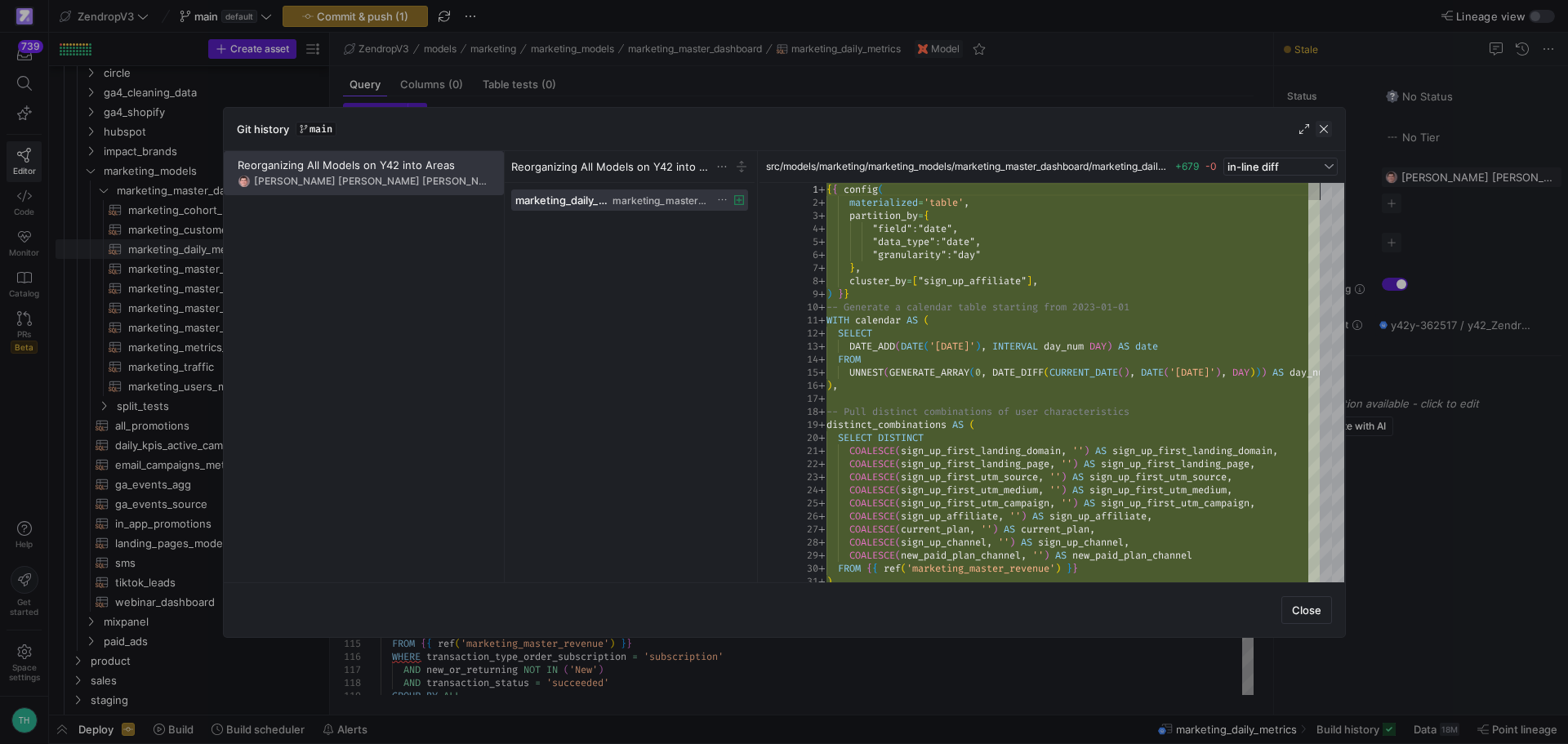
click at [1325, 126] on span "button" at bounding box center [1324, 129] width 16 height 16
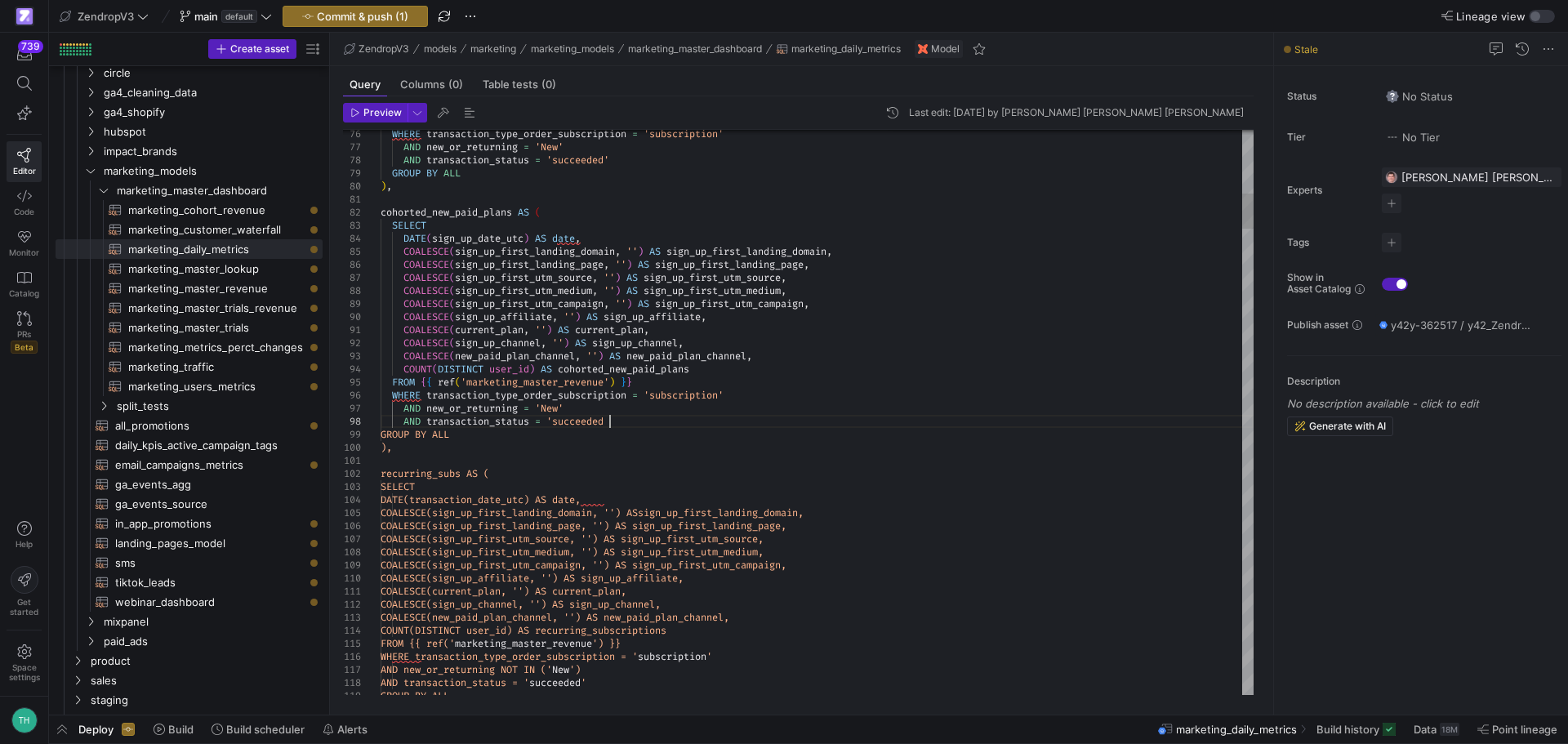
type textarea "COALESCE(current_plan, '') AS current_plan, COALESCE(sign_up_channel, '') AS si…"
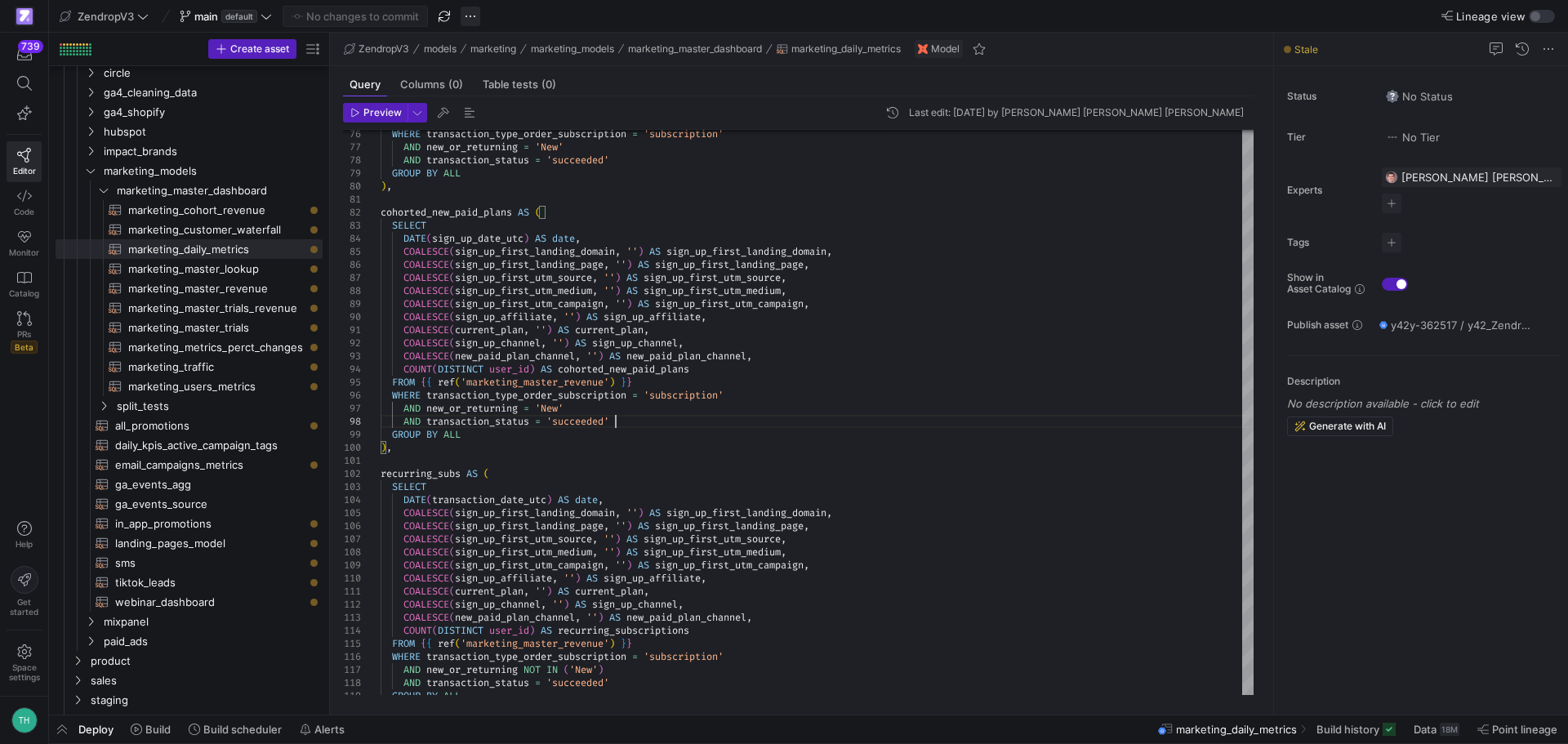
click at [463, 7] on span "button" at bounding box center [471, 16] width 20 height 20
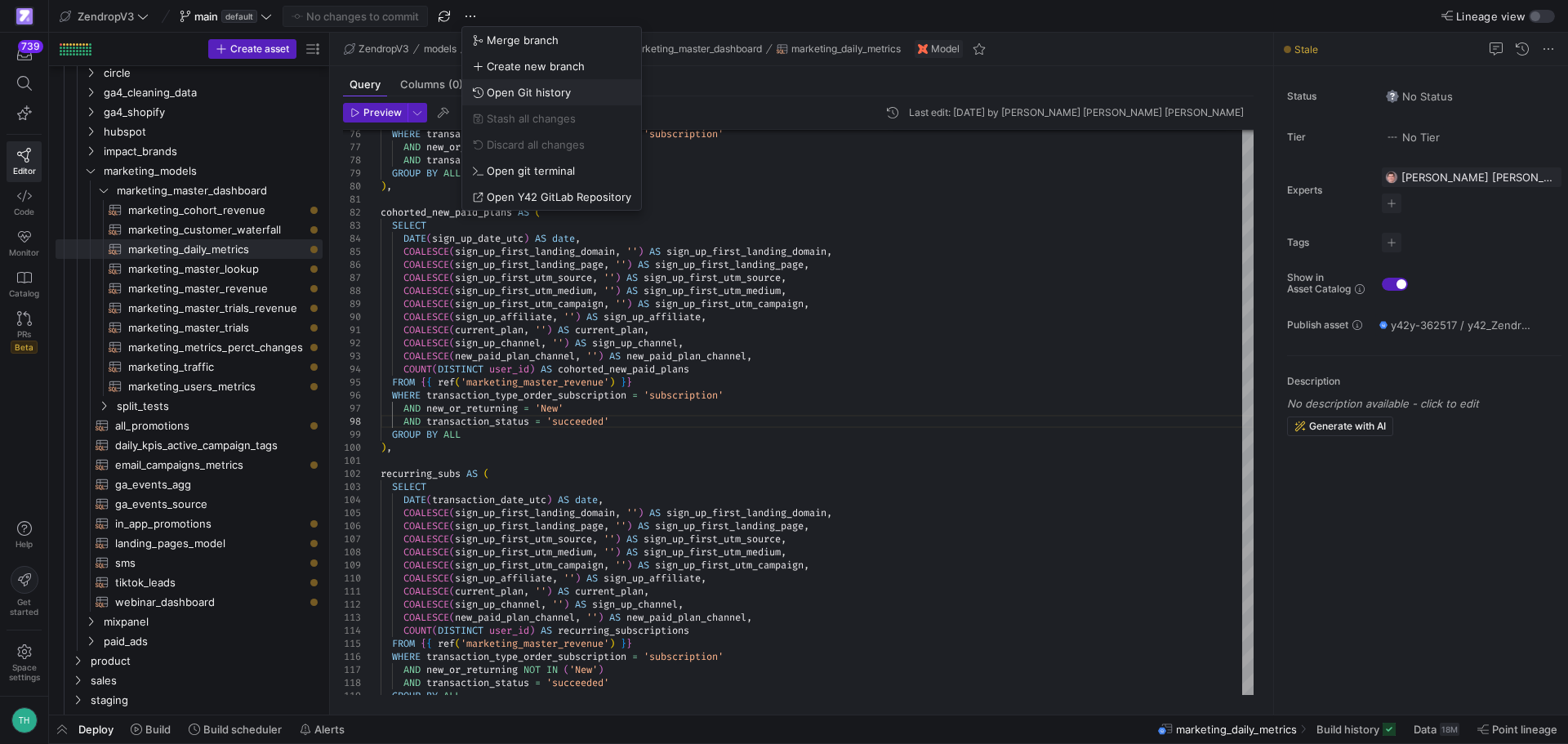
click at [510, 80] on button "Open Git history" at bounding box center [551, 92] width 179 height 26
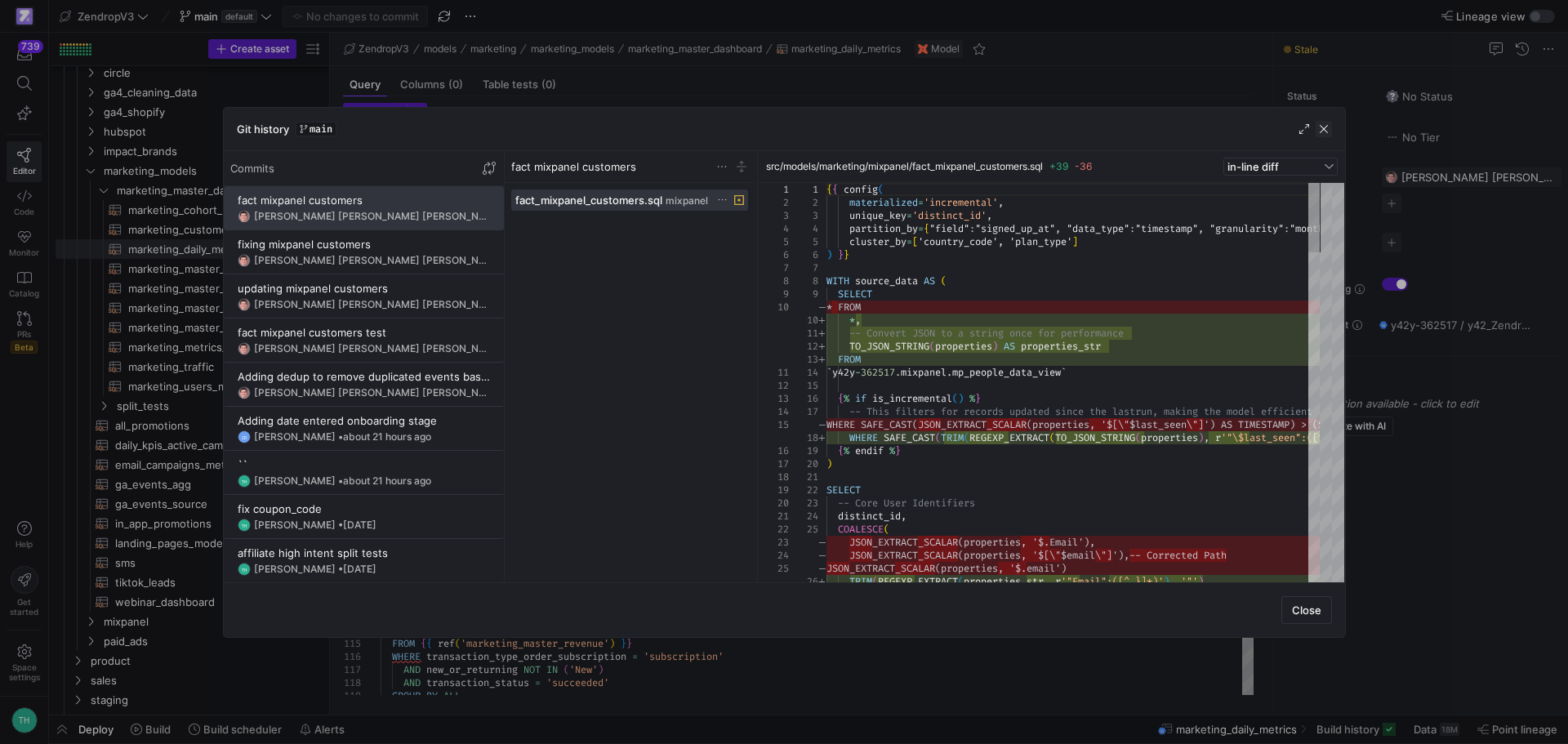
click at [1325, 125] on span "button" at bounding box center [1324, 129] width 16 height 16
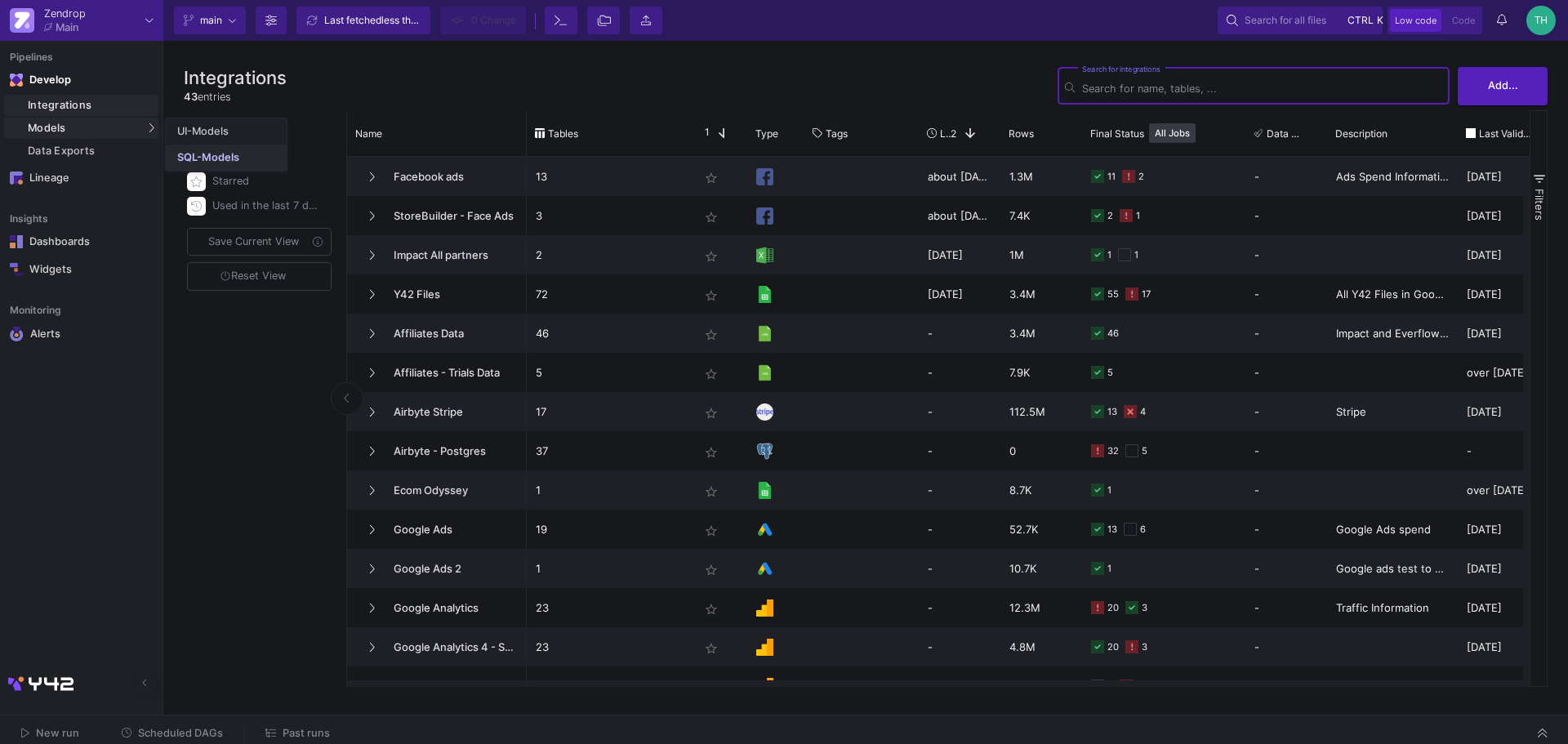
click at [190, 156] on div "SQL-Models" at bounding box center [208, 157] width 62 height 13
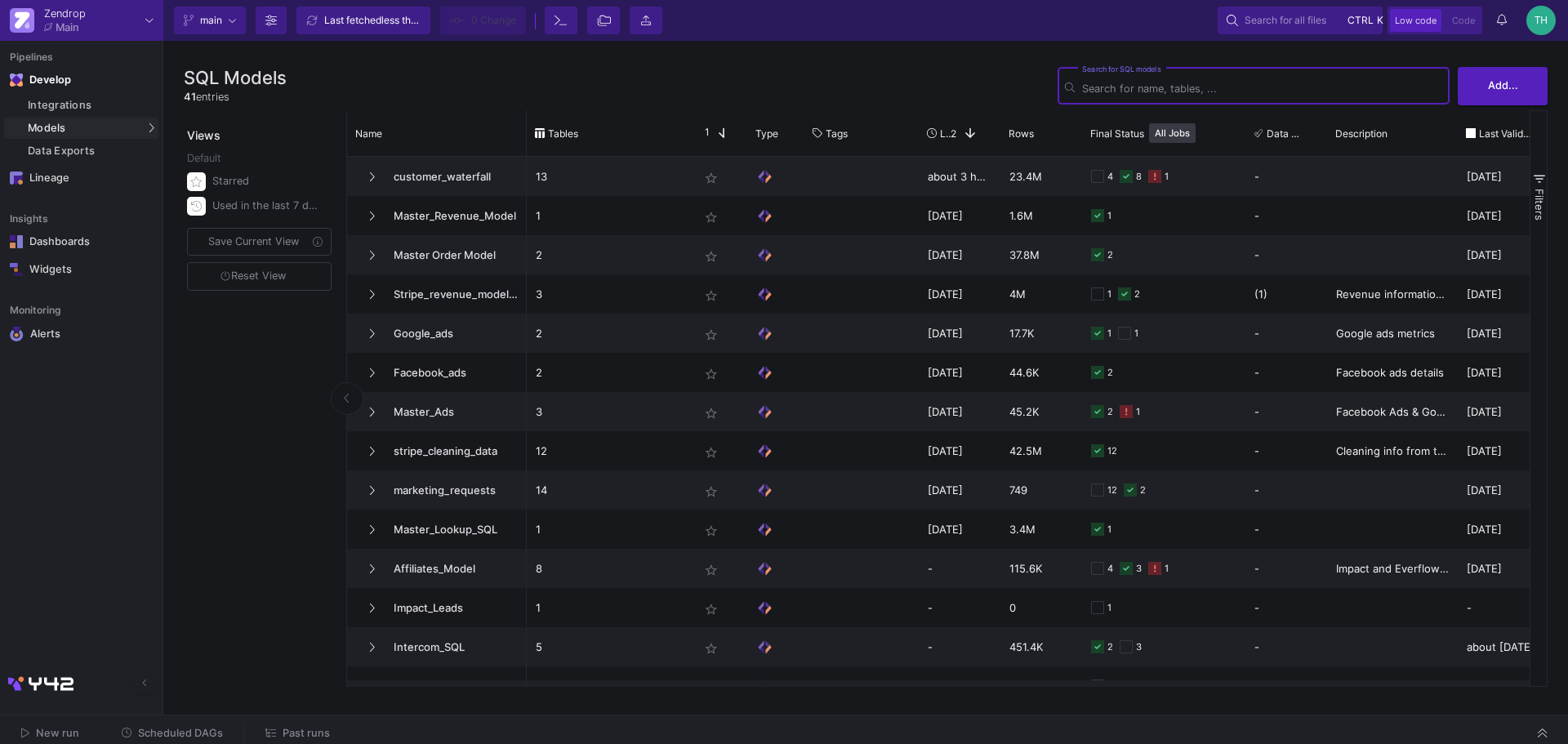
click at [1197, 76] on div "Search for SQL models" at bounding box center [1262, 84] width 360 height 40
click at [1196, 83] on input "Search for SQL models" at bounding box center [1262, 88] width 360 height 12
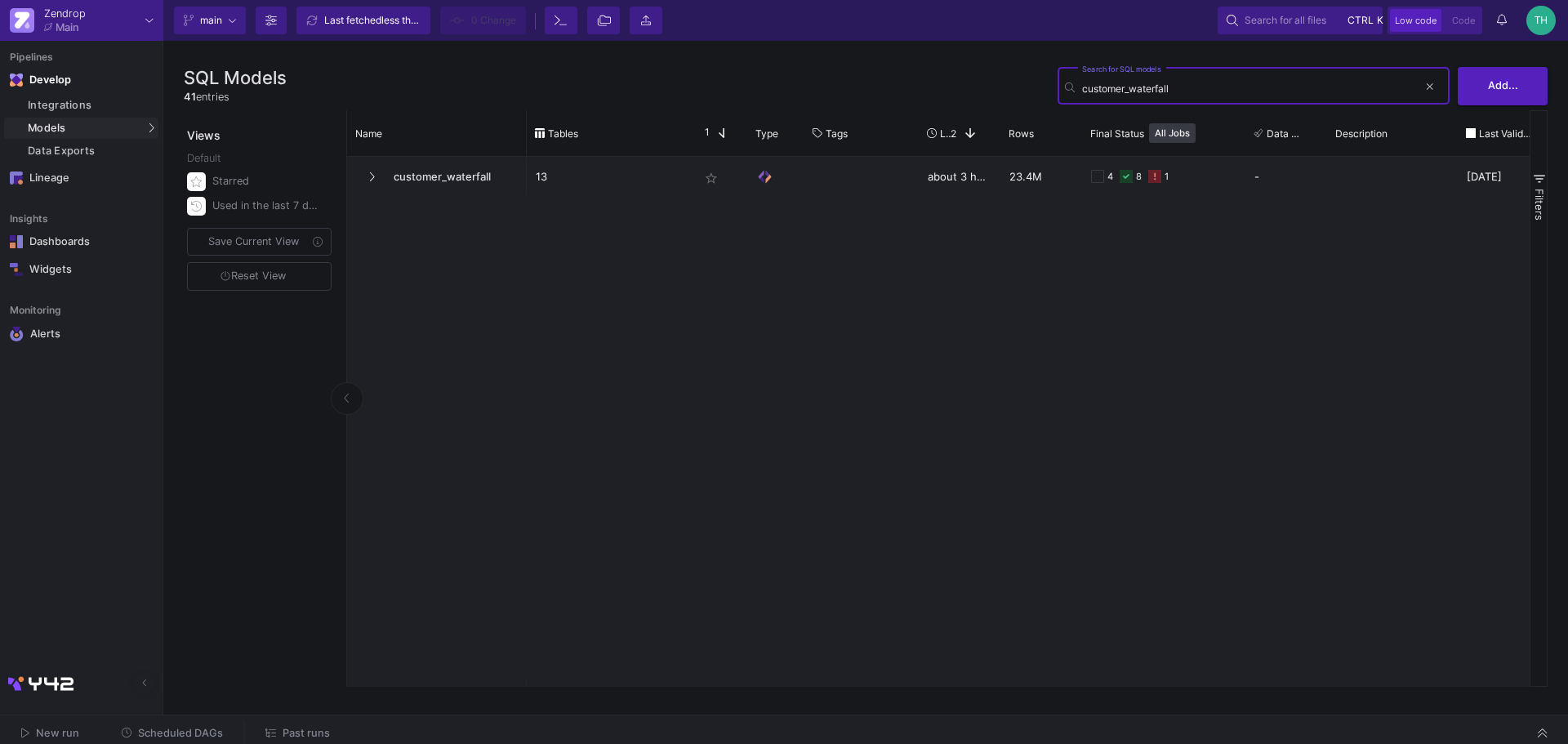
type input "customer_waterfall"
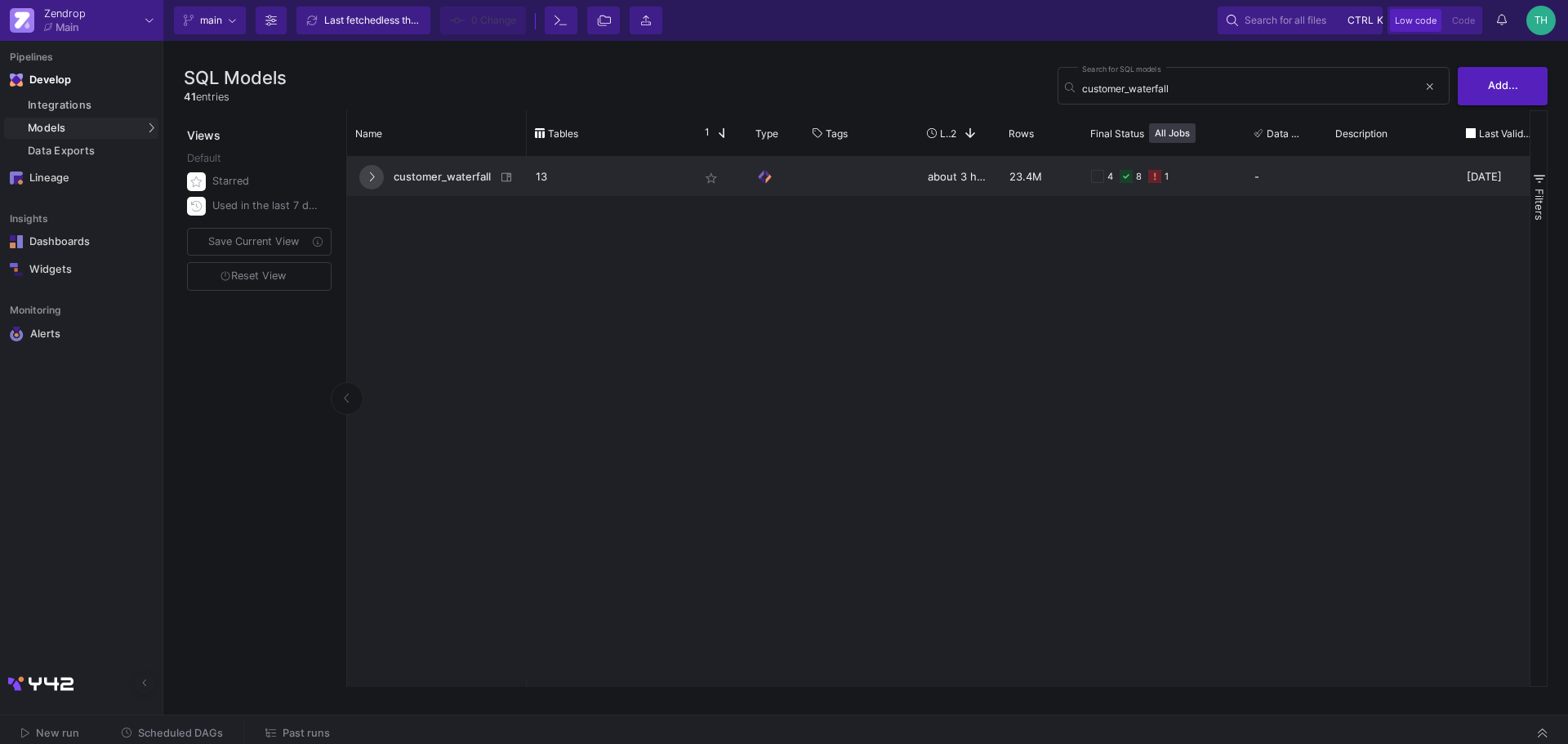
click at [368, 175] on icon at bounding box center [371, 177] width 6 height 11
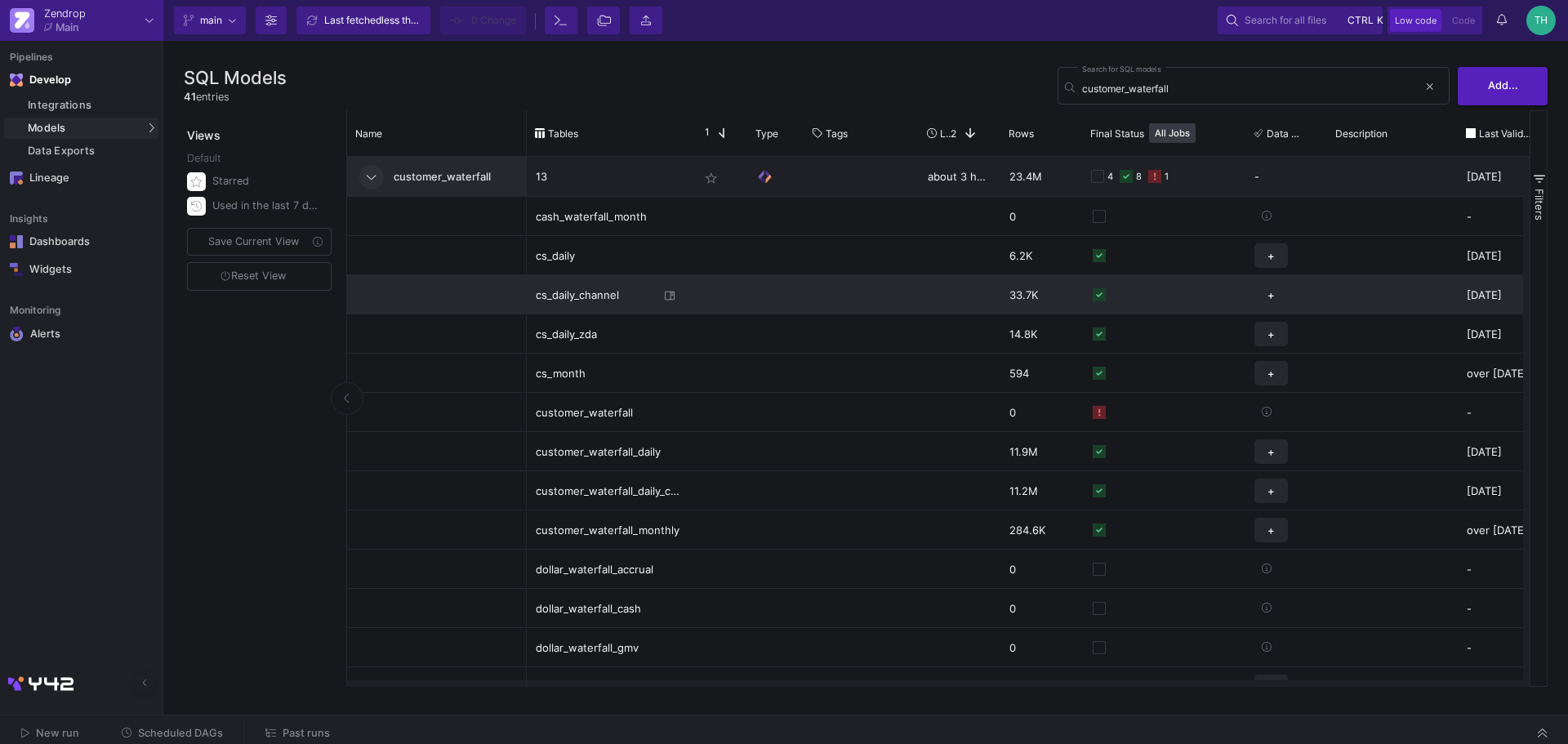
click at [593, 298] on div "cs_daily_channel" at bounding box center [598, 295] width 124 height 38
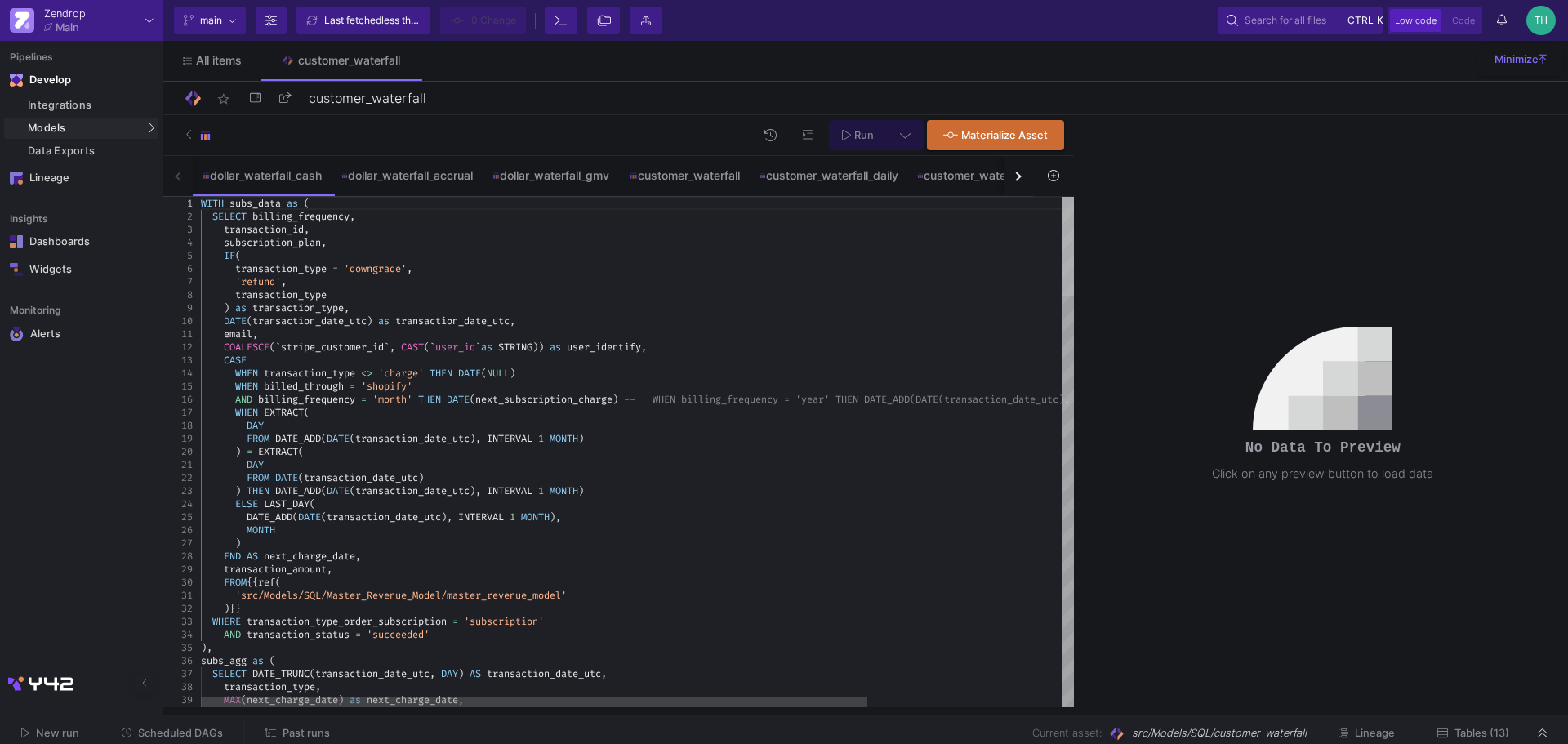
drag, startPoint x: 1064, startPoint y: 650, endPoint x: 1081, endPoint y: 158, distance: 492.3
click at [1080, 157] on as-split "Run Materialize Asset dollar_waterfall_cash dollar_waterfall_accrual dollar_wat…" at bounding box center [866, 412] width 1404 height 592
click at [1019, 175] on div "button" at bounding box center [1017, 176] width 9 height 9
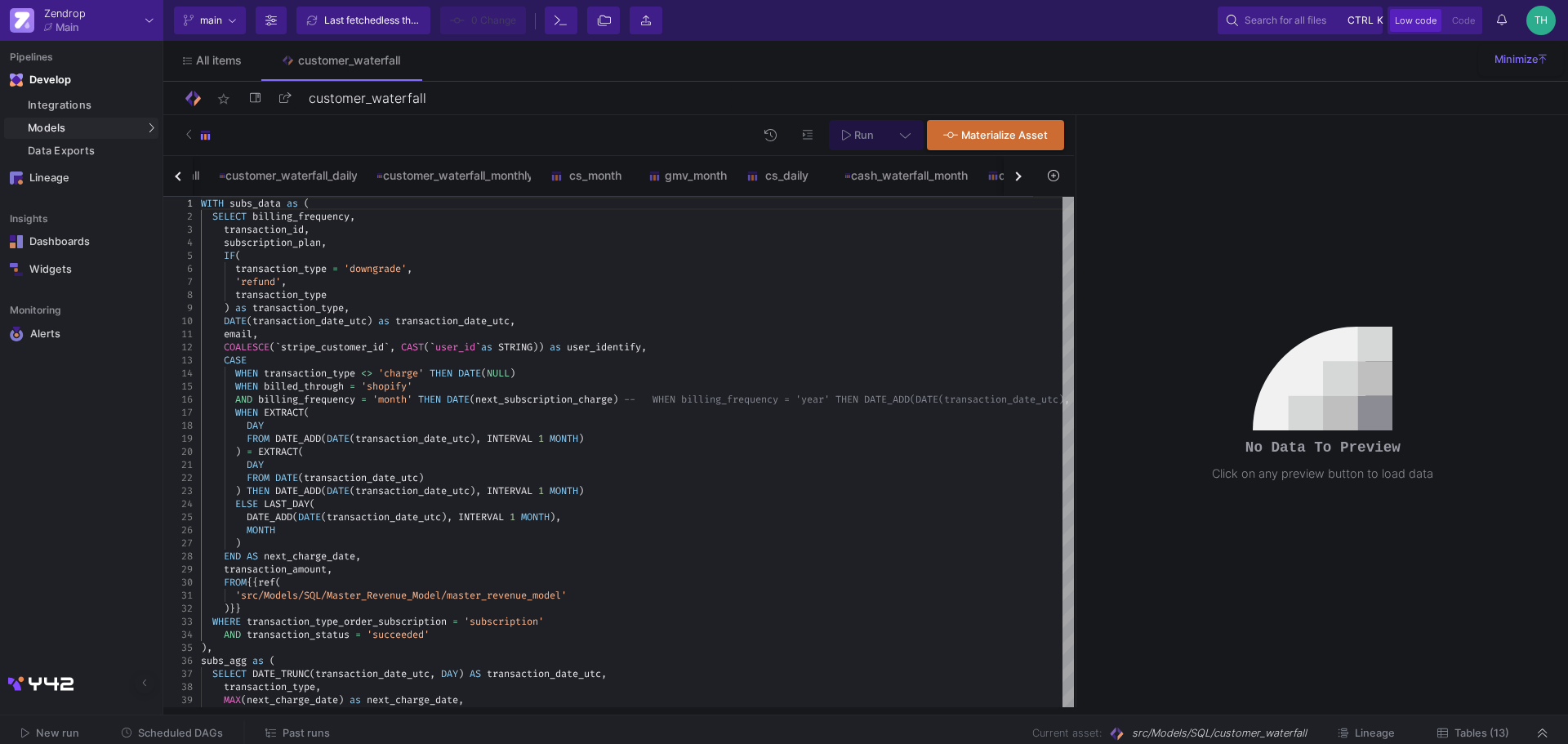
click at [1019, 175] on div "button" at bounding box center [1017, 176] width 9 height 9
click at [1019, 175] on div "dollar_waterfall_cash dollar_waterfall_accrual dollar_waterfall_gmv customer_wa…" at bounding box center [598, 176] width 869 height 41
click at [958, 174] on div "cs_daily_channel" at bounding box center [909, 175] width 99 height 13
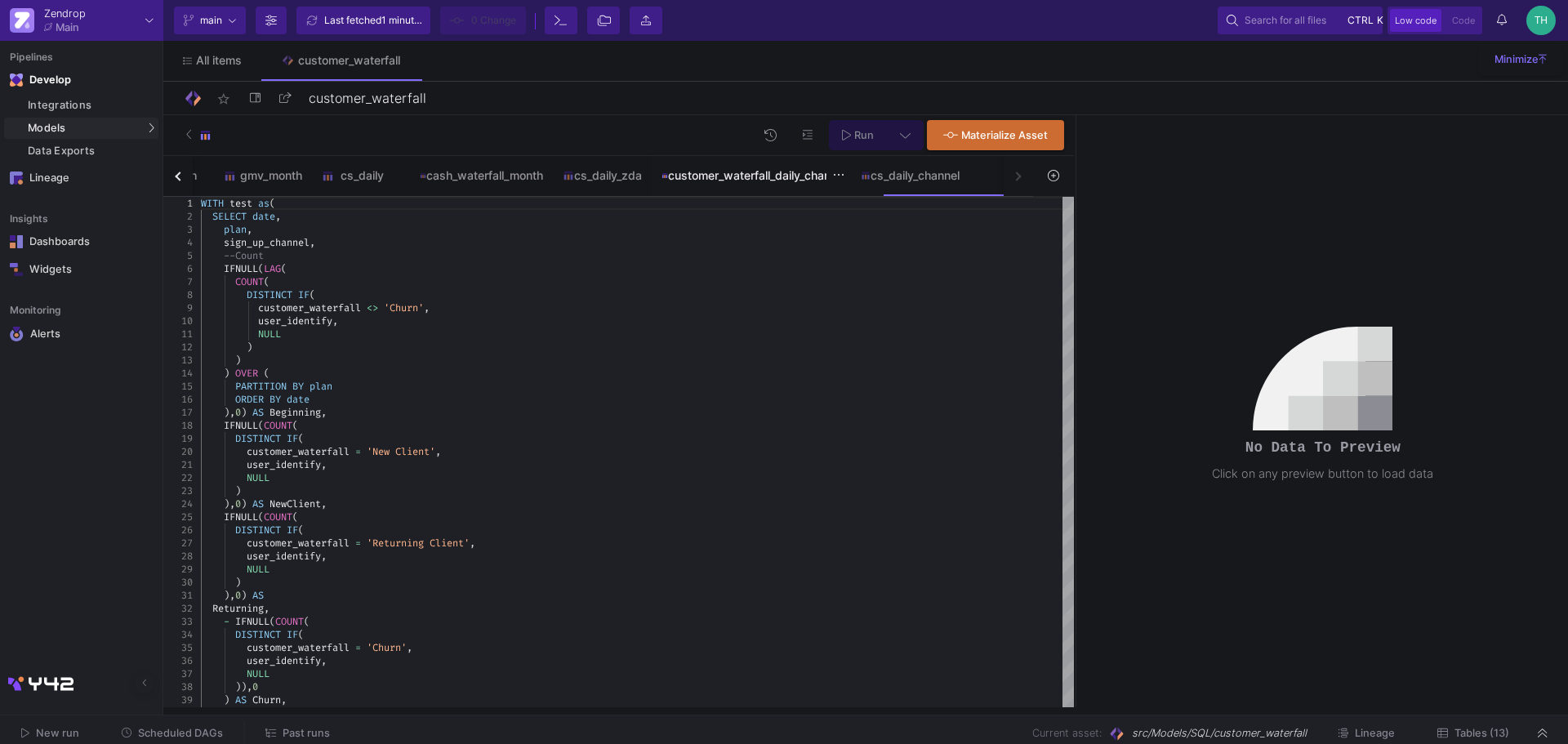
click at [841, 173] on div "customer_waterfall_daily_channel" at bounding box center [751, 175] width 180 height 13
